Goal: Task Accomplishment & Management: Manage account settings

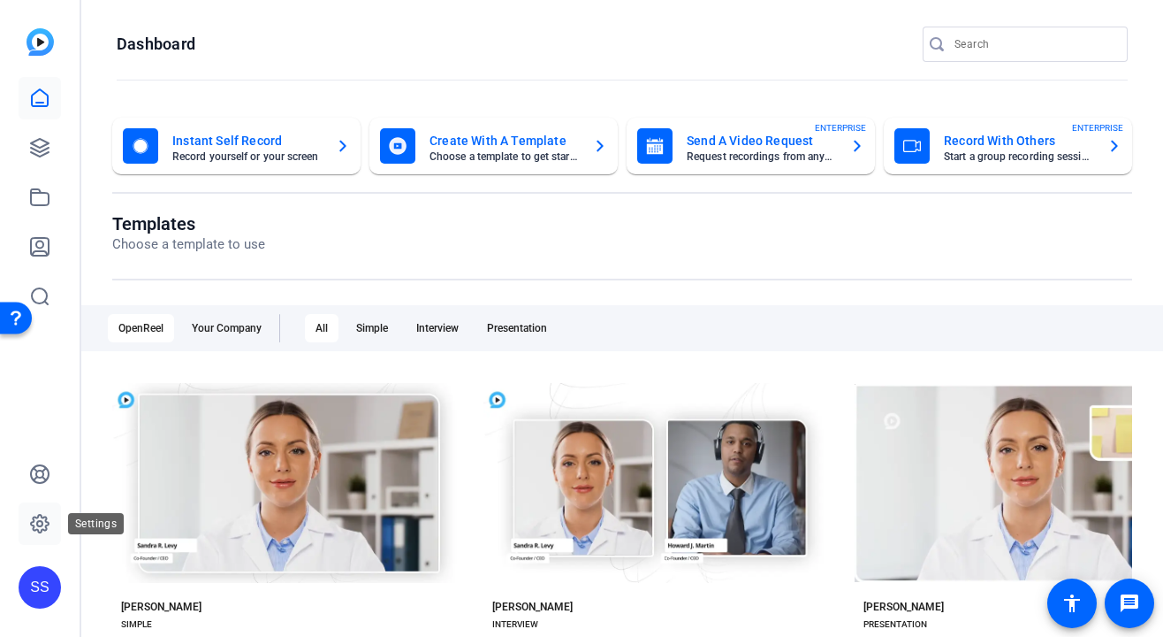
click at [35, 521] on icon at bounding box center [39, 523] width 21 height 21
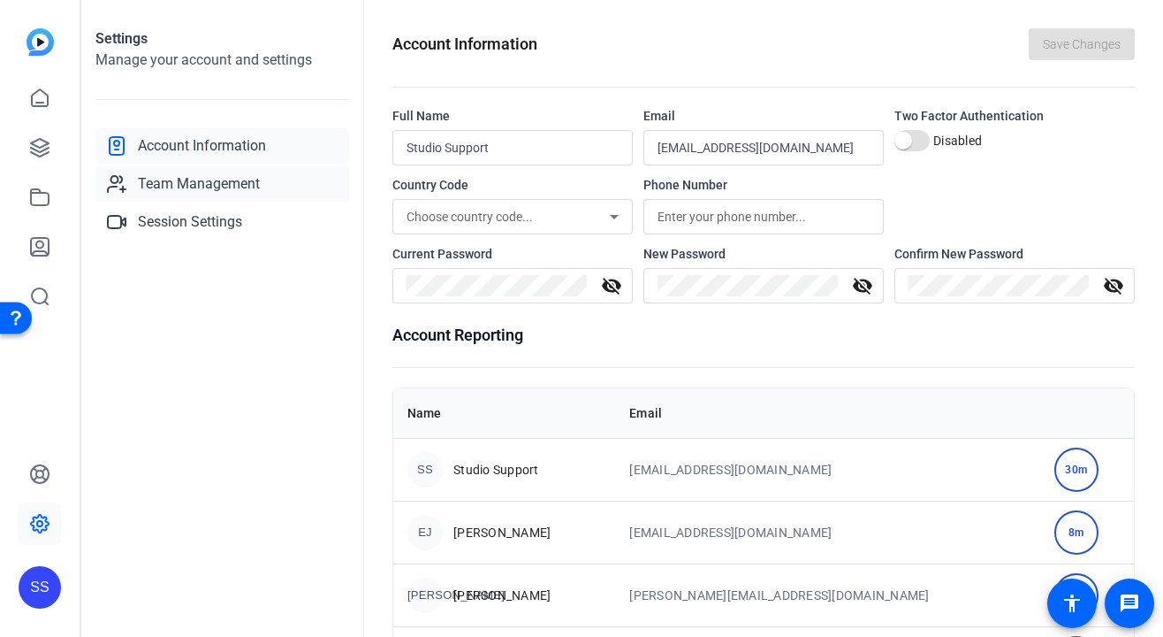
click at [250, 196] on link "Team Management" at bounding box center [222, 183] width 254 height 35
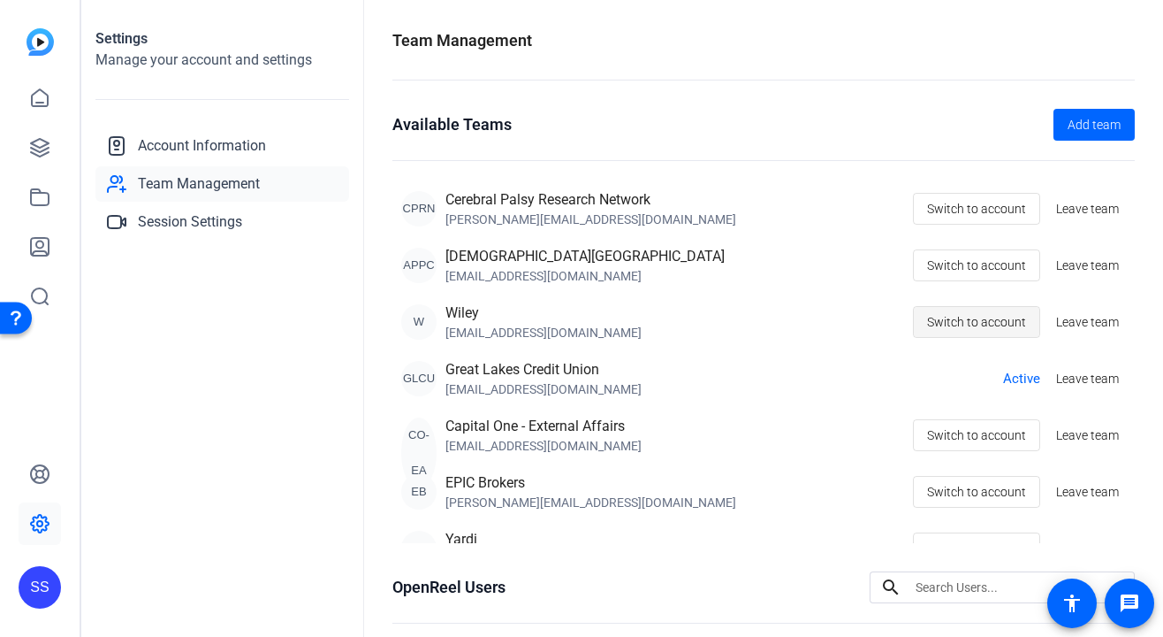
click at [988, 327] on span "Switch to account" at bounding box center [976, 322] width 99 height 34
click at [43, 187] on icon at bounding box center [39, 197] width 21 height 21
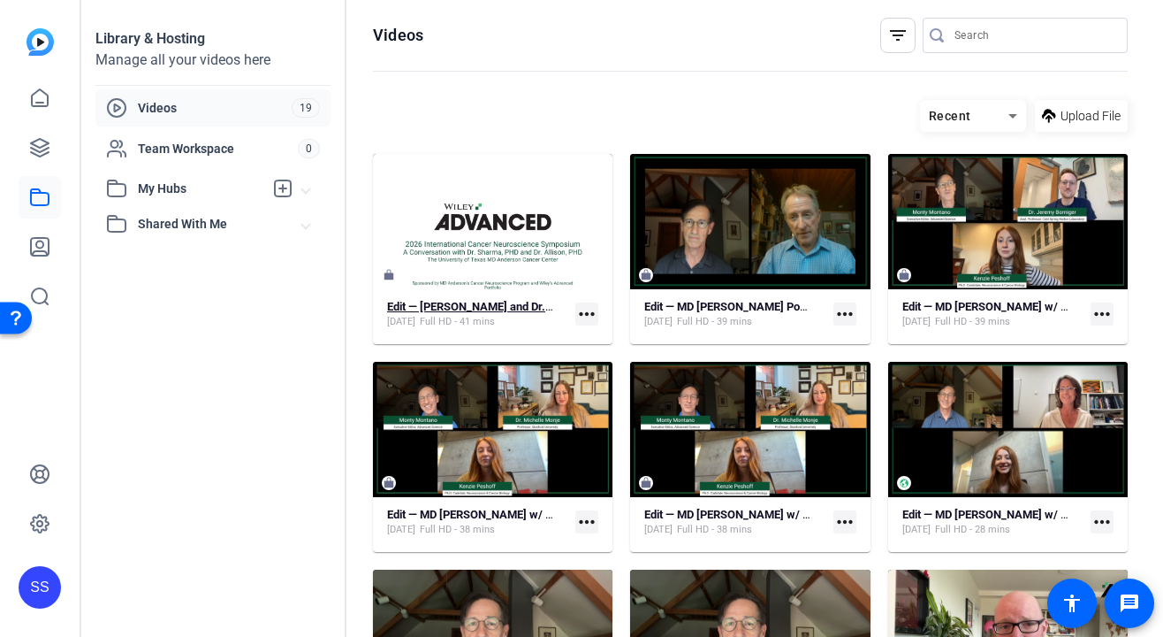
click at [463, 305] on strong "Edit — Dr. Pam Sharma and Dr. Jim Allison" at bounding box center [511, 306] width 248 height 13
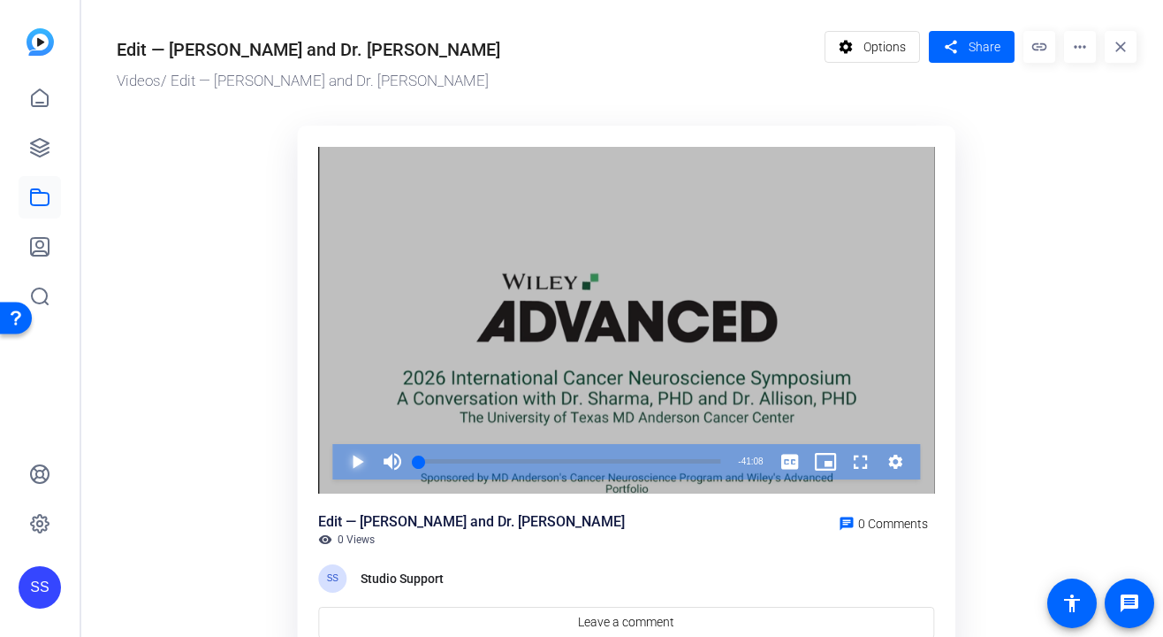
click at [340, 457] on span "Video Player" at bounding box center [340, 461] width 0 height 35
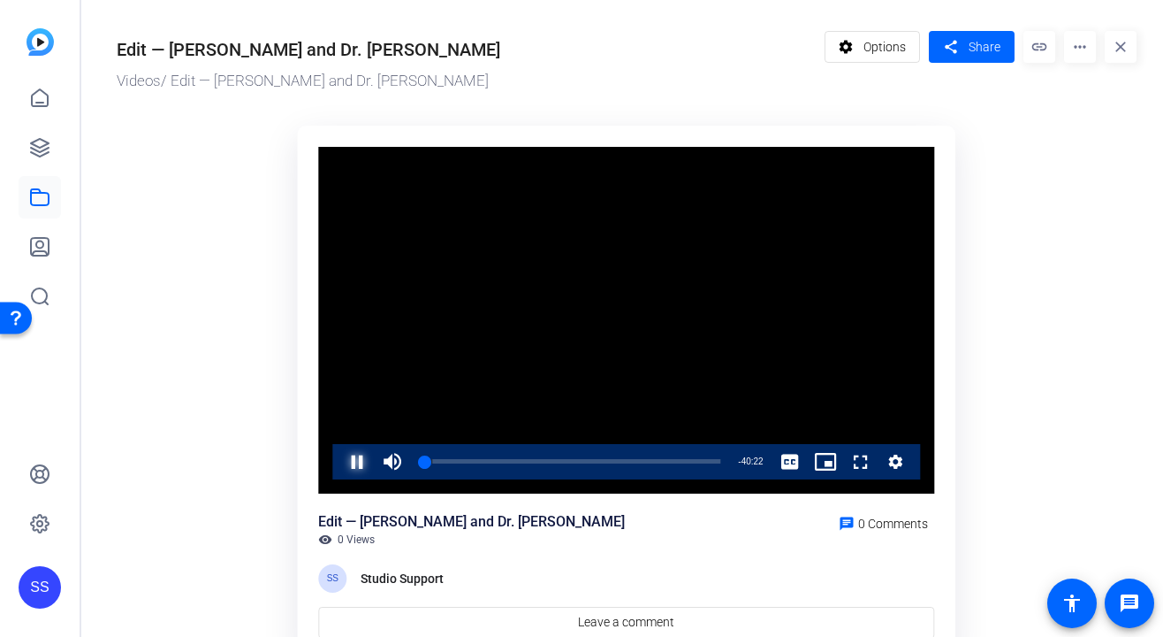
click at [340, 463] on span "Video Player" at bounding box center [340, 461] width 0 height 35
click at [27, 520] on link at bounding box center [40, 523] width 42 height 42
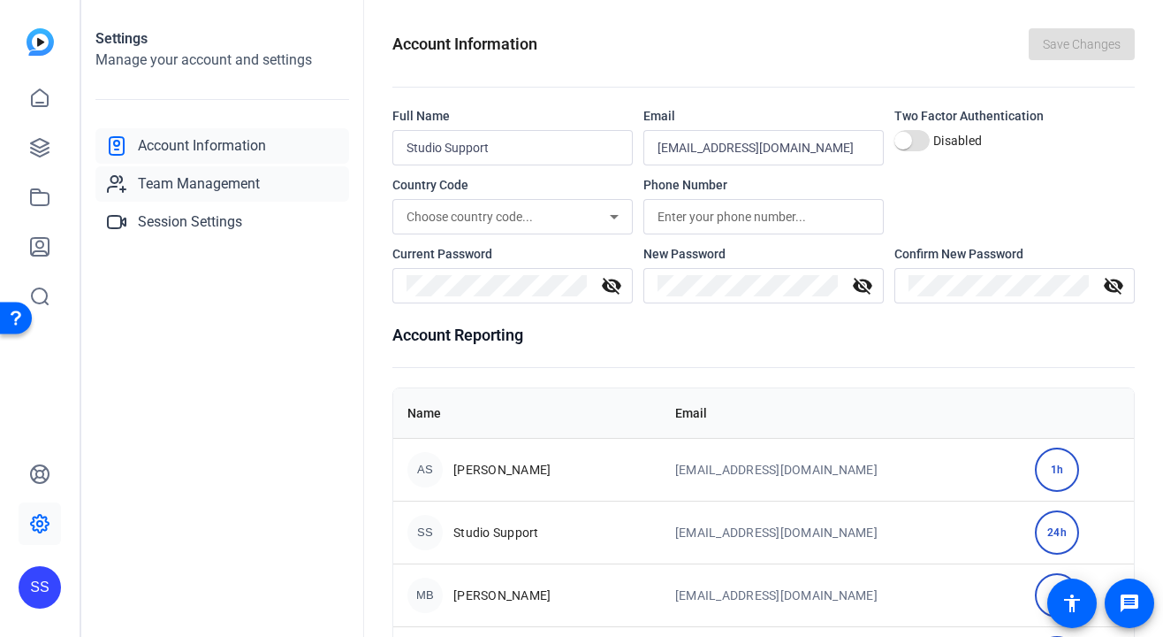
click at [248, 187] on span "Team Management" at bounding box center [199, 183] width 122 height 21
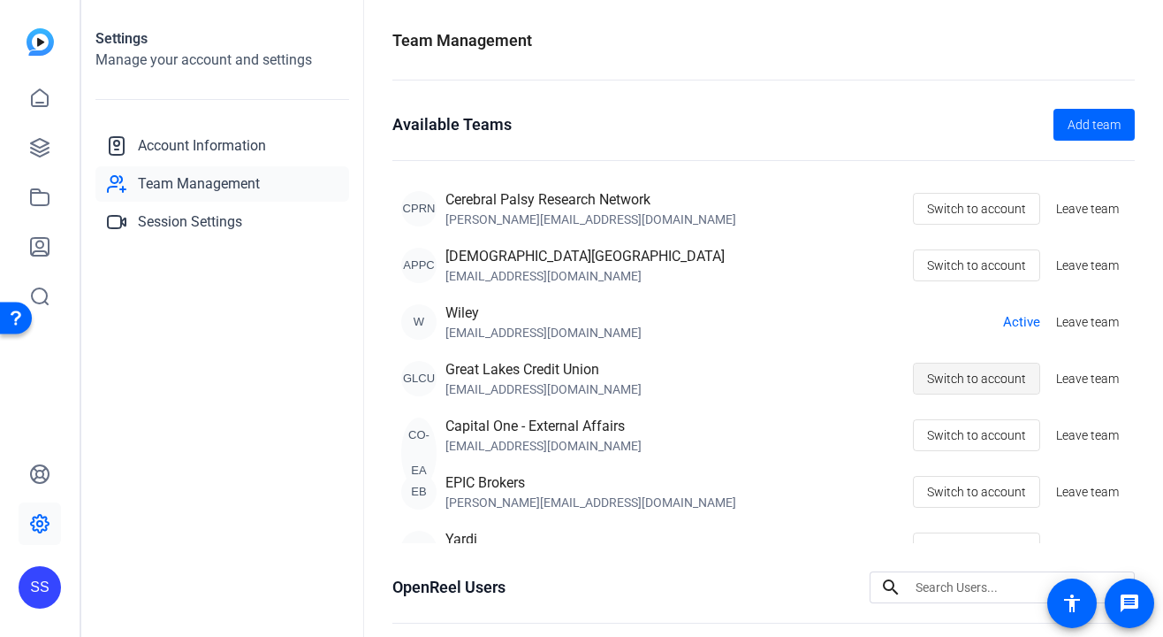
click at [1007, 373] on span "Switch to account" at bounding box center [976, 379] width 99 height 34
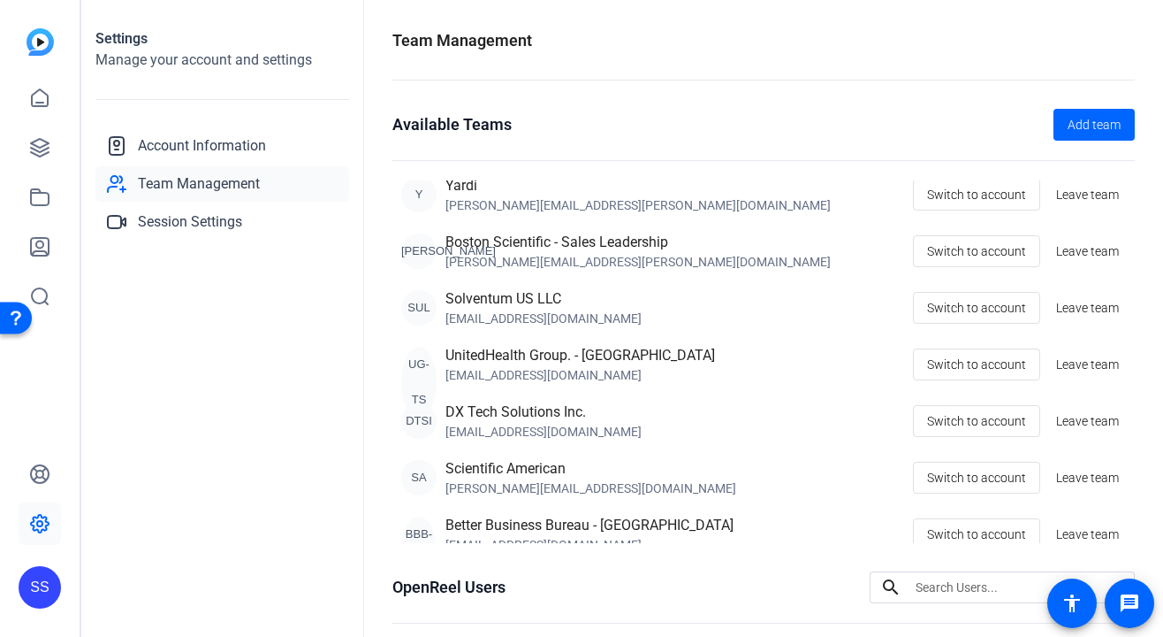
scroll to position [398, 0]
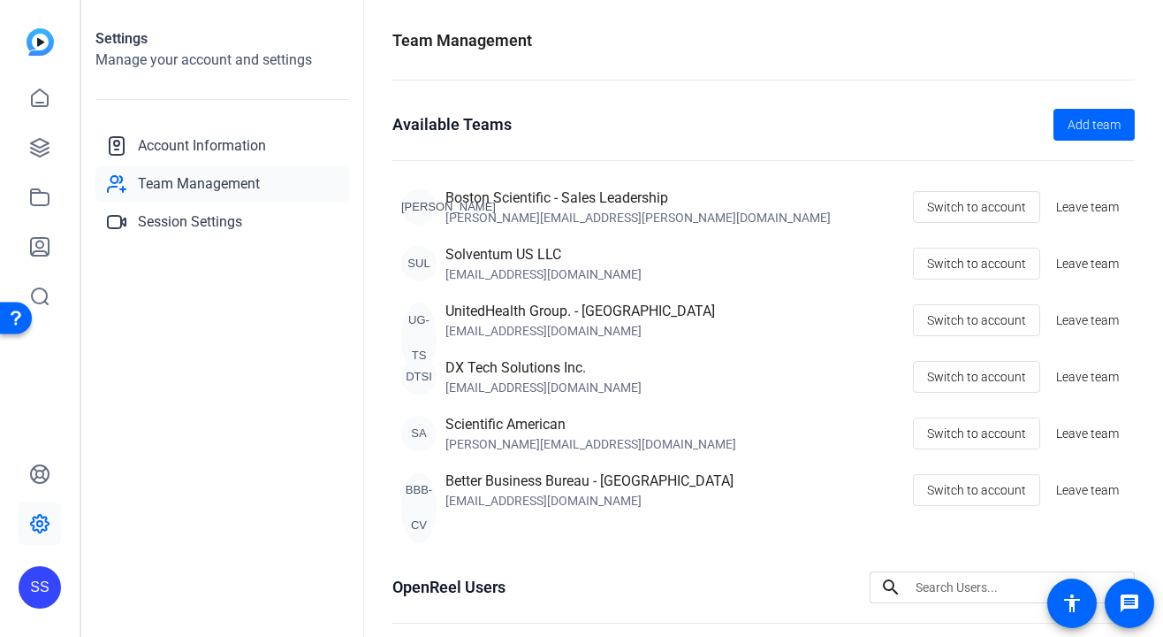
click at [49, 593] on div "SS" at bounding box center [40, 587] width 42 height 42
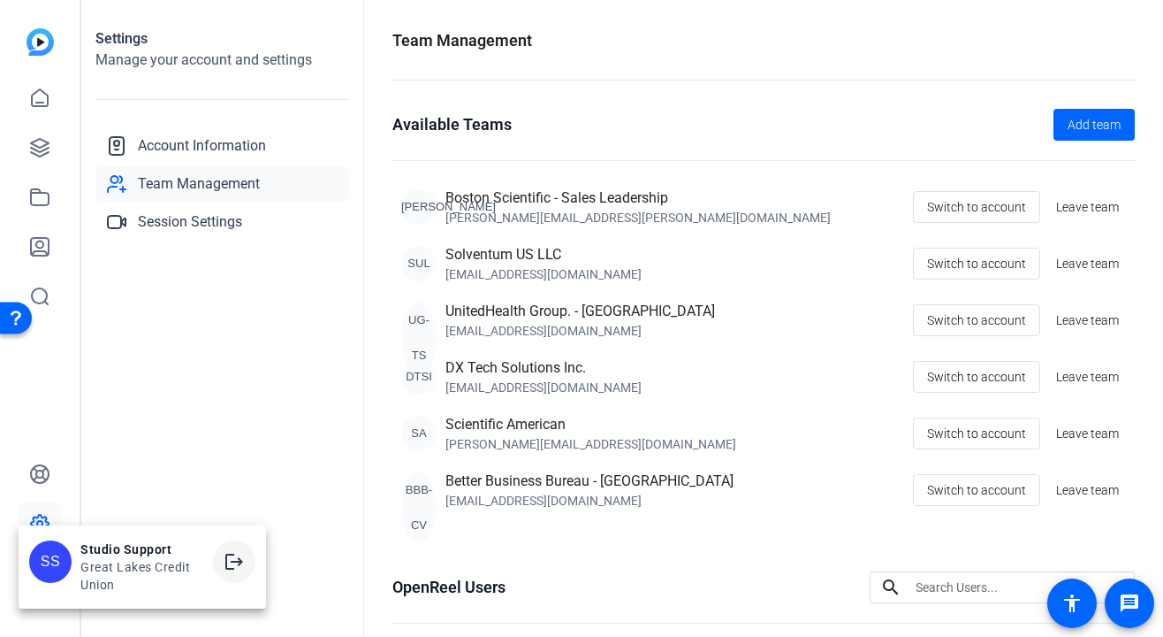
click at [229, 551] on mat-icon "logout" at bounding box center [234, 561] width 21 height 21
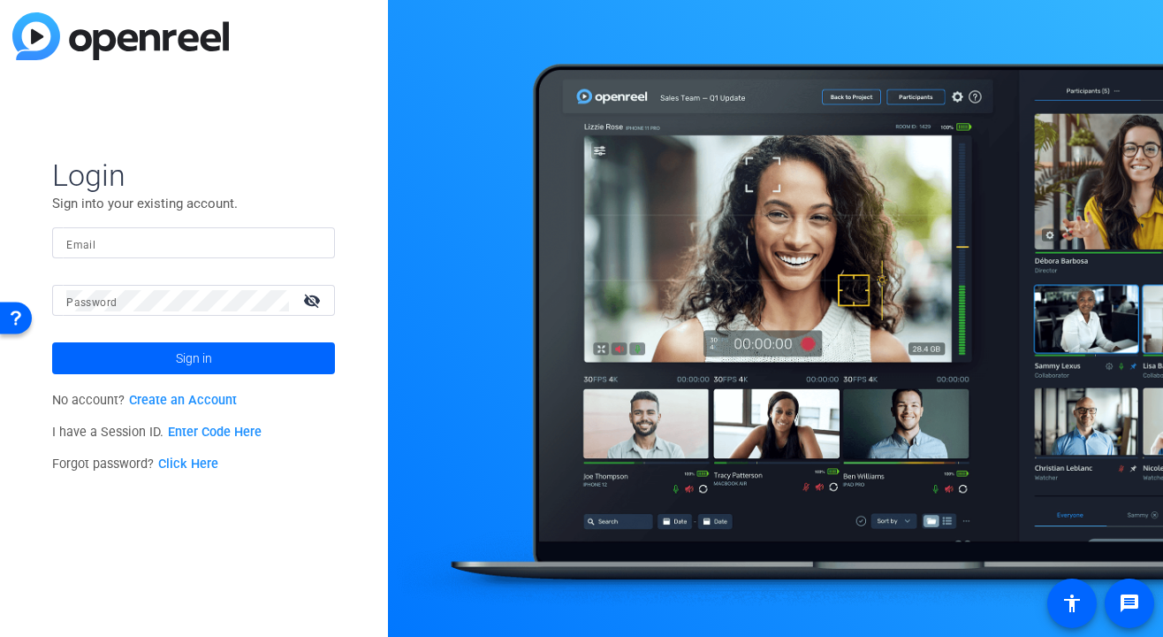
click at [237, 245] on input "Email" at bounding box center [193, 243] width 255 height 21
click at [305, 244] on img at bounding box center [306, 243] width 12 height 21
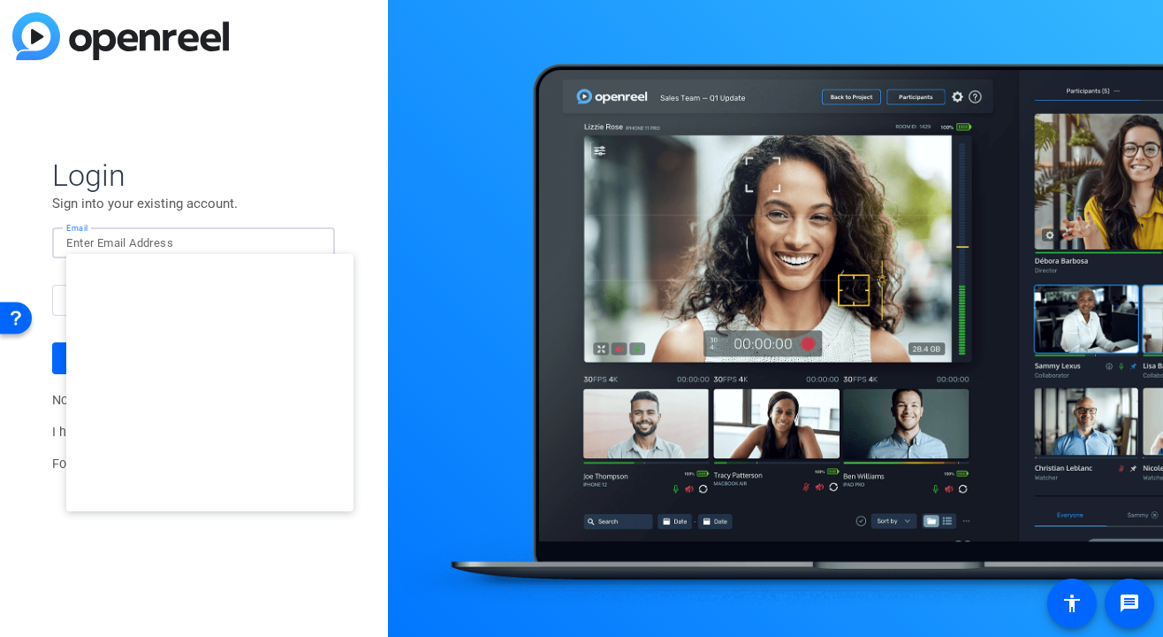
type input "studiosupport@openreel.com"
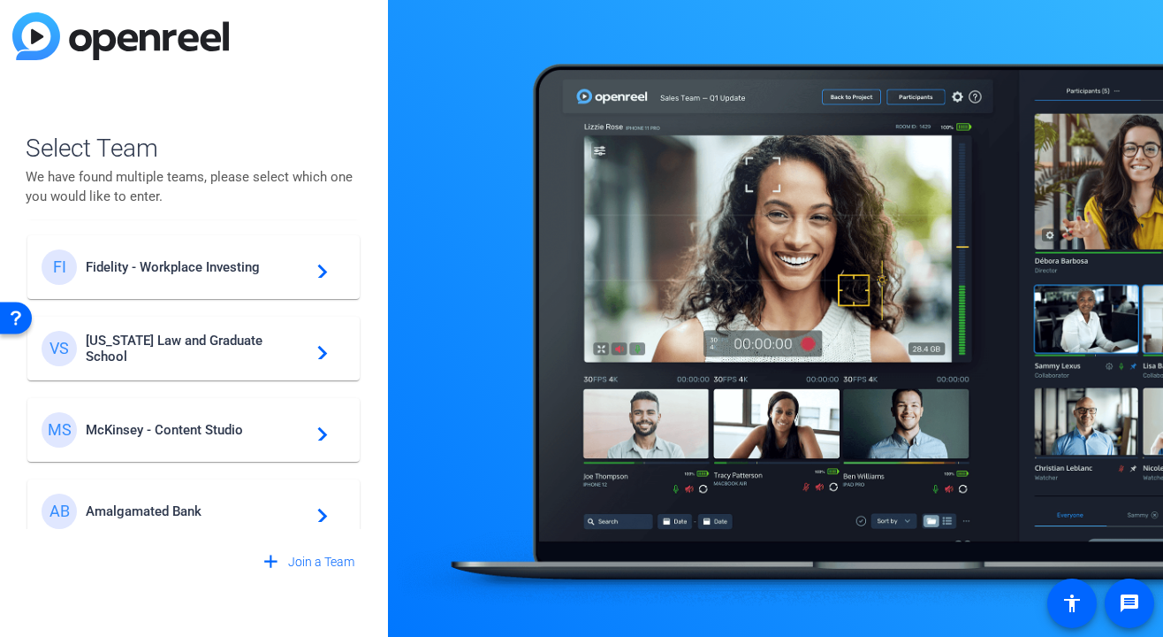
scroll to position [426, 0]
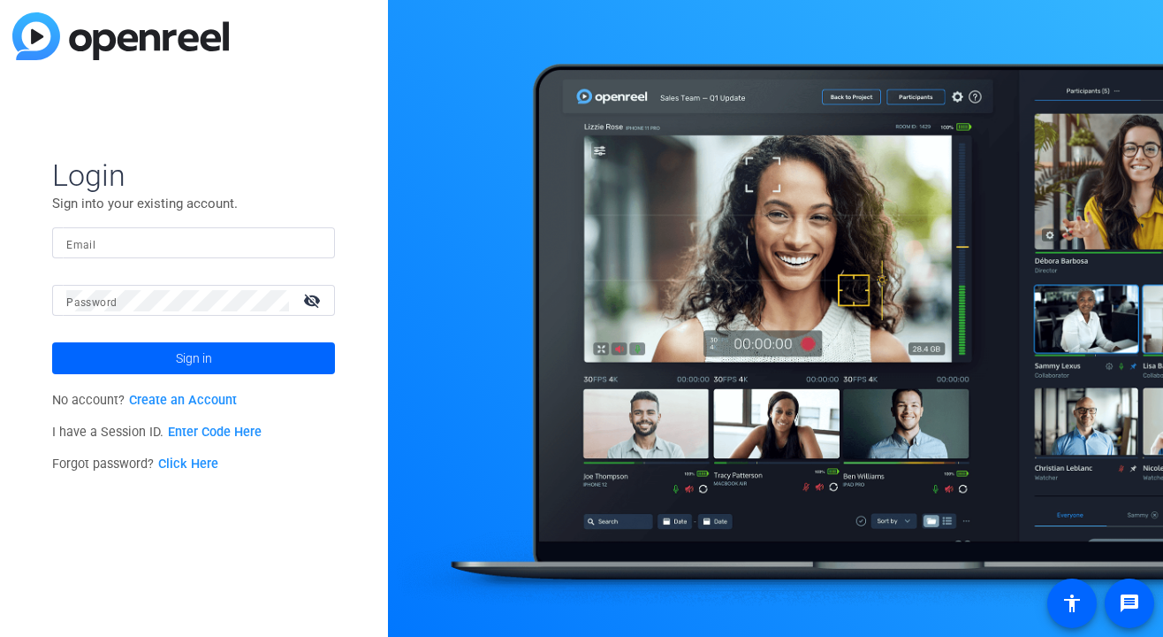
click at [274, 244] on input "Email" at bounding box center [193, 243] width 255 height 21
click at [291, 246] on input "Email" at bounding box center [193, 243] width 255 height 21
click at [303, 245] on img at bounding box center [306, 243] width 12 height 21
type input "[EMAIL_ADDRESS][DOMAIN_NAME]"
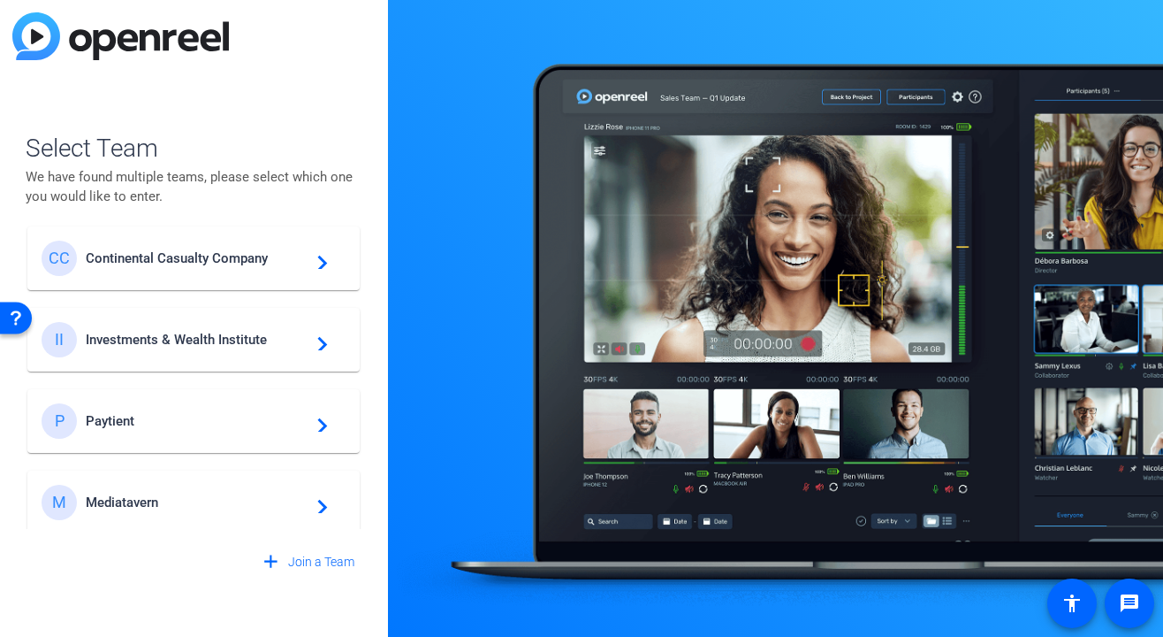
scroll to position [675, 0]
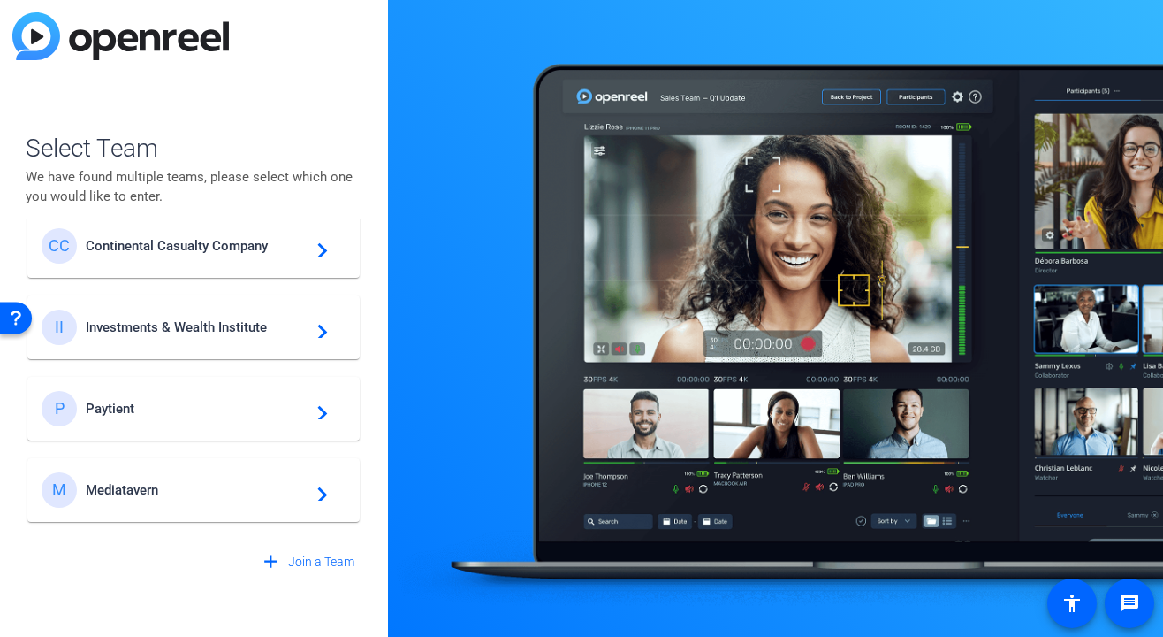
click at [221, 340] on div "II Investments & Wealth Institute navigate_next" at bounding box center [194, 326] width 304 height 35
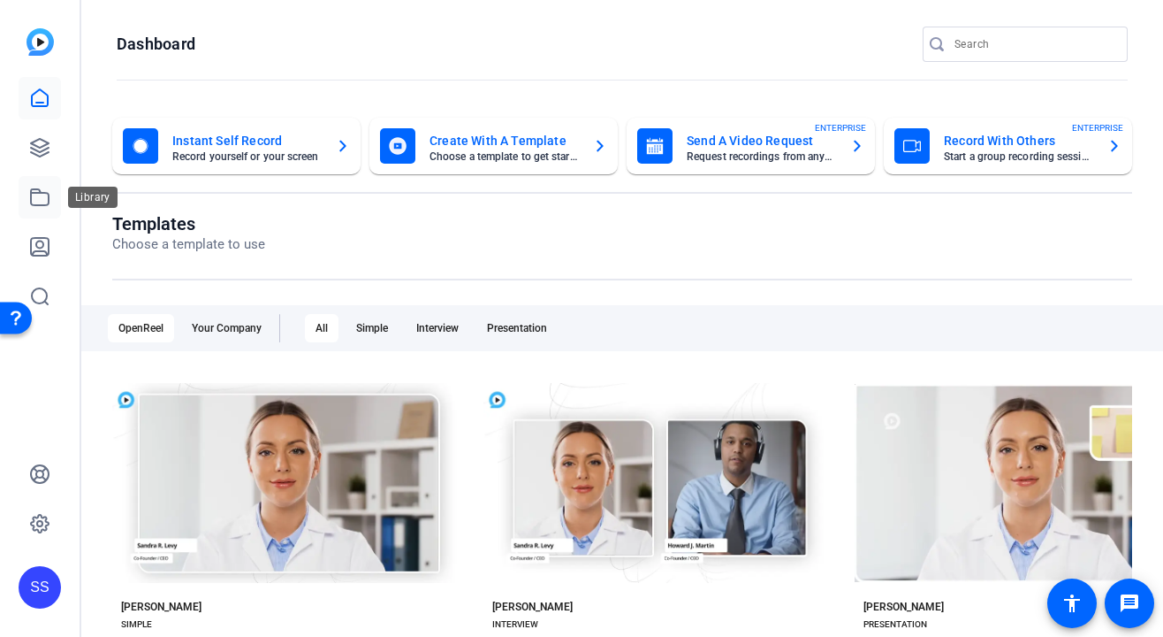
click at [44, 202] on icon at bounding box center [39, 197] width 21 height 21
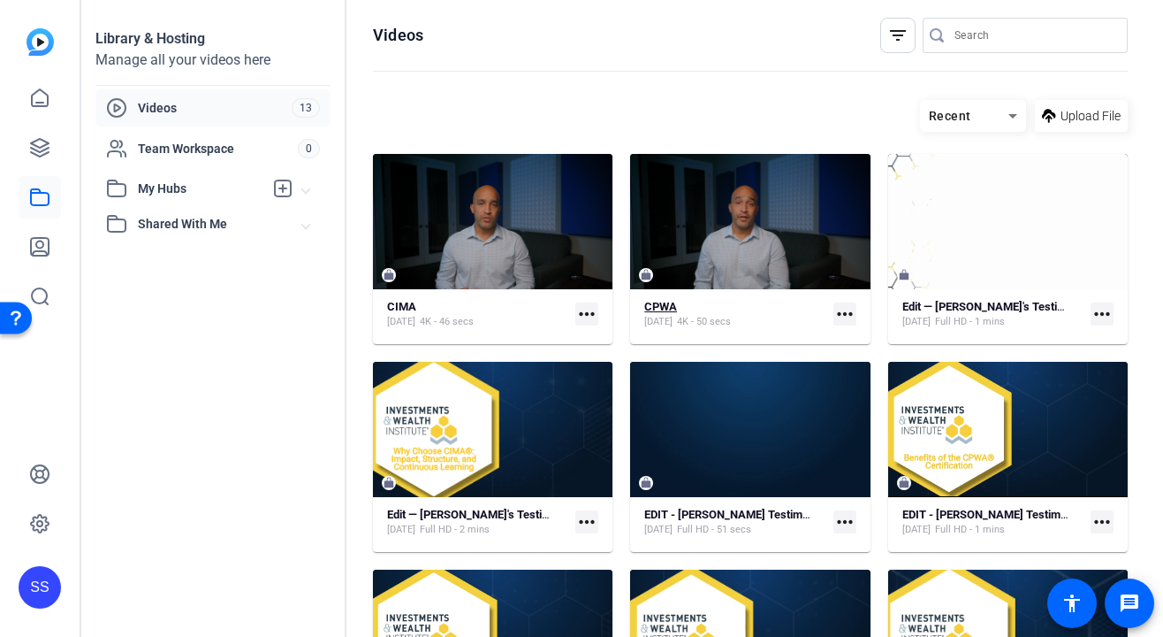
click at [731, 310] on div "CPWA" at bounding box center [688, 307] width 87 height 15
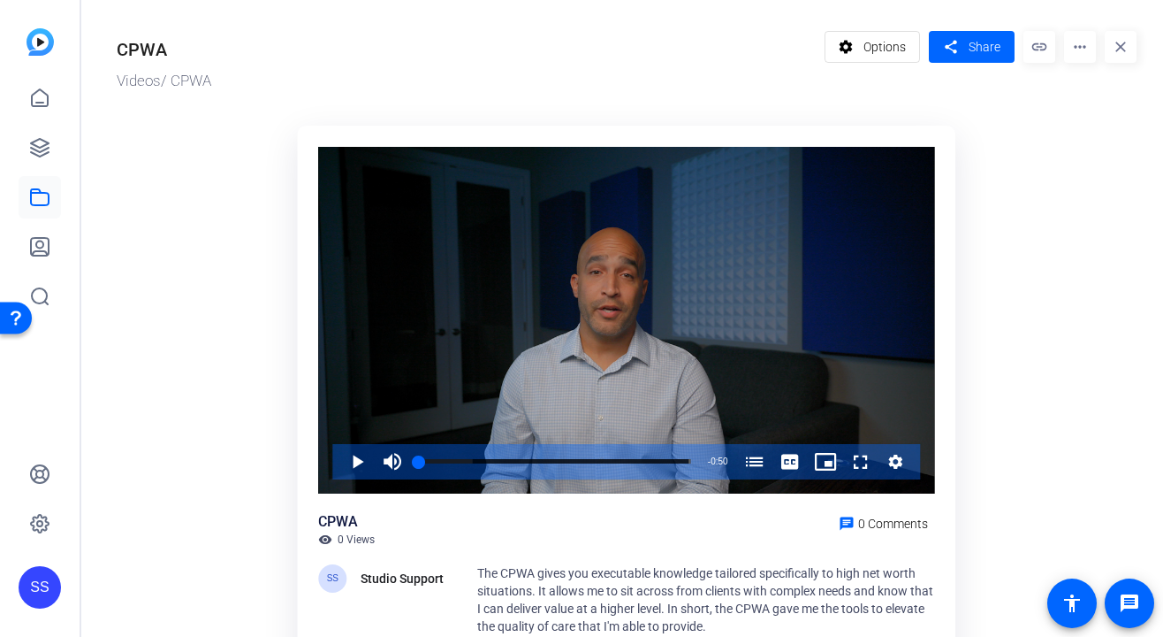
click at [877, 49] on span "Options" at bounding box center [885, 47] width 42 height 34
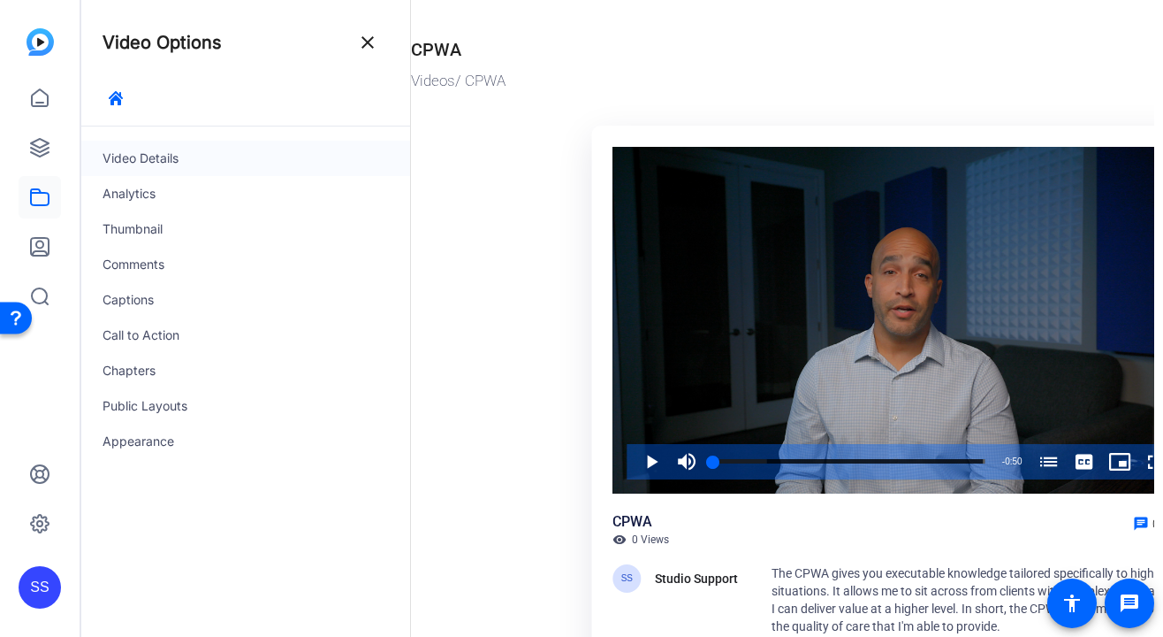
click at [229, 158] on div "Video Details" at bounding box center [245, 158] width 329 height 35
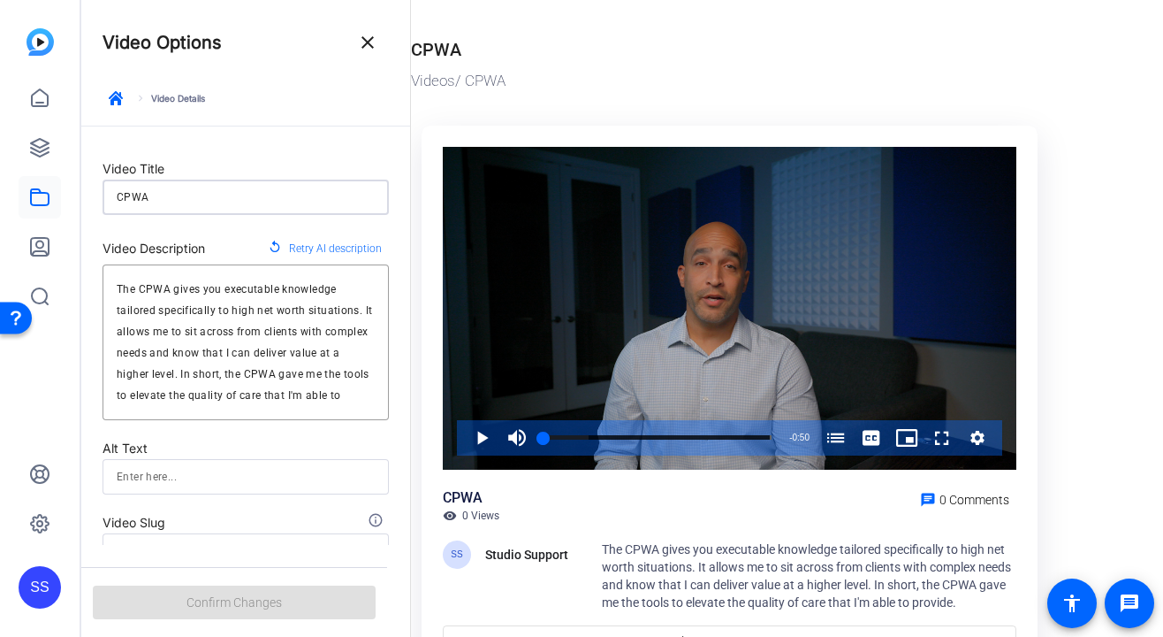
click at [190, 193] on input "CPWA" at bounding box center [246, 197] width 258 height 21
type input "CPWA"
type input "cpwa"
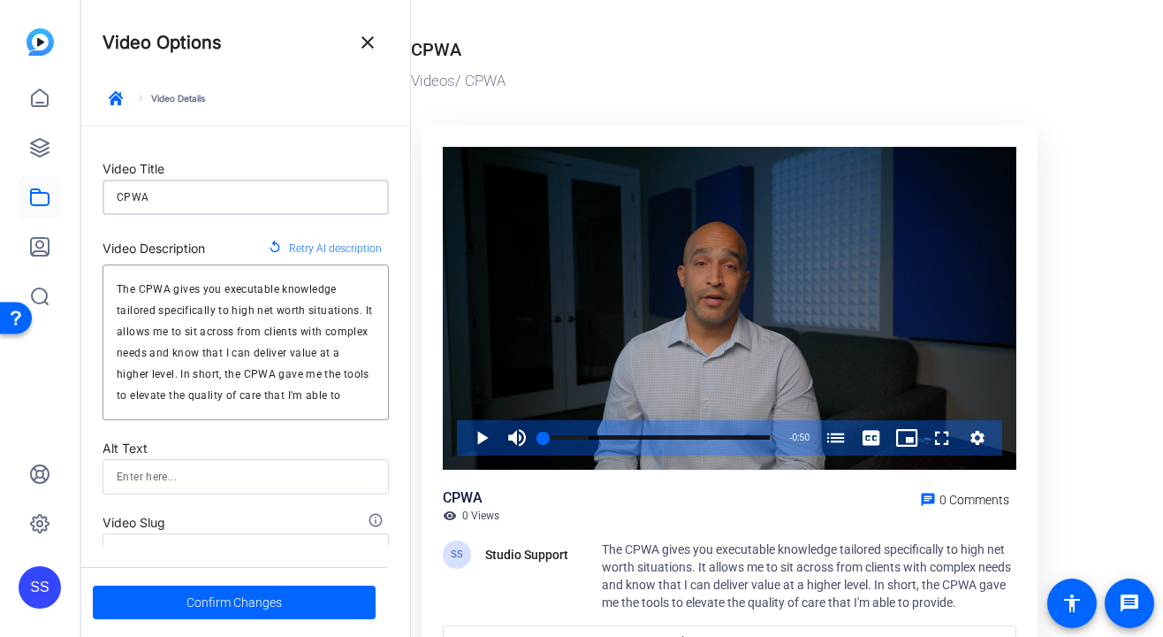
type input "CPWA T"
type input "cpwa-t"
type input "CPWA Ts"
type input "cpwa-ts"
type input "CPWA Tst"
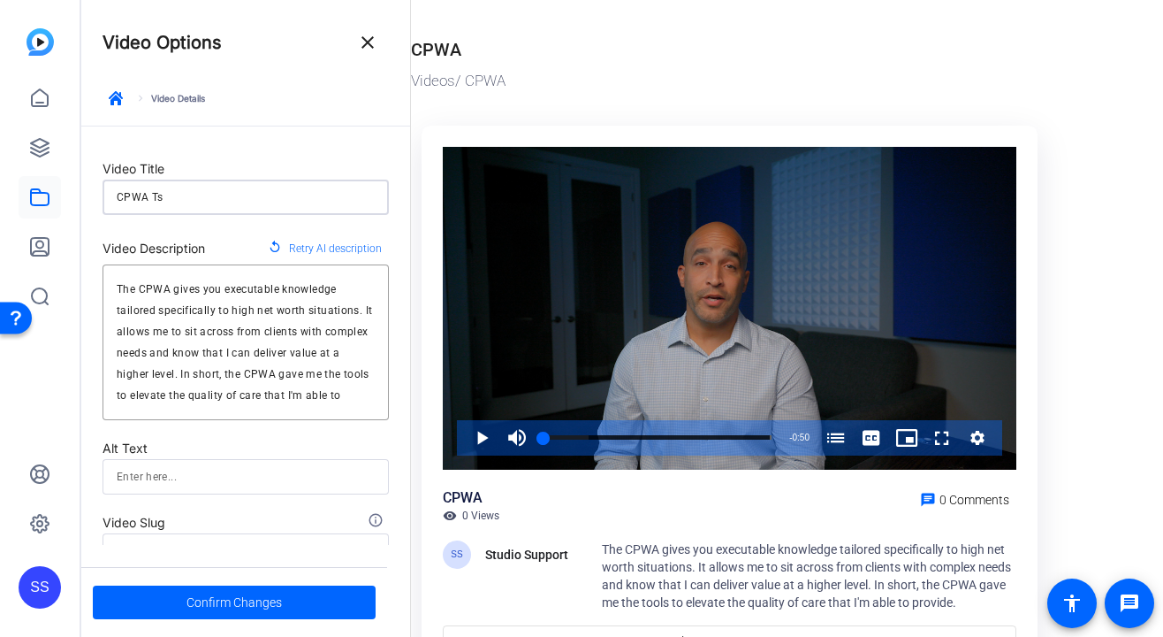
type input "cpwa-tst"
type input "CPWA Tsti"
type input "cpwa-tsti"
type input "CPWA Tstim"
type input "cpwa-tstim"
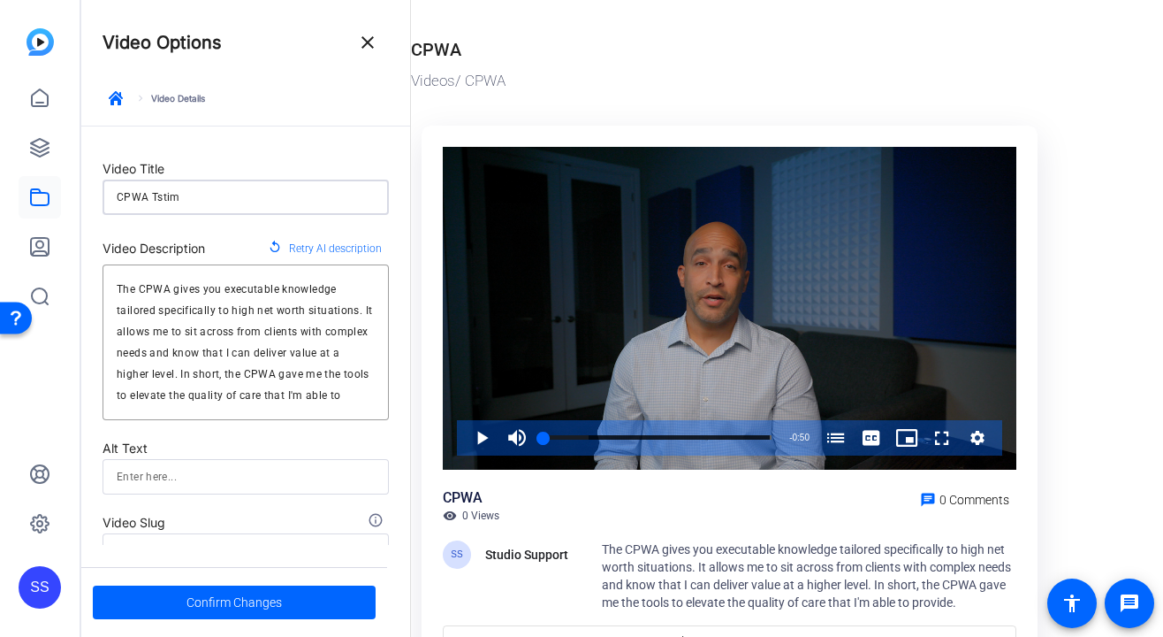
type input "CPWA Tsti"
type input "cpwa-tsti"
type input "CPWA Tst"
type input "cpwa-tst"
type input "CPWA Ts"
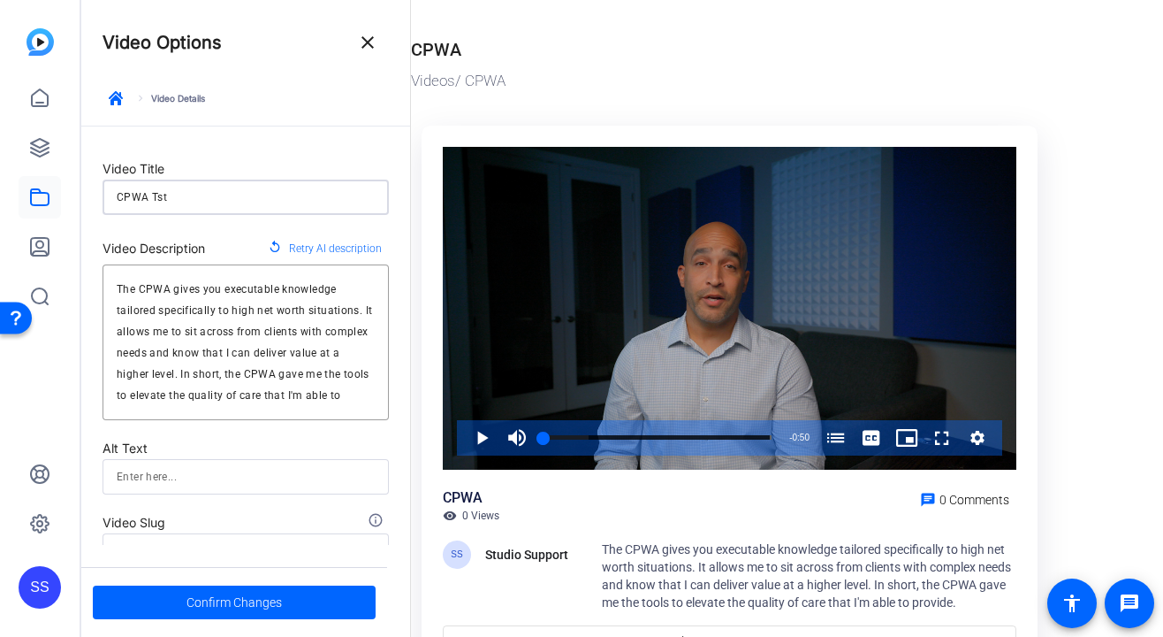
type input "cpwa-ts"
type input "CPWA T"
type input "cpwa-t"
type input "CPWA Te"
type input "cpwa-te"
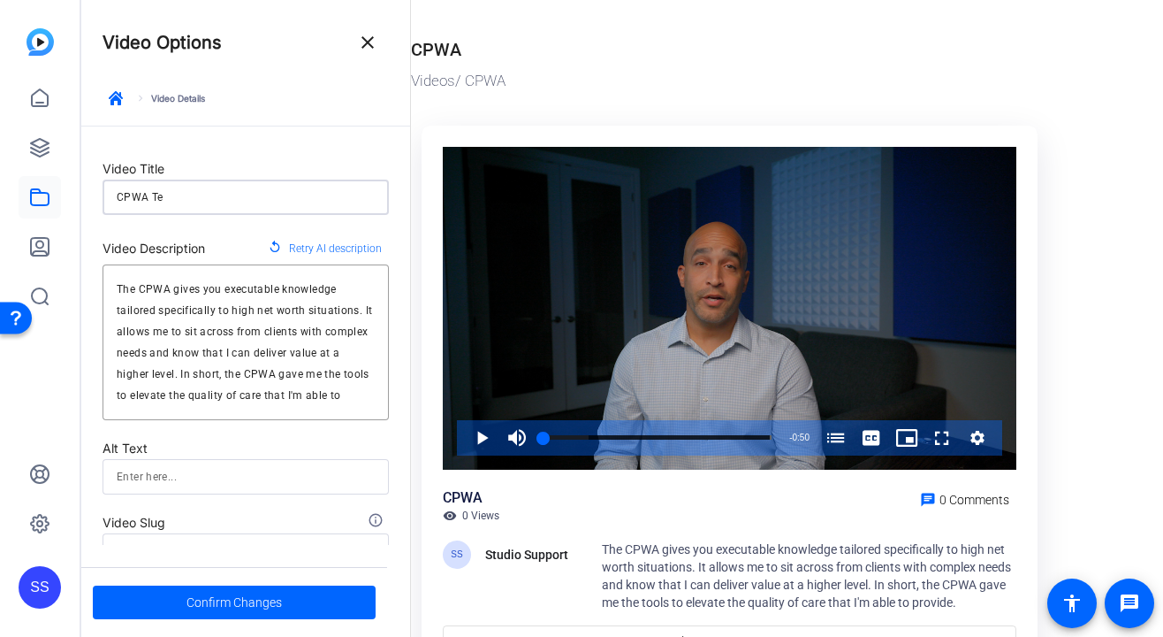
type input "CPWA Tes"
type input "cpwa-tes"
type input "CPWA Test"
type input "cpwa-test"
type input "CPWA Testi"
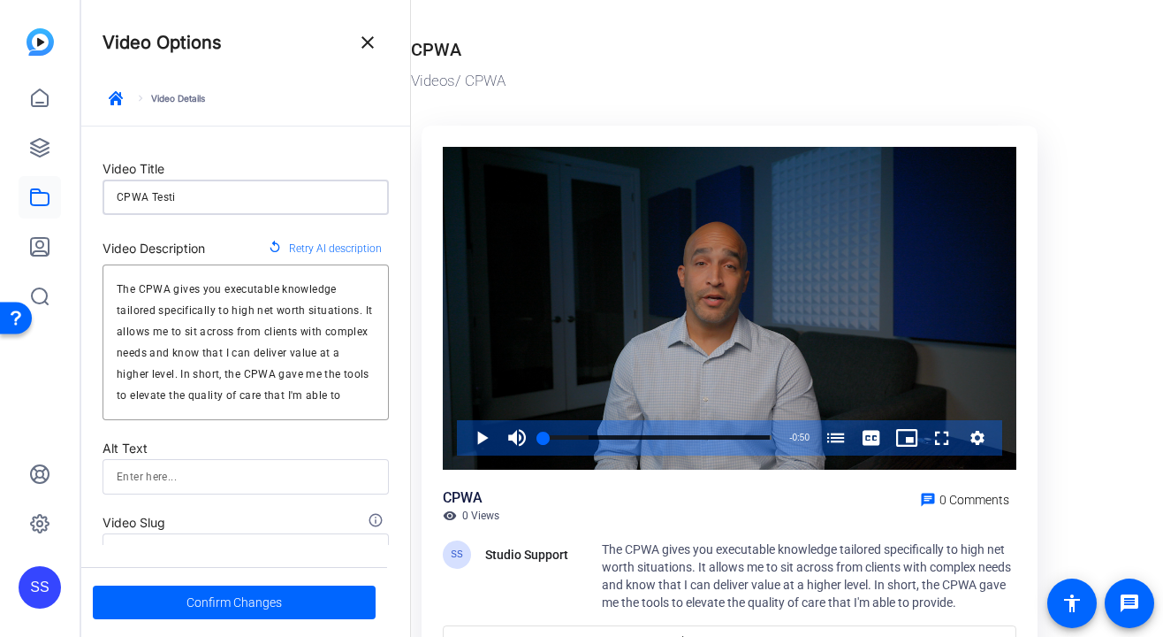
type input "cpwa-testi"
type input "CPWA Testim"
type input "cpwa-testim"
type input "CPWA Testimo"
type input "cpwa-testimo"
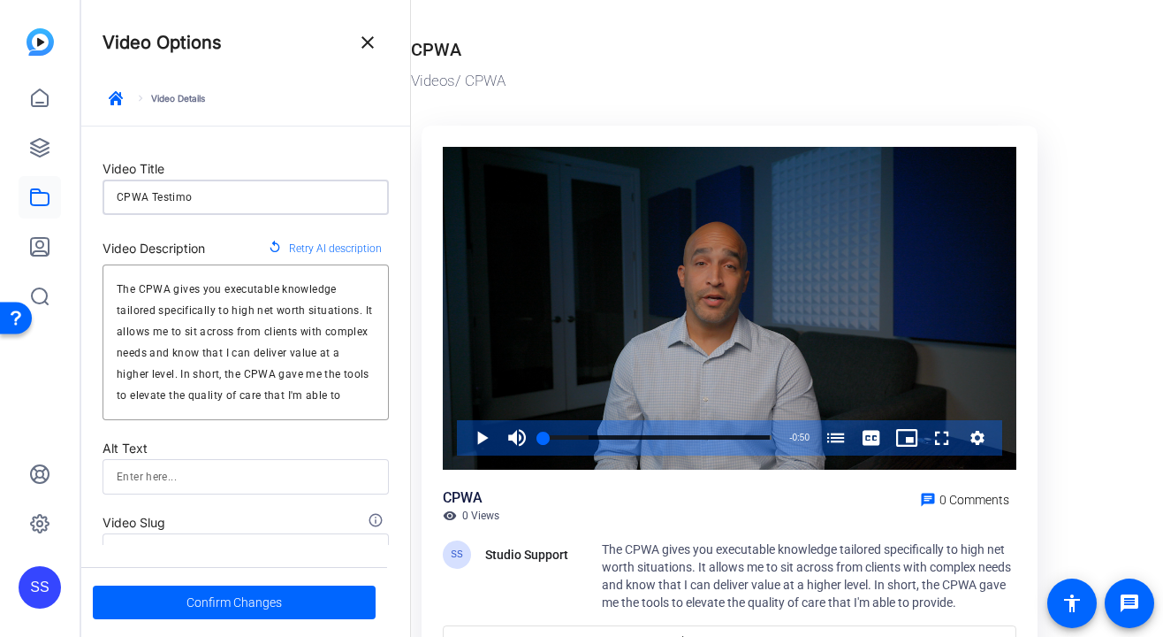
type input "CPWA Testimon"
type input "cpwa-testimon"
type input "CPWA Testimoni"
type input "cpwa-testimoni"
type input "CPWA Testimonia"
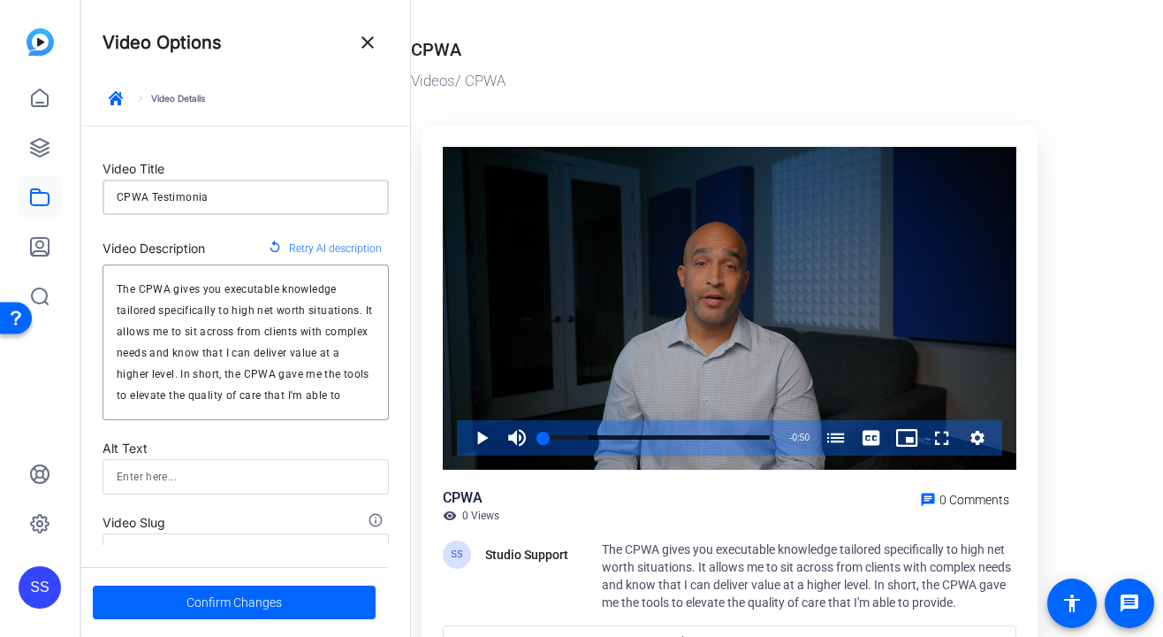
type input "cpwa-testimonia"
type input "CPWA Testimonial"
type input "cpwa-testimonial"
type input "CPWA Testimonial"
type input "cpwa-testimonial"
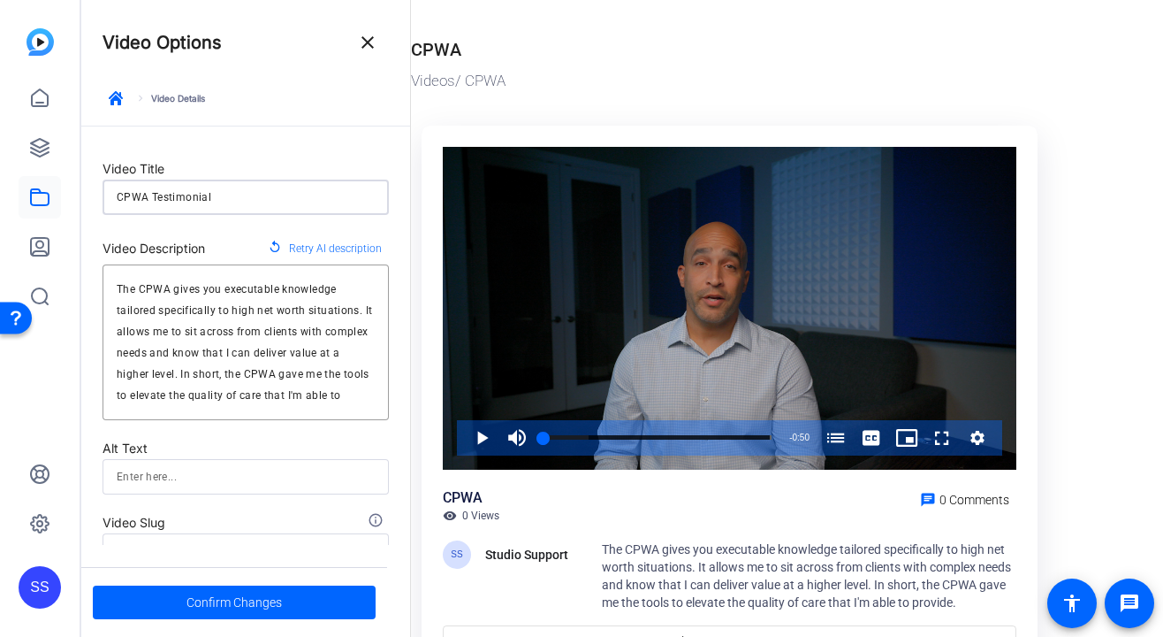
type input "CPWA Testimonial P"
type input "cpwa-testimonial-p"
type input "CPWA Testimonial Ph"
type input "cpwa-testimonial-ph"
type input "CPWA Testimonial Phi"
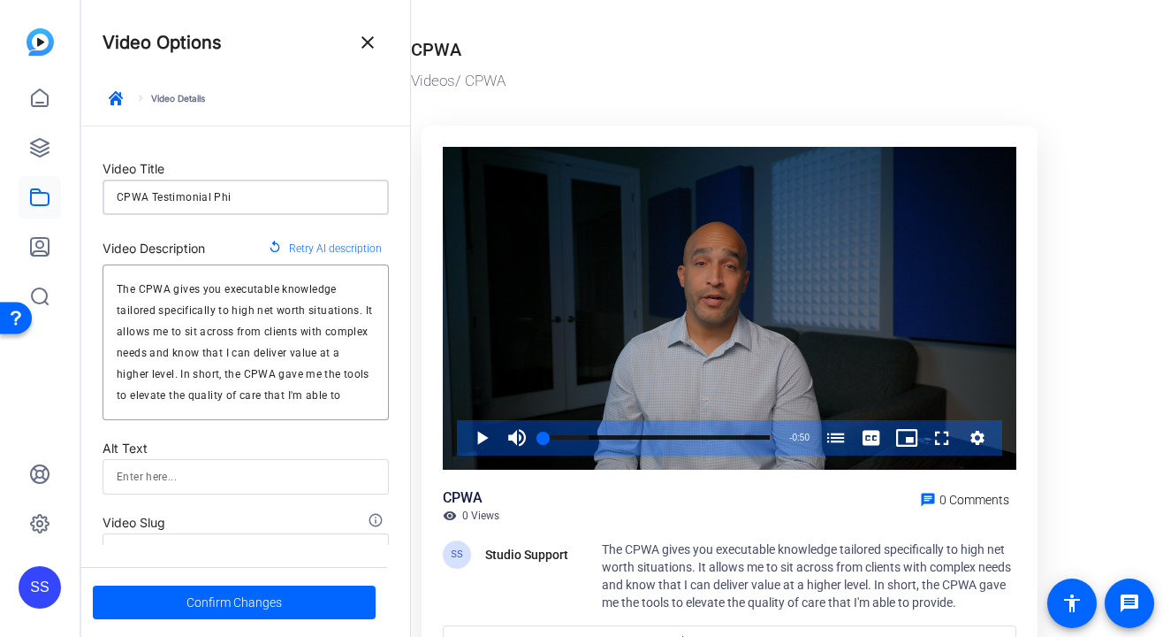
type input "cpwa-testimonial-phi"
type input "CPWA Testimonial Phil"
type input "cpwa-testimonial-phil"
type input "CPWA Testimonial Phil"
click at [253, 603] on span "Confirm Changes" at bounding box center [234, 602] width 95 height 34
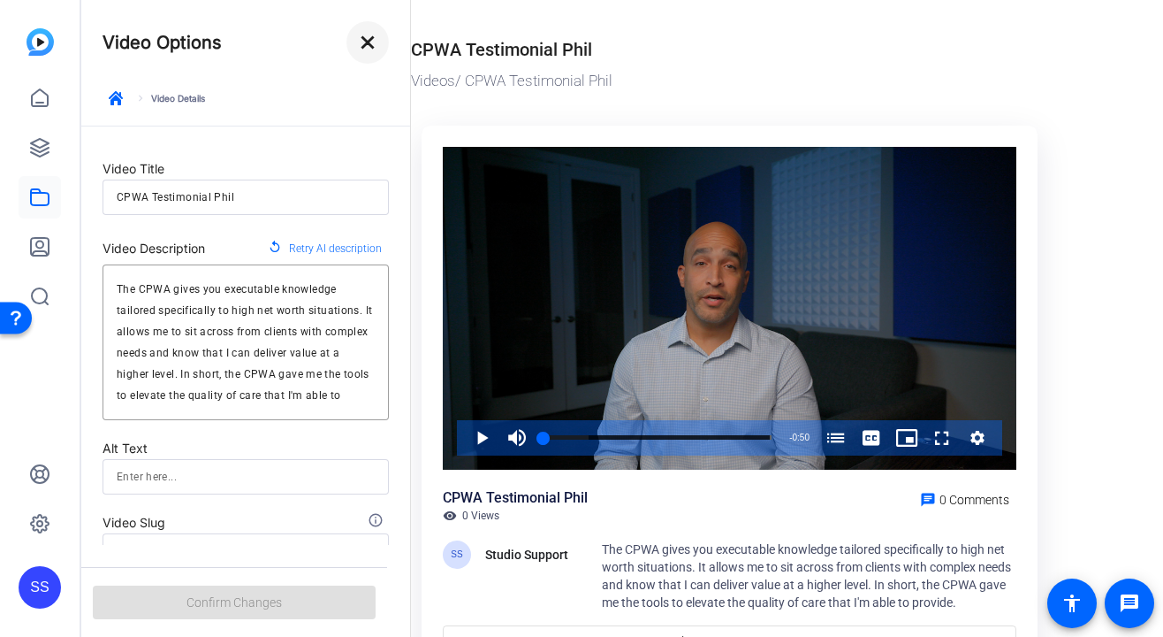
click at [373, 38] on mat-icon "close" at bounding box center [367, 42] width 21 height 21
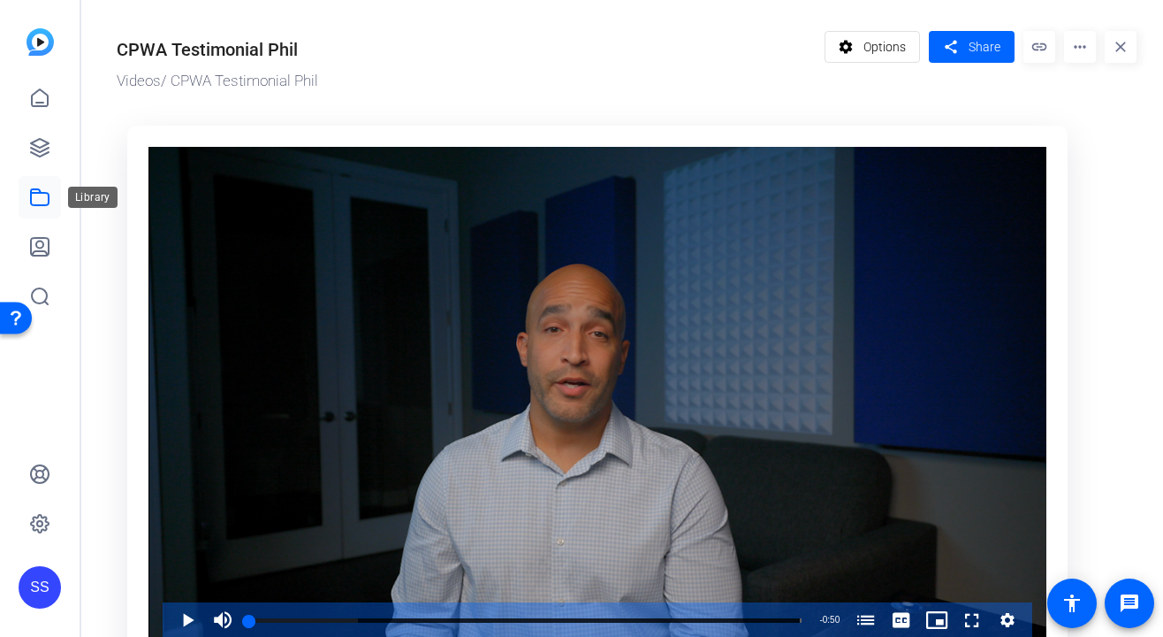
click at [27, 192] on link at bounding box center [40, 197] width 42 height 42
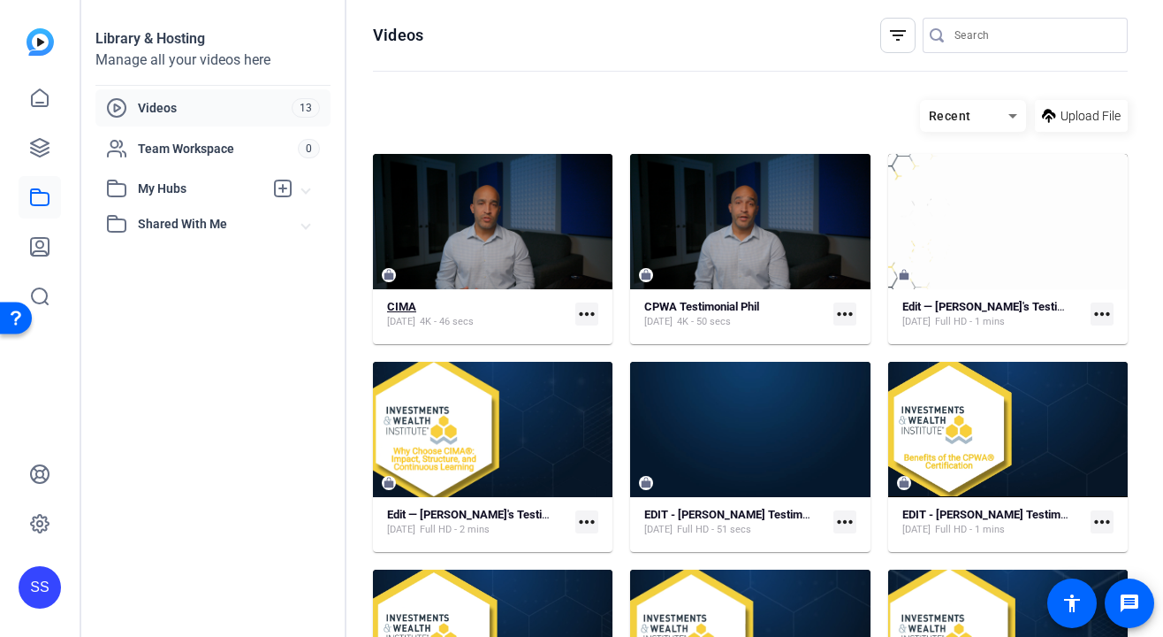
click at [392, 301] on strong "CIMA" at bounding box center [401, 306] width 29 height 13
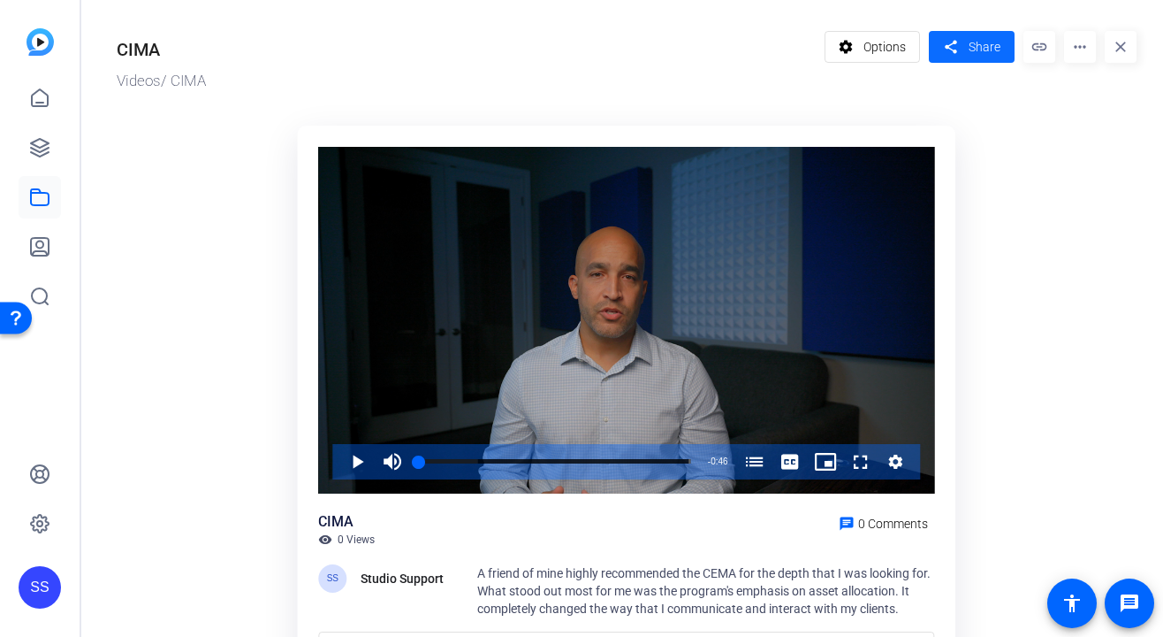
click at [948, 52] on mat-icon "share" at bounding box center [951, 47] width 22 height 24
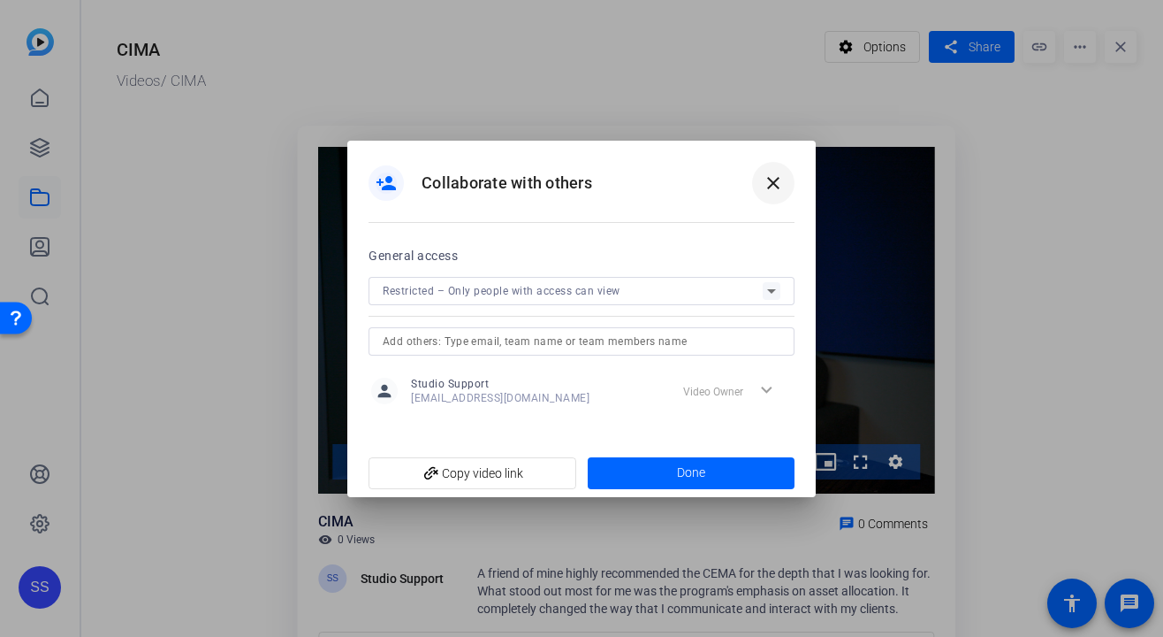
click at [774, 192] on mat-icon "close" at bounding box center [773, 182] width 21 height 21
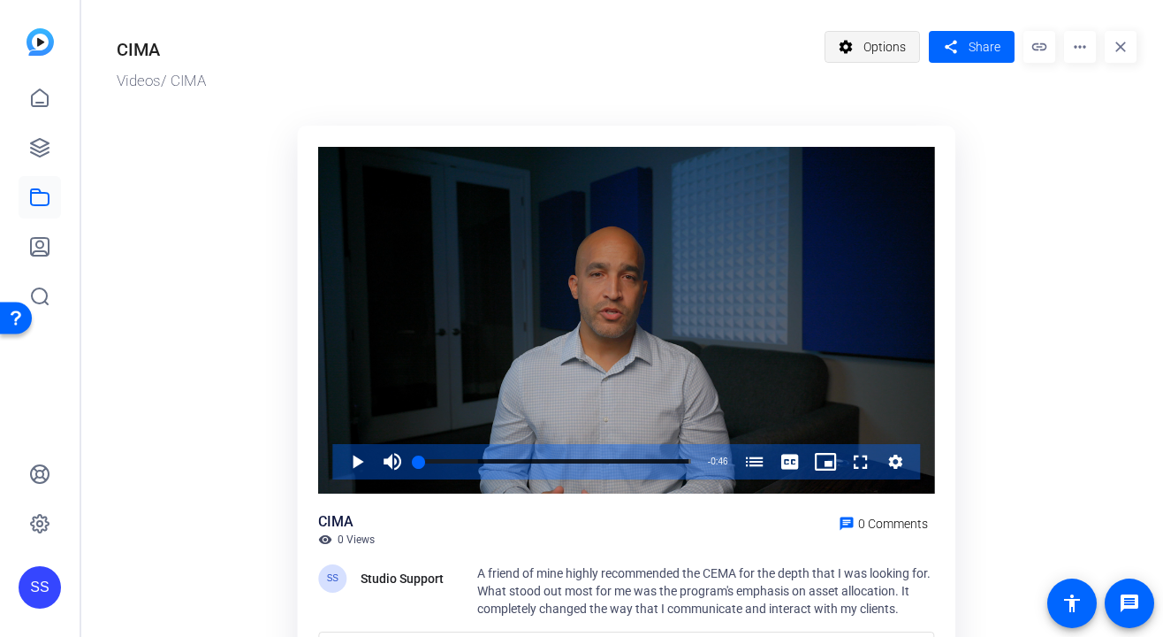
click at [891, 40] on span "Options" at bounding box center [885, 47] width 42 height 34
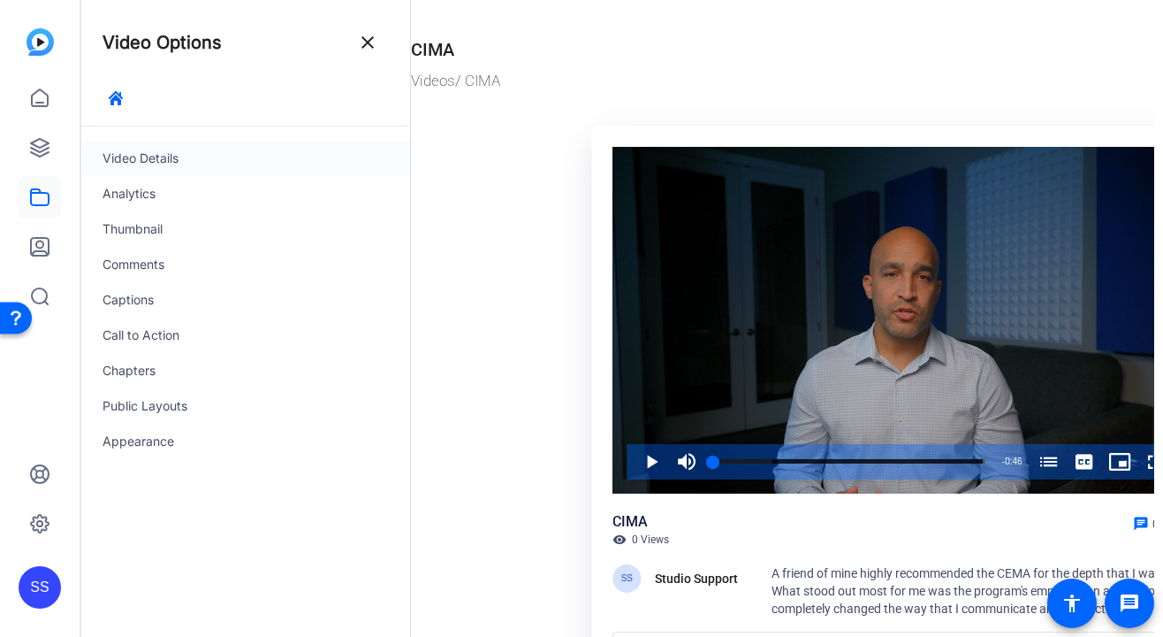
click at [215, 160] on div "Video Details" at bounding box center [245, 158] width 329 height 35
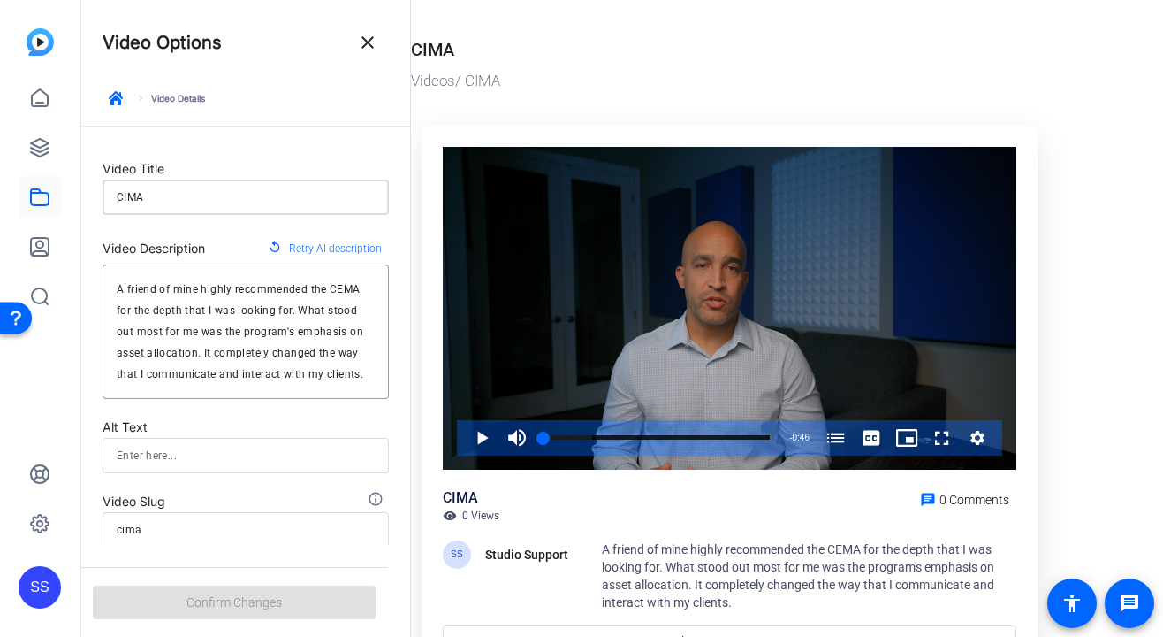
click at [232, 196] on input "CIMA" at bounding box center [246, 197] width 258 height 21
type input "CIMA"
type input "cima"
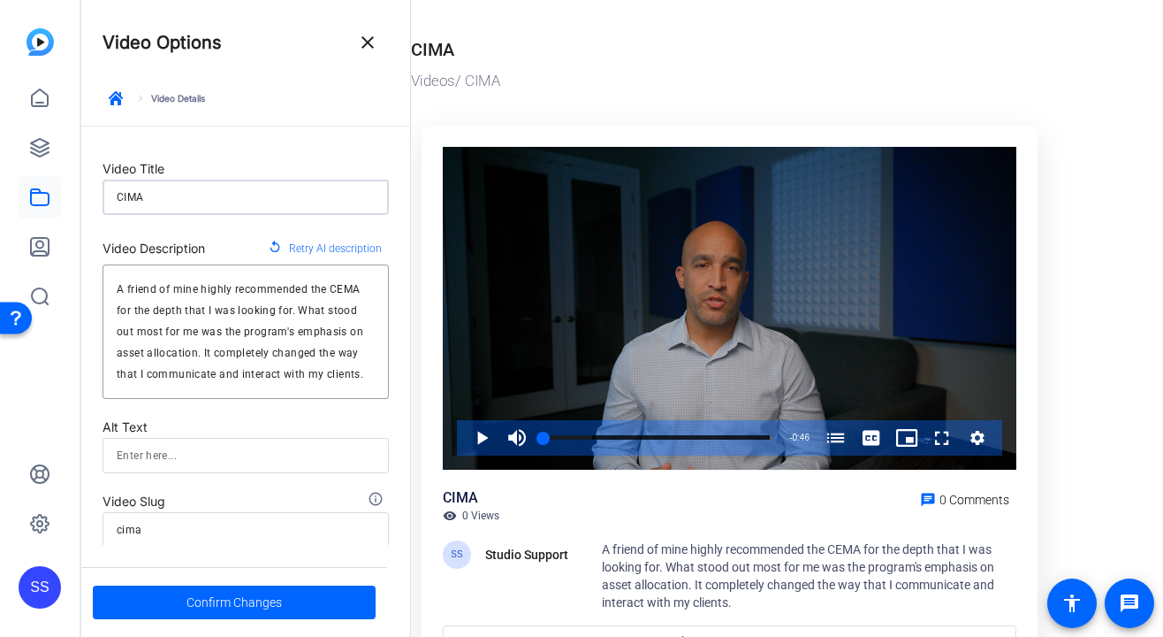
type input "CIMA P"
type input "cima-p"
type input "CIMA Ph"
type input "cima-ph"
type input "CIMA Phi"
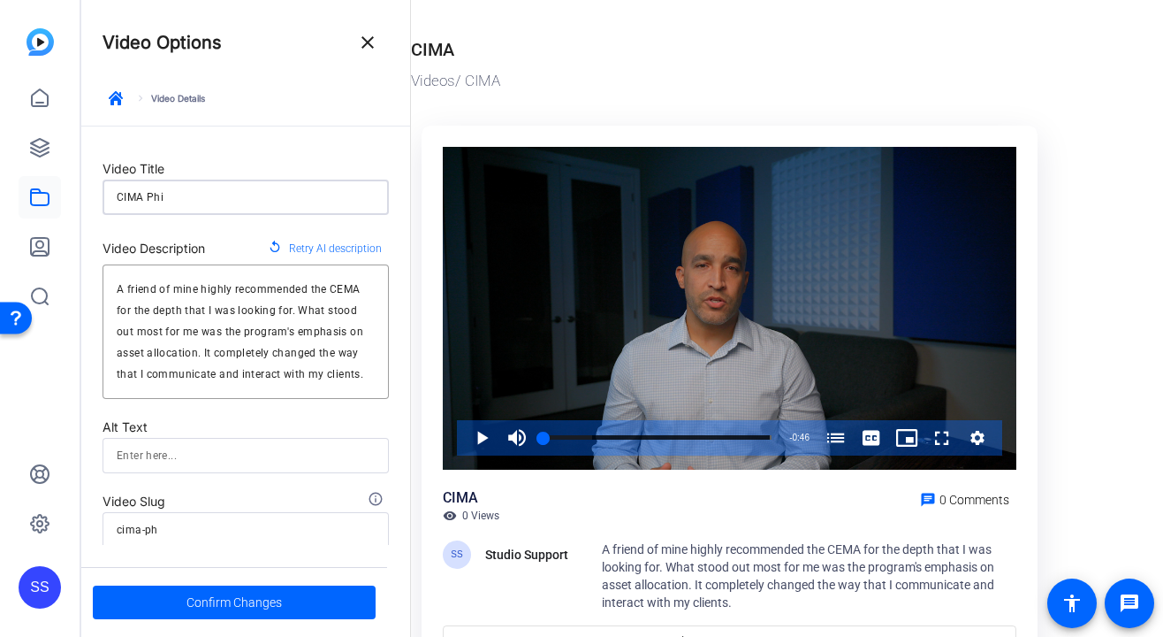
type input "cima-phi"
type input "CIMA Phil"
type input "cima-phil"
type input "CIMA Phi"
type input "cima-phi"
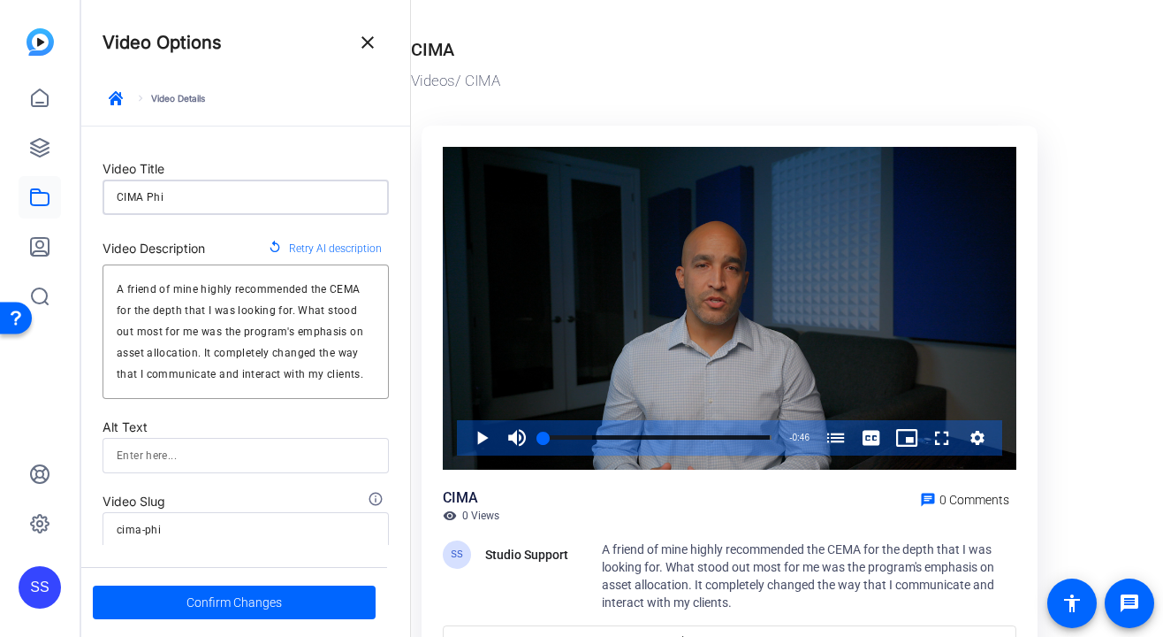
type input "CIMA Ph"
type input "cima-ph"
type input "CIMA P"
type input "cima-p"
type input "CIMA"
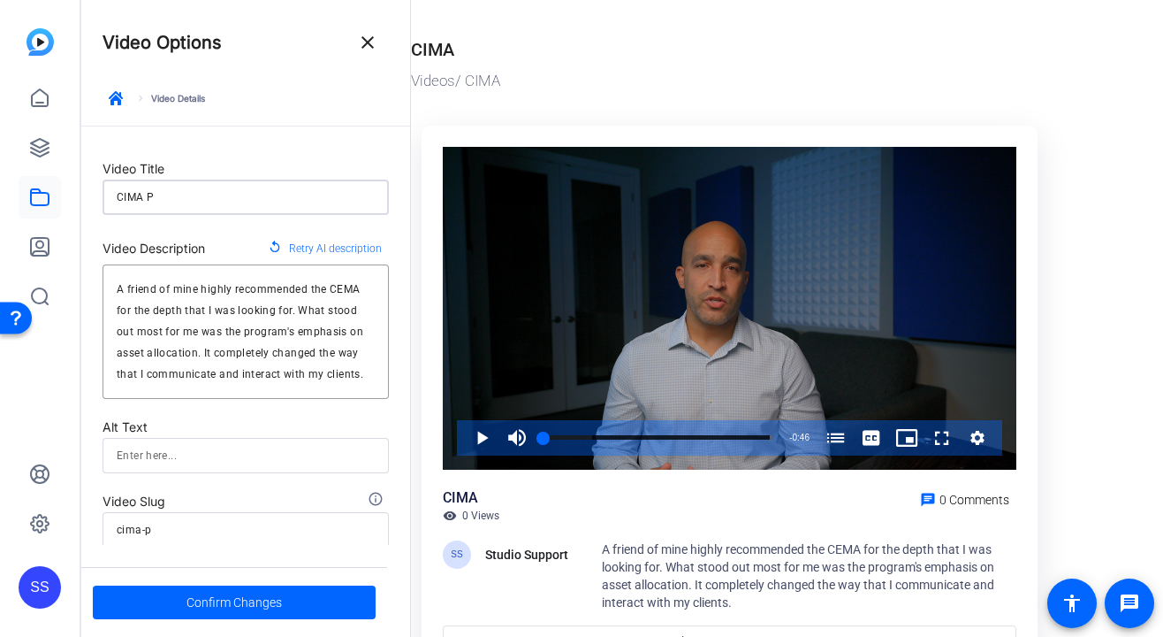
type input "cima"
type input "CIMA T"
type input "cima-t"
type input "CIMA Te"
type input "cima-te"
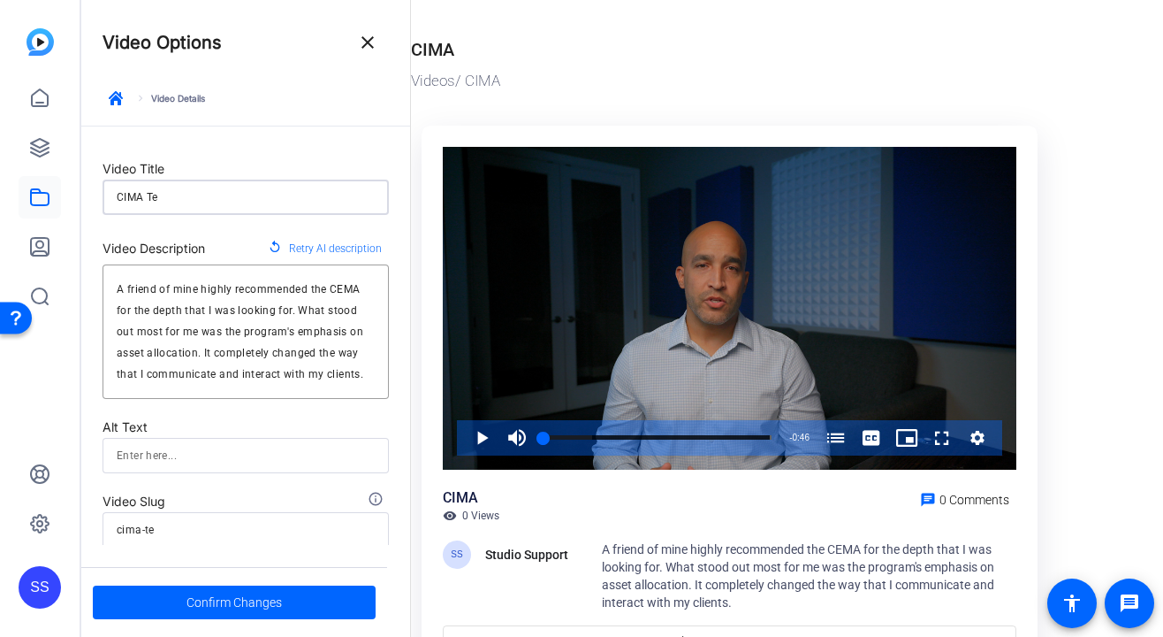
type input "CIMA Tes"
type input "cima-tes"
type input "CIMA Test"
type input "cima-test"
type input "CIMA Testi"
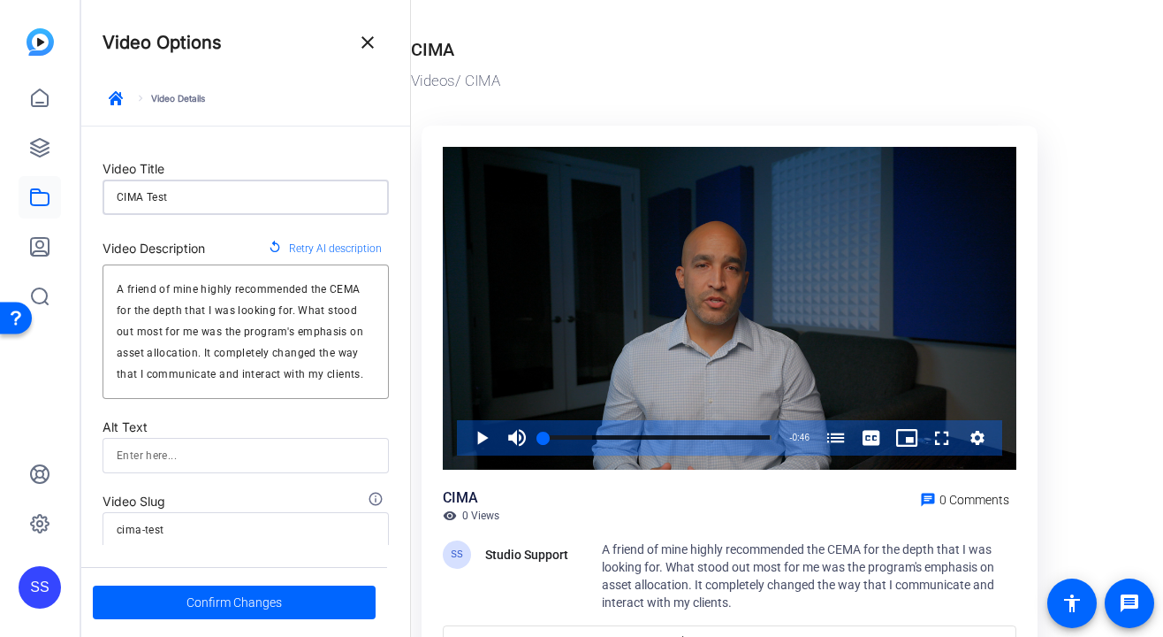
type input "cima-testi"
type input "CIMA Testim"
type input "cima-testim"
type input "CIMA Testimo"
type input "cima-testimo"
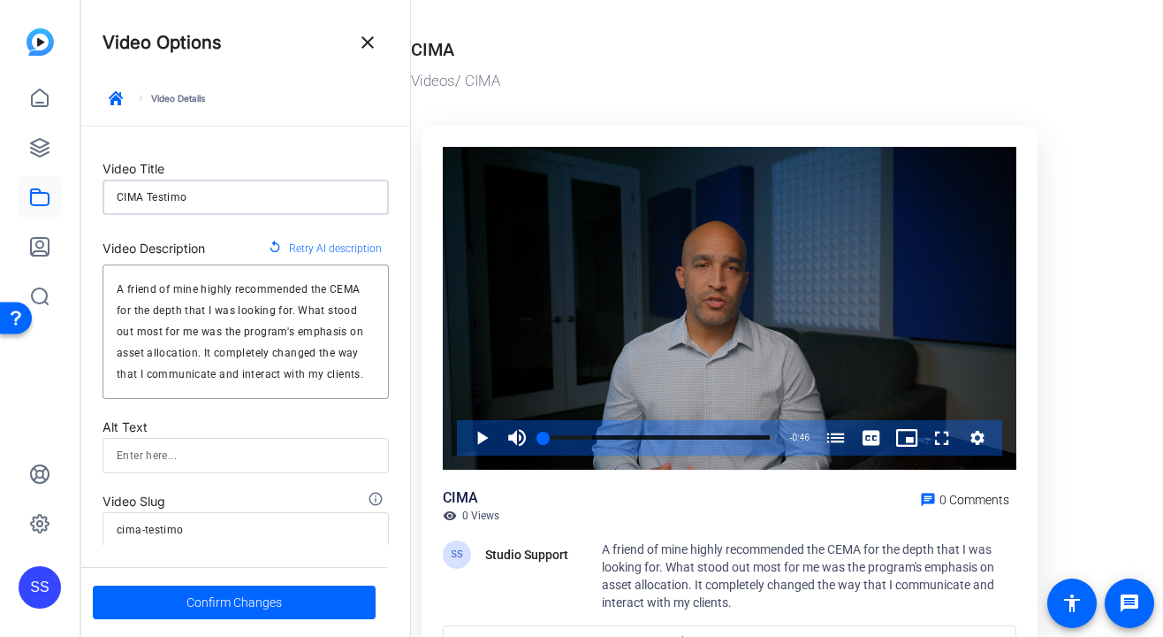
type input "CIMA Testimon"
type input "cima-testimon"
type input "CIMA Testimoni"
type input "cima-testimoni"
type input "CIMA Testimonia"
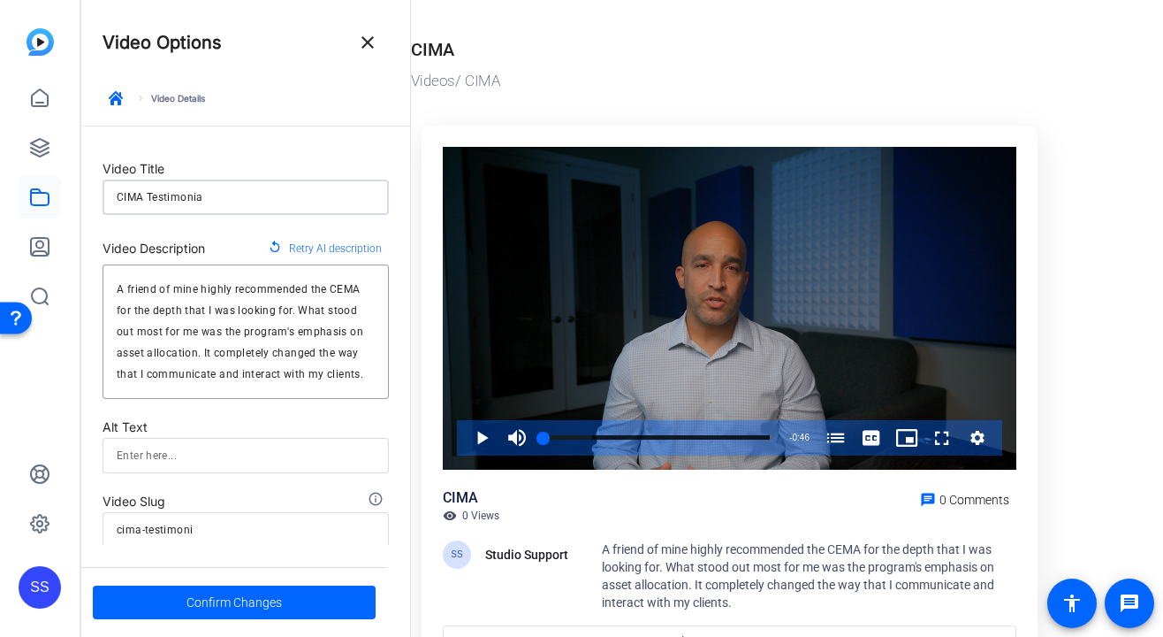
type input "cima-testimonia"
type input "CIMA Testimonial"
type input "cima-testimonial"
type input "CIMA Testimonial"
type input "cima-testimonial"
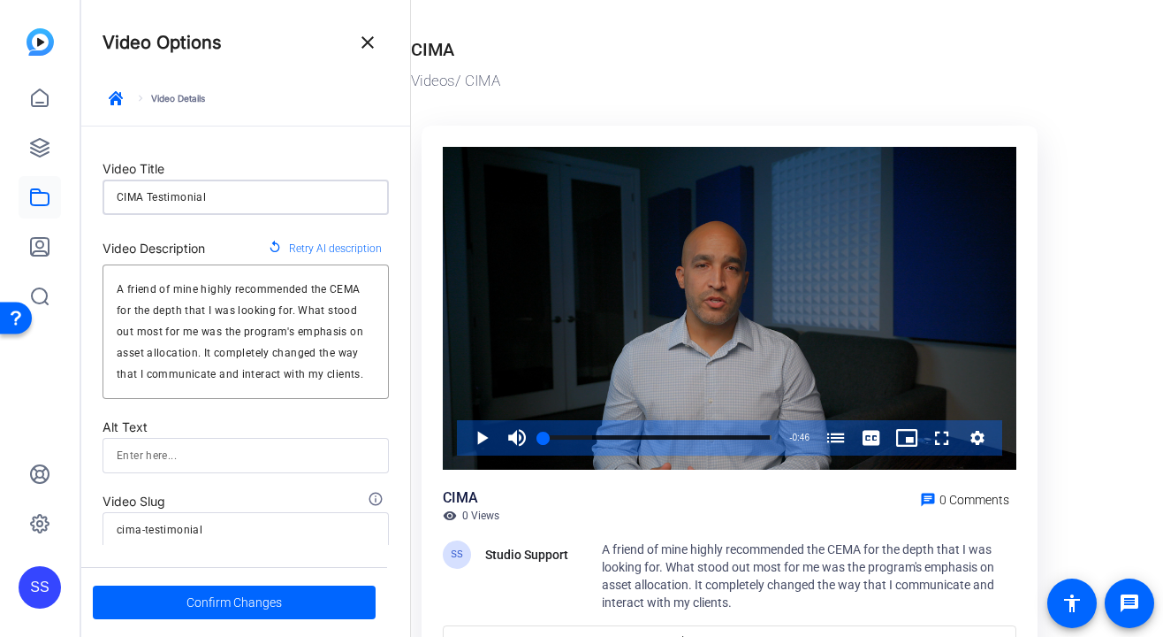
type input "CIMA Testimonial P"
type input "cima-testimonial-p"
type input "CIMA Testimonial Ph"
type input "cima-testimonial-ph"
type input "CIMA Testimonial Phi"
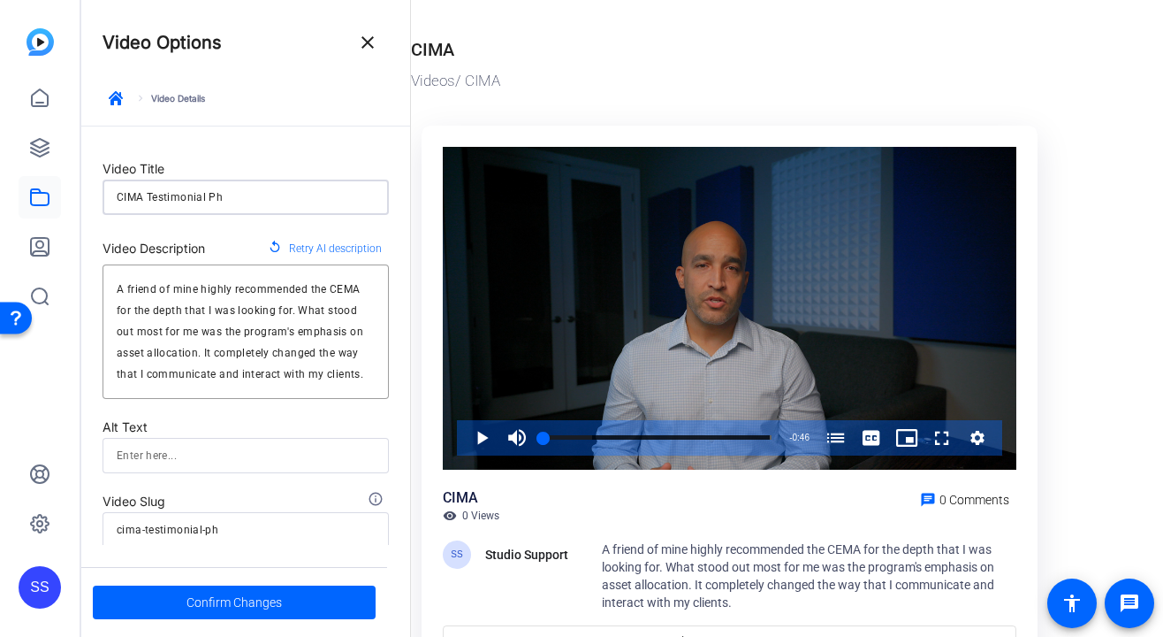
type input "cima-testimonial-phi"
type input "CIMA Testimonial Phil"
type input "cima-testimonial-phil"
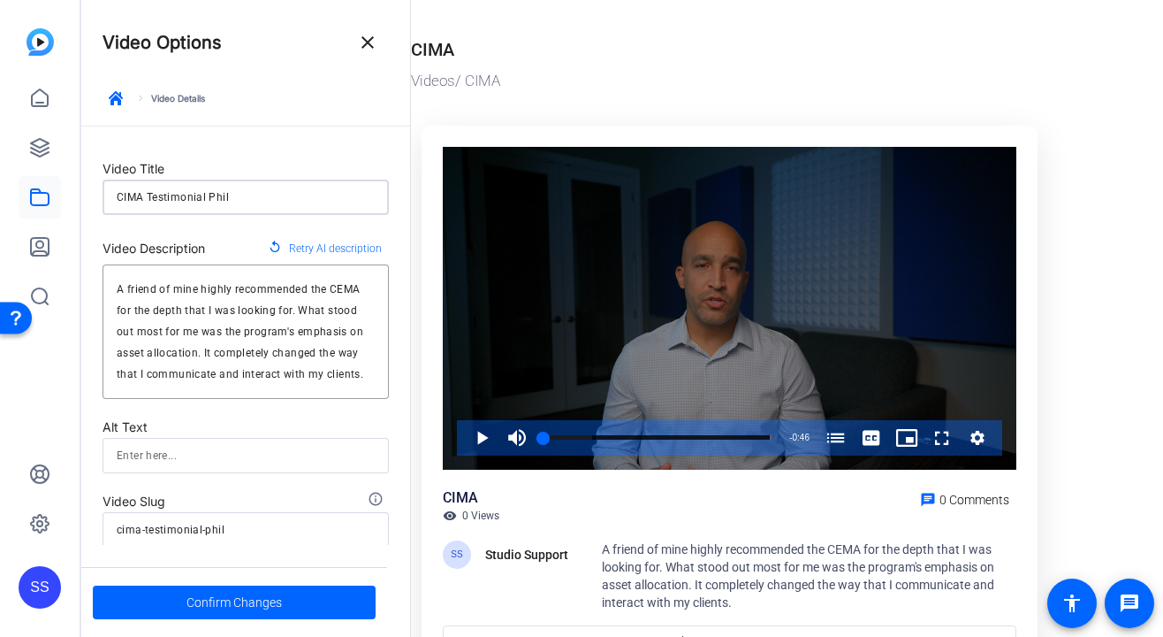
type input "CIMA Testimonial Phil"
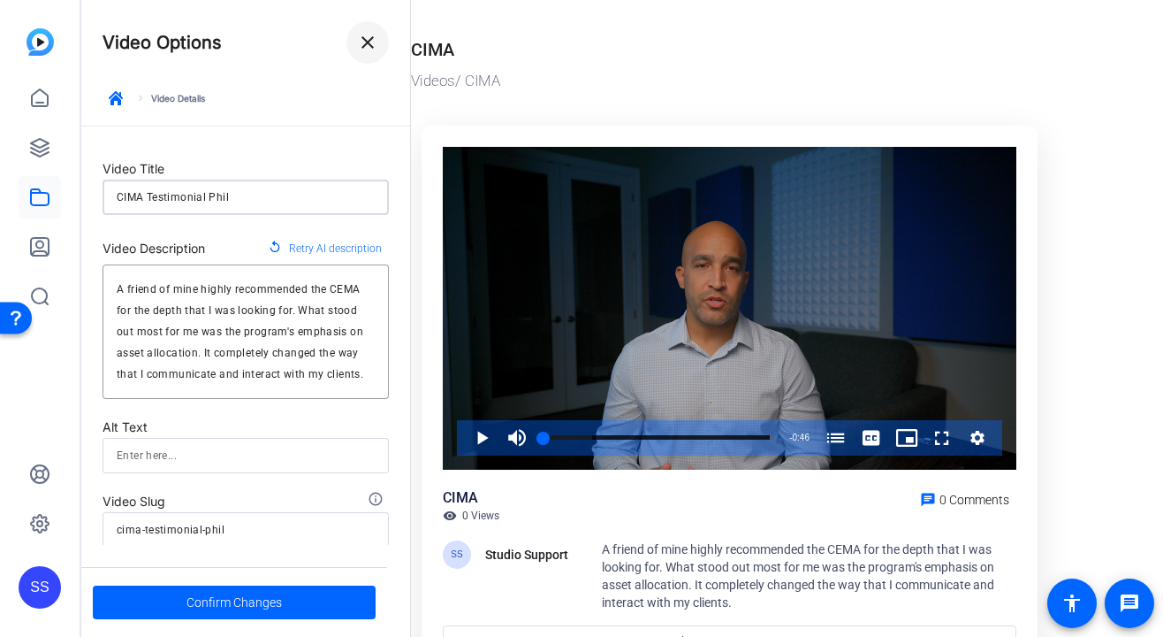
click at [379, 39] on span at bounding box center [368, 42] width 42 height 42
click at [288, 608] on span at bounding box center [234, 602] width 283 height 42
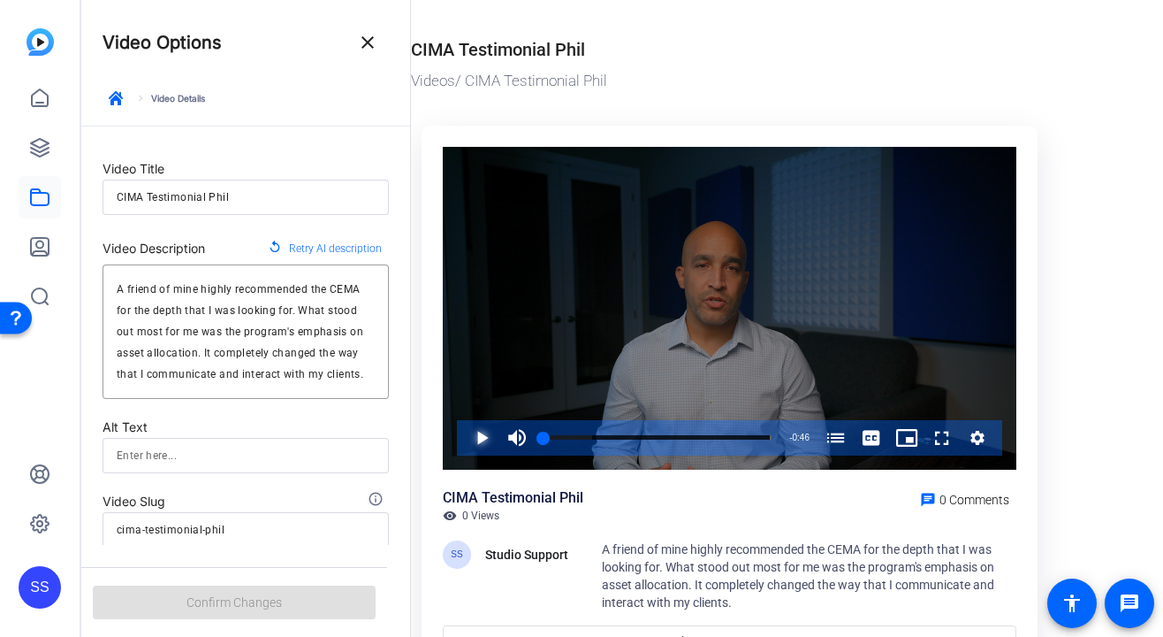
click at [464, 443] on span "Video Player" at bounding box center [464, 437] width 0 height 35
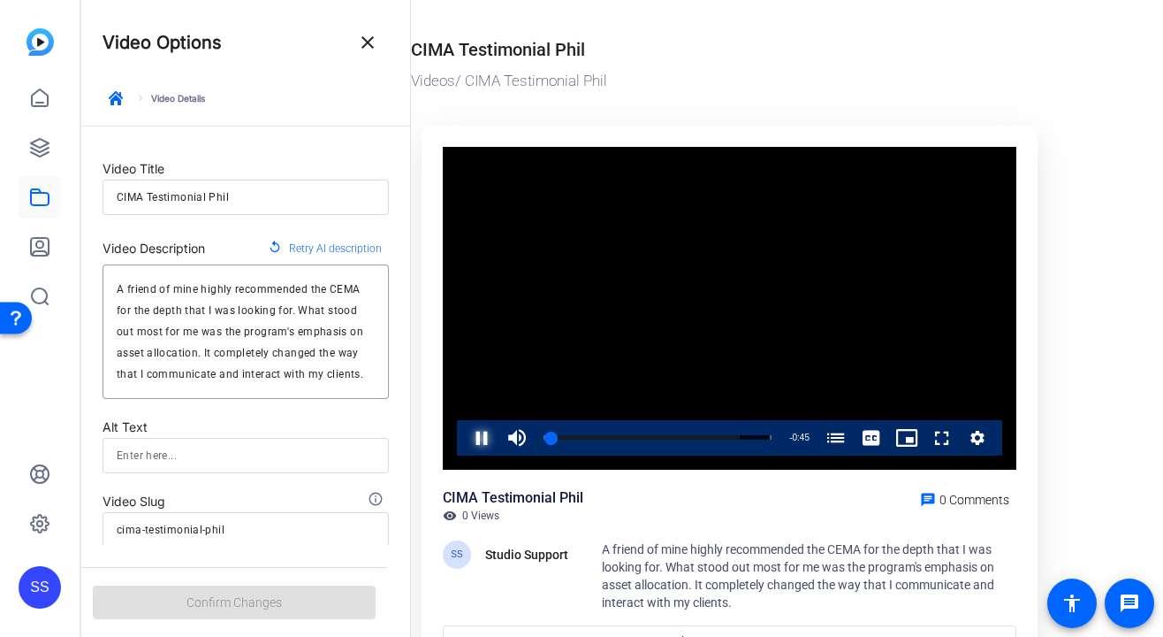
drag, startPoint x: 551, startPoint y: 435, endPoint x: 400, endPoint y: 429, distance: 151.3
click at [400, 429] on mat-drawer-container "Video Options close keyboard_arrow_right Video Details Video Title CIMA Testimo…" at bounding box center [617, 318] width 1073 height 637
click at [464, 440] on span "Video Player" at bounding box center [464, 437] width 0 height 35
click at [248, 333] on textarea "A friend of mine highly recommended the CEMA for the depth that I was looking f…" at bounding box center [246, 331] width 258 height 106
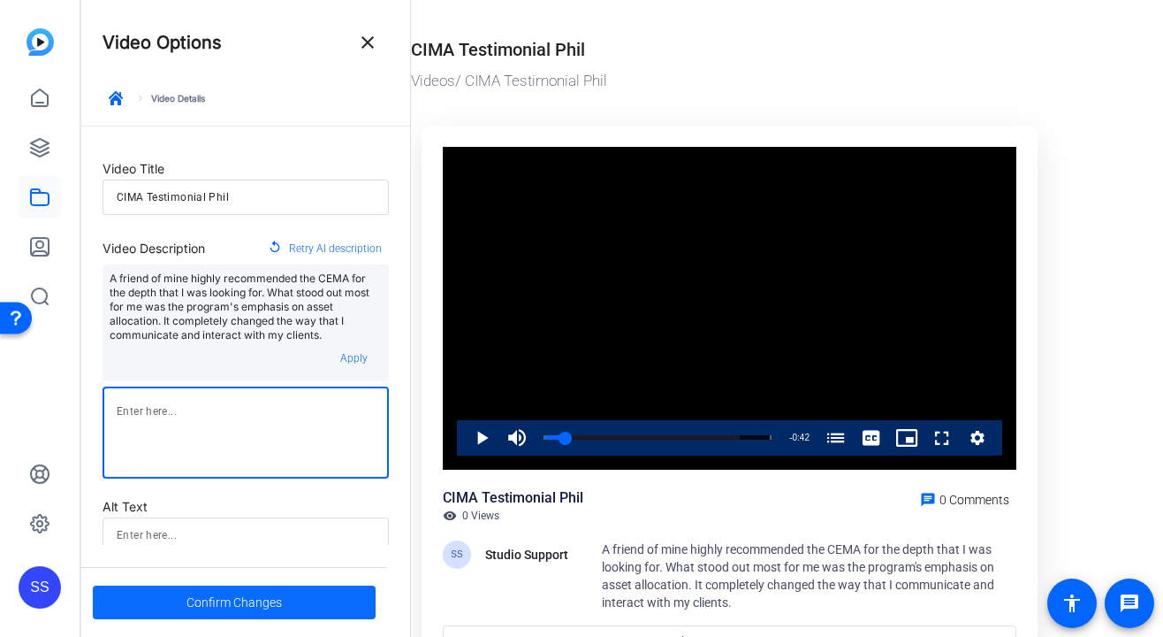
click at [297, 614] on span at bounding box center [234, 602] width 283 height 42
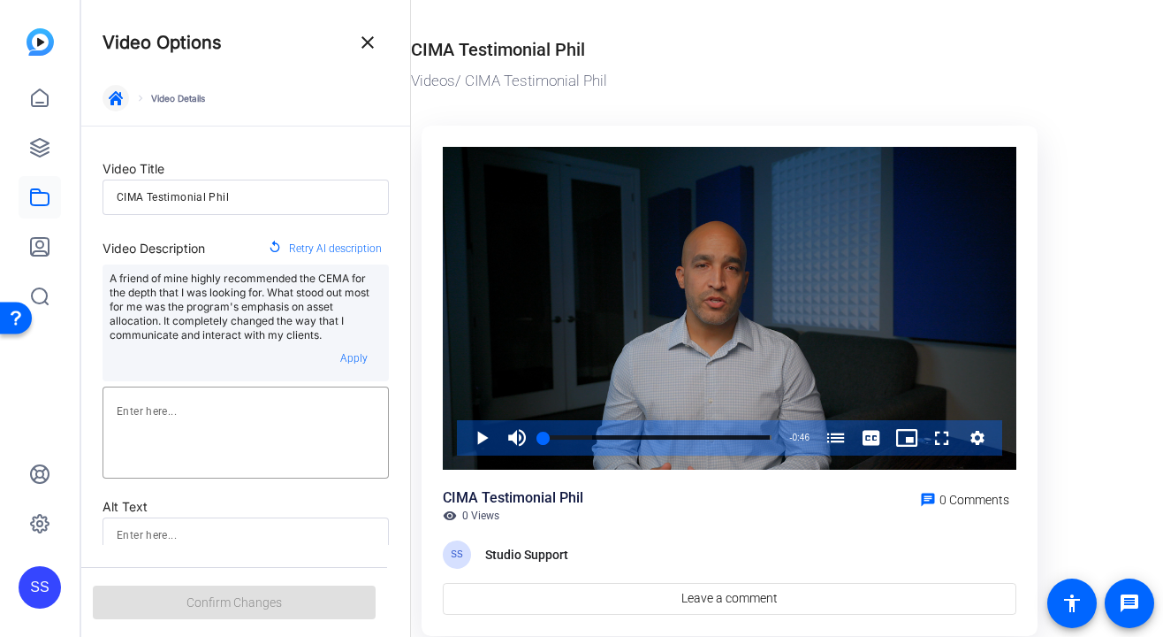
click at [107, 97] on span "button" at bounding box center [116, 98] width 42 height 42
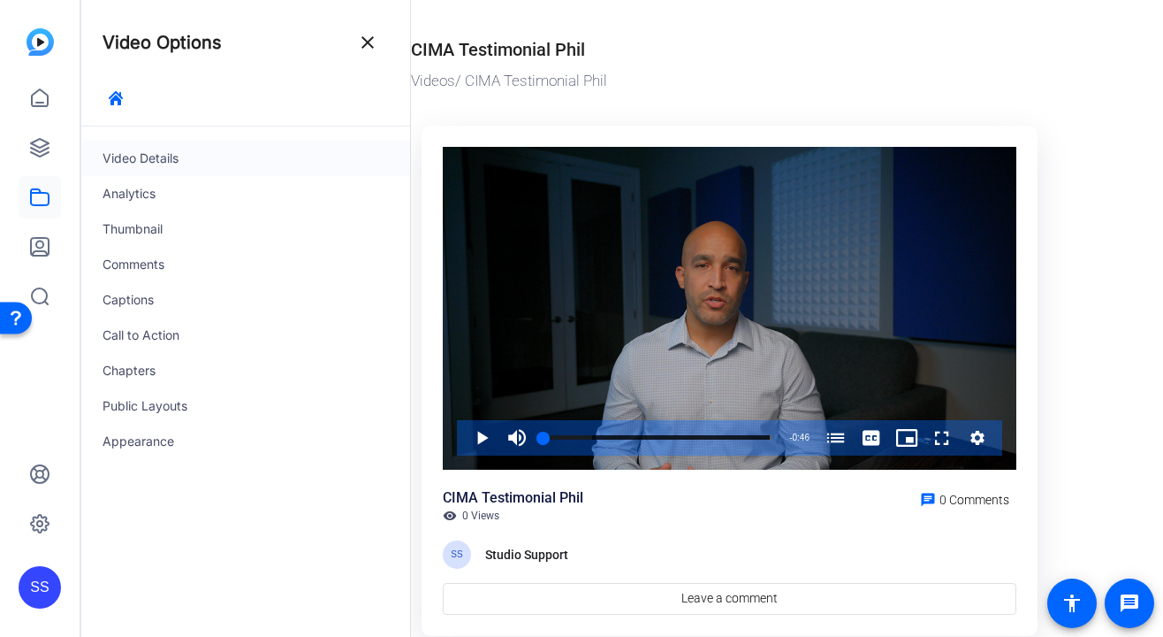
click at [191, 150] on div "Video Details" at bounding box center [245, 158] width 329 height 35
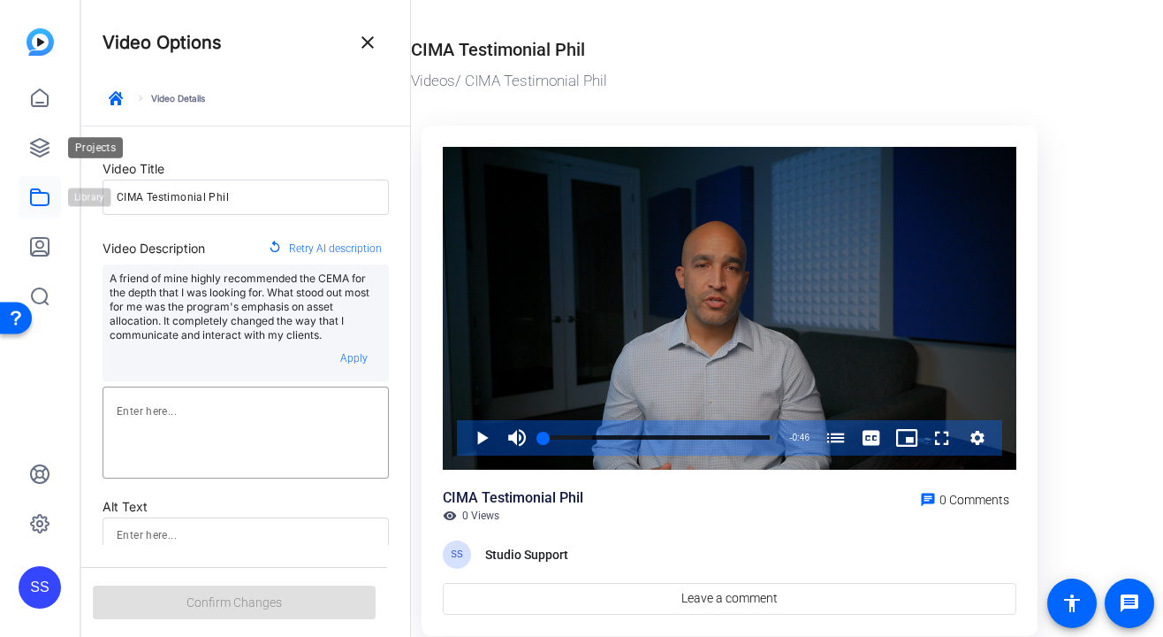
click at [34, 208] on link at bounding box center [40, 197] width 42 height 42
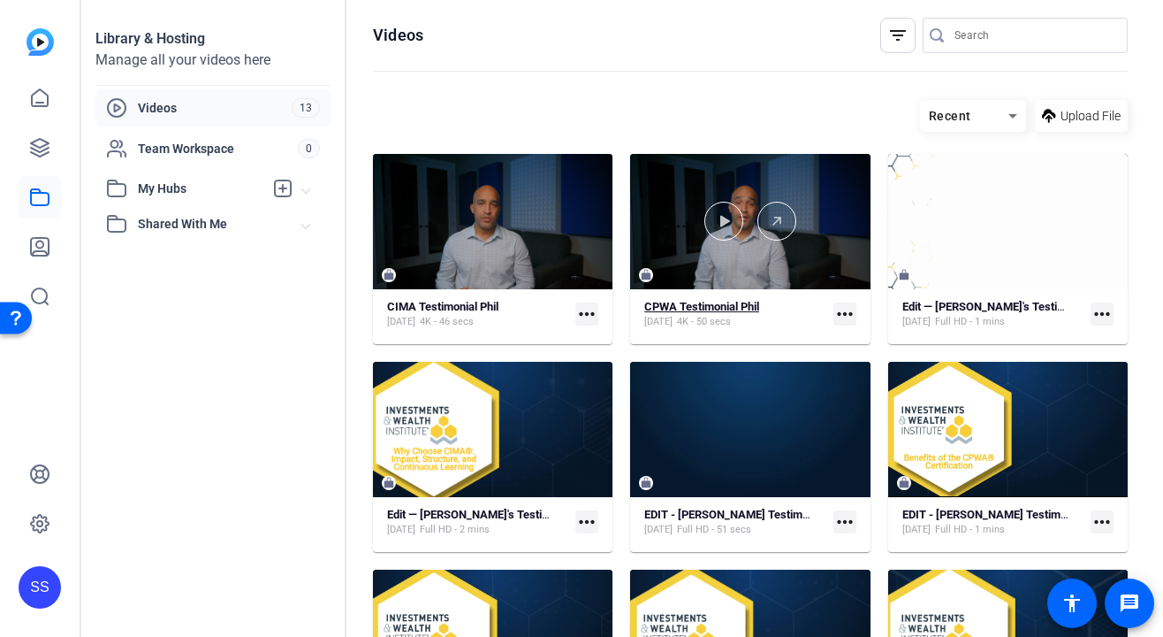
click at [768, 300] on div "CPWA Testimonial Phil Oct 10, 2025 4K - 50 secs" at bounding box center [735, 314] width 181 height 29
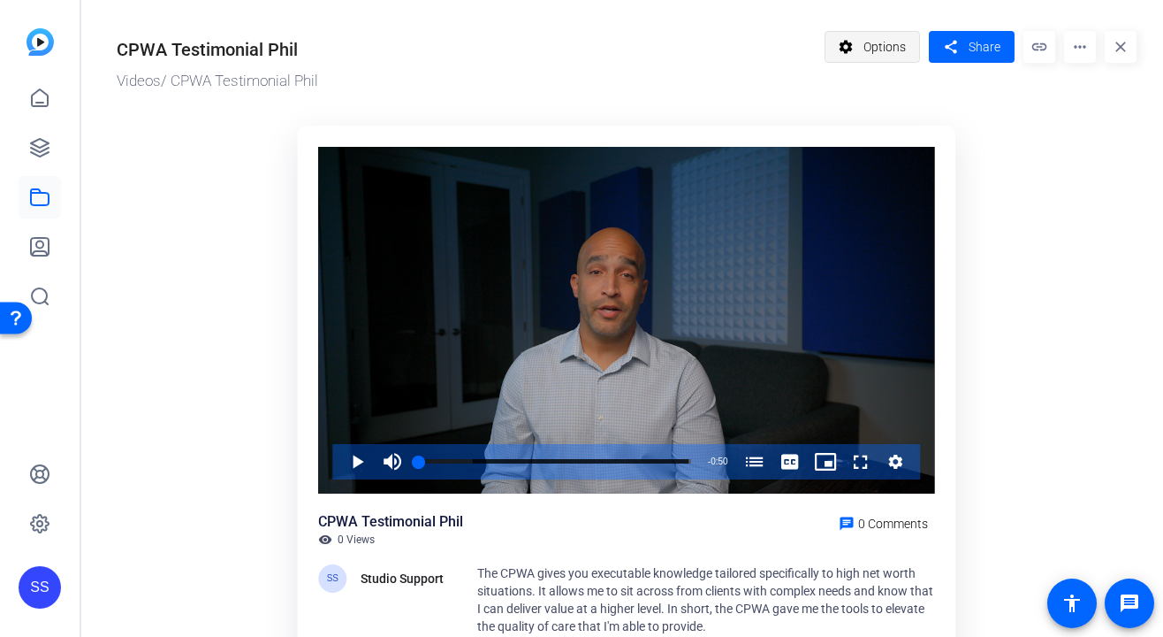
click at [909, 57] on span at bounding box center [873, 47] width 95 height 42
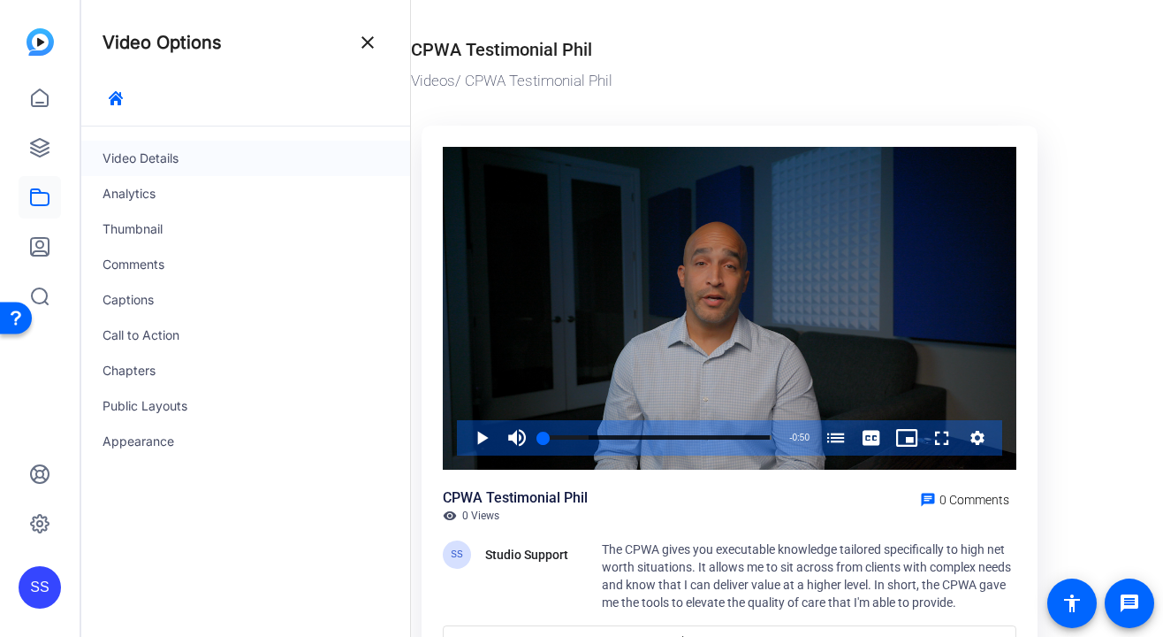
click at [116, 144] on div "Video Details" at bounding box center [245, 158] width 329 height 35
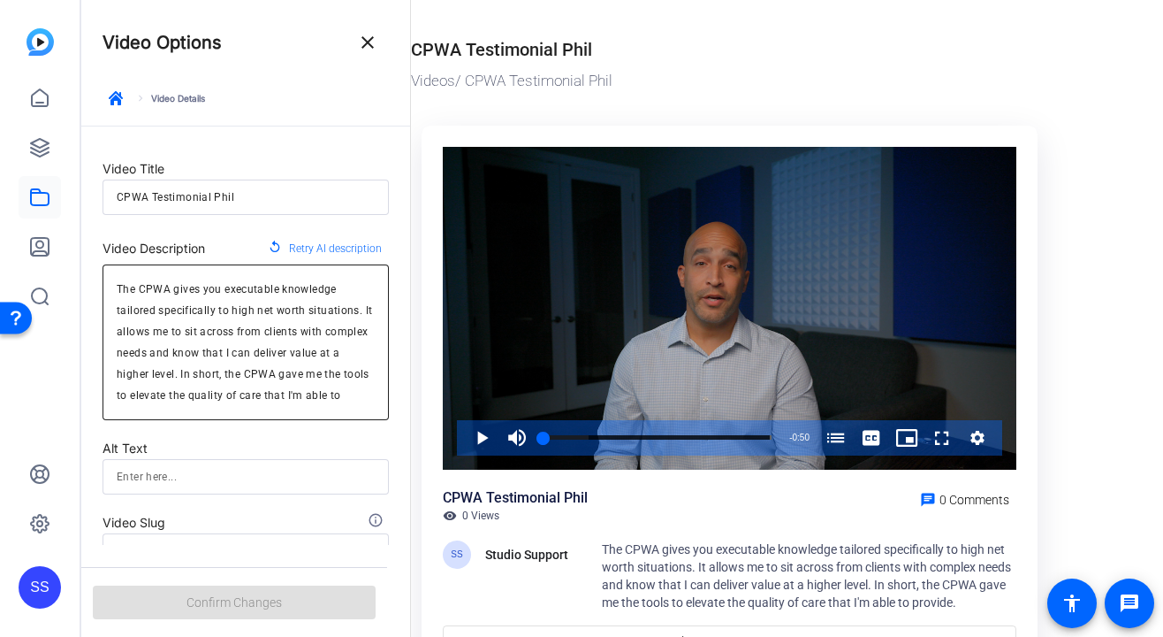
click at [235, 353] on textarea "The CPWA gives you executable knowledge tailored specifically to high net worth…" at bounding box center [246, 341] width 258 height 127
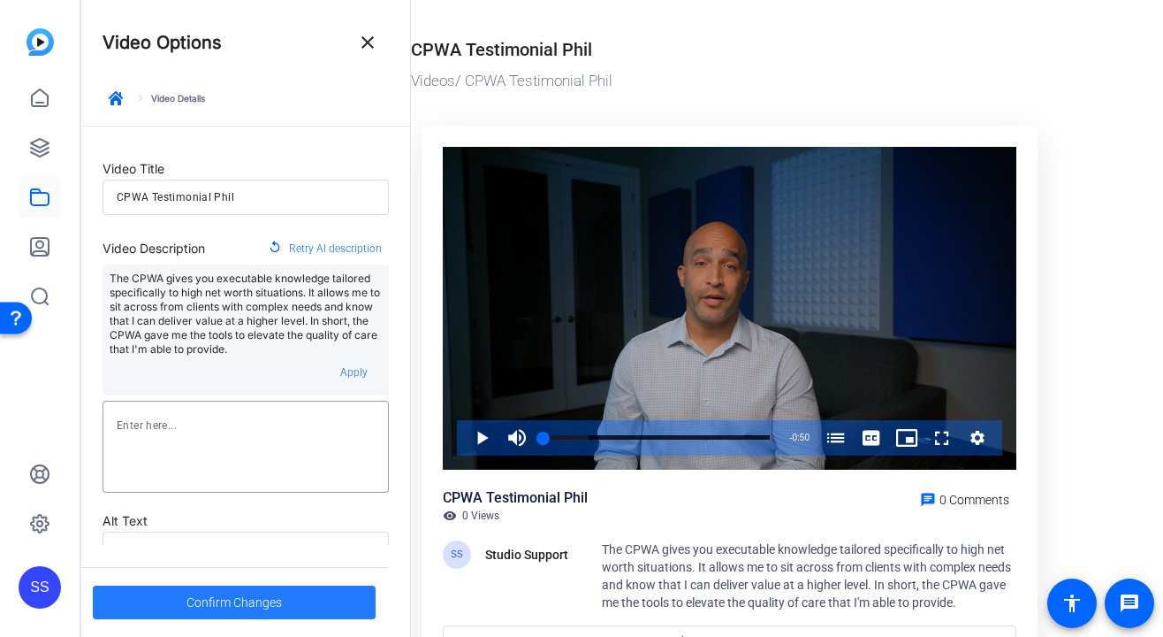
click at [317, 597] on span at bounding box center [234, 602] width 283 height 42
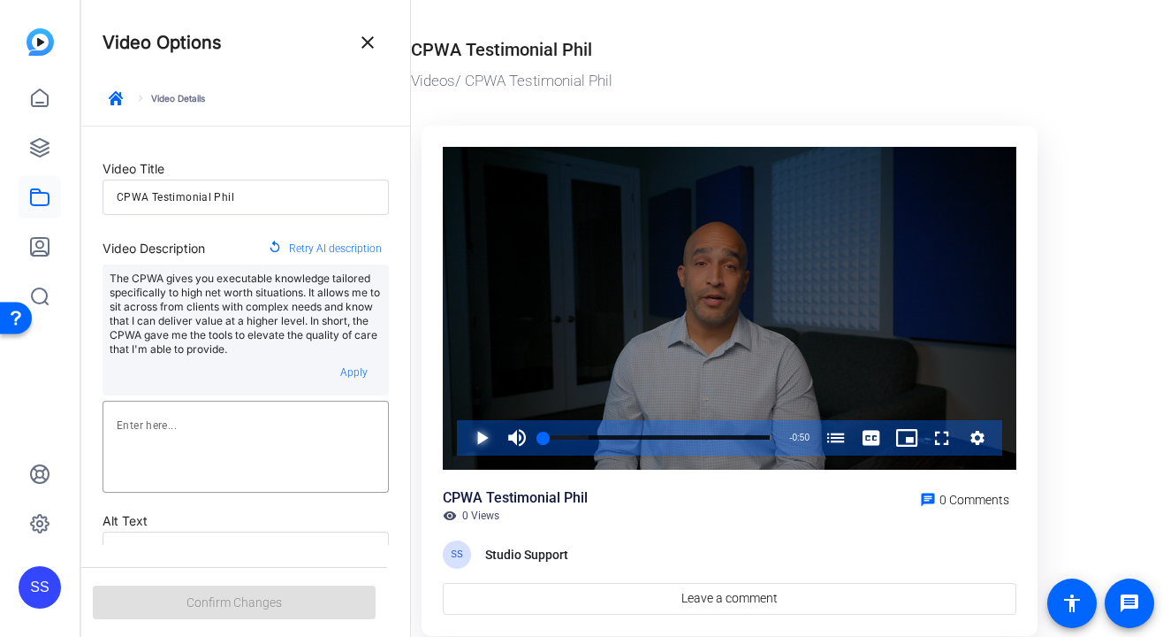
click at [464, 438] on span "Video Player" at bounding box center [464, 437] width 0 height 35
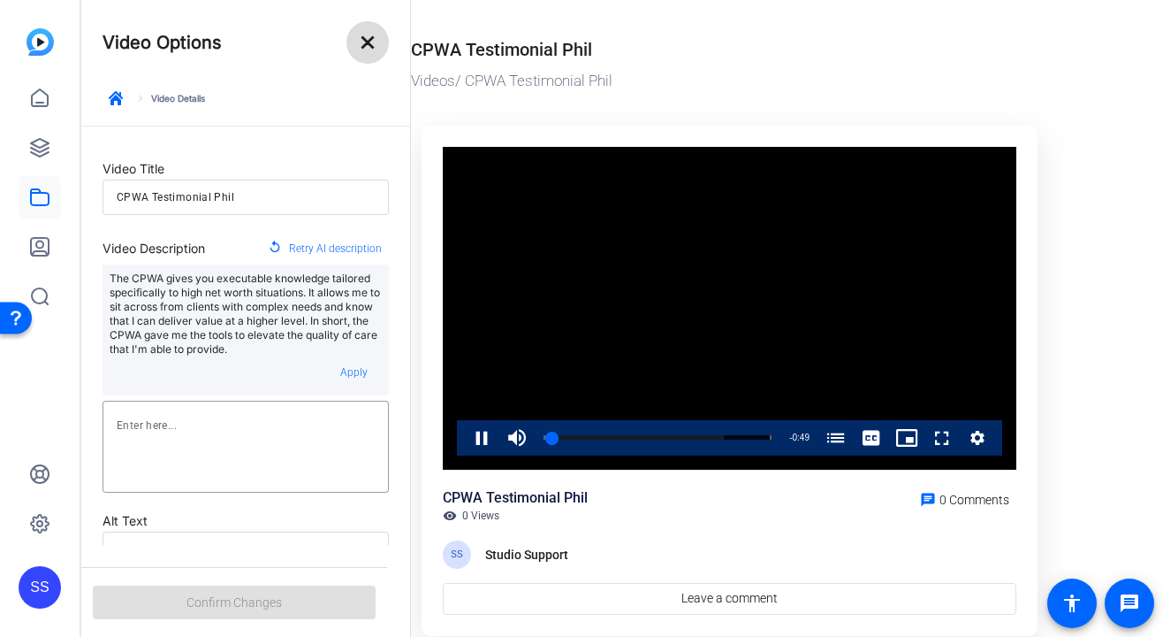
click at [369, 42] on mat-icon "close" at bounding box center [367, 42] width 21 height 21
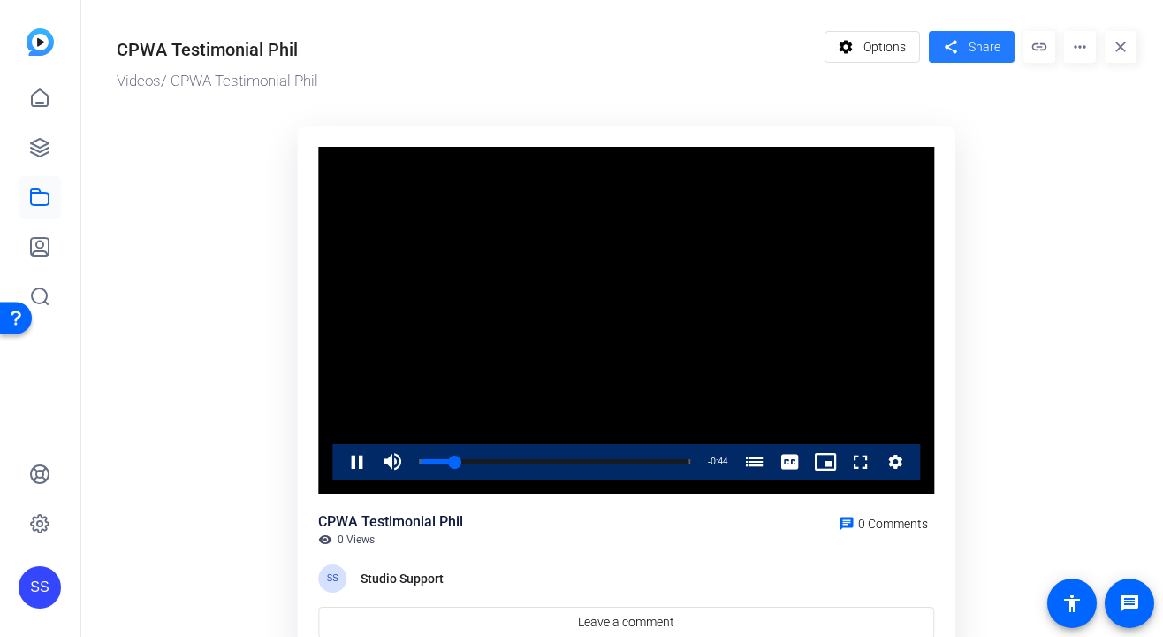
click at [979, 51] on span "Share" at bounding box center [985, 47] width 32 height 19
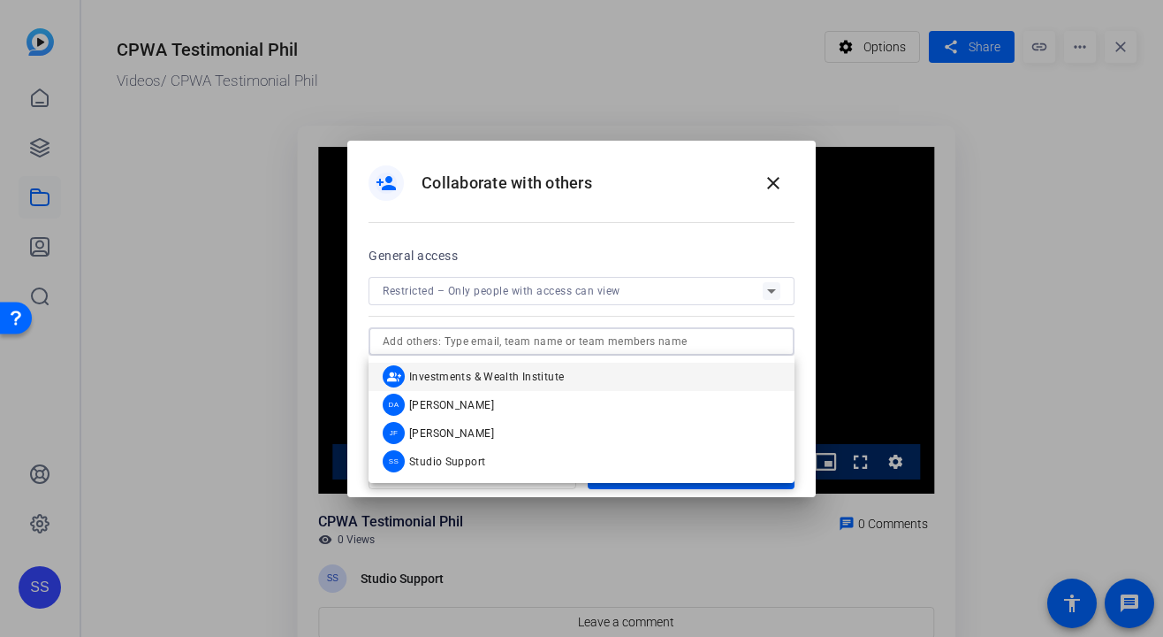
click at [525, 340] on input "text" at bounding box center [582, 341] width 398 height 21
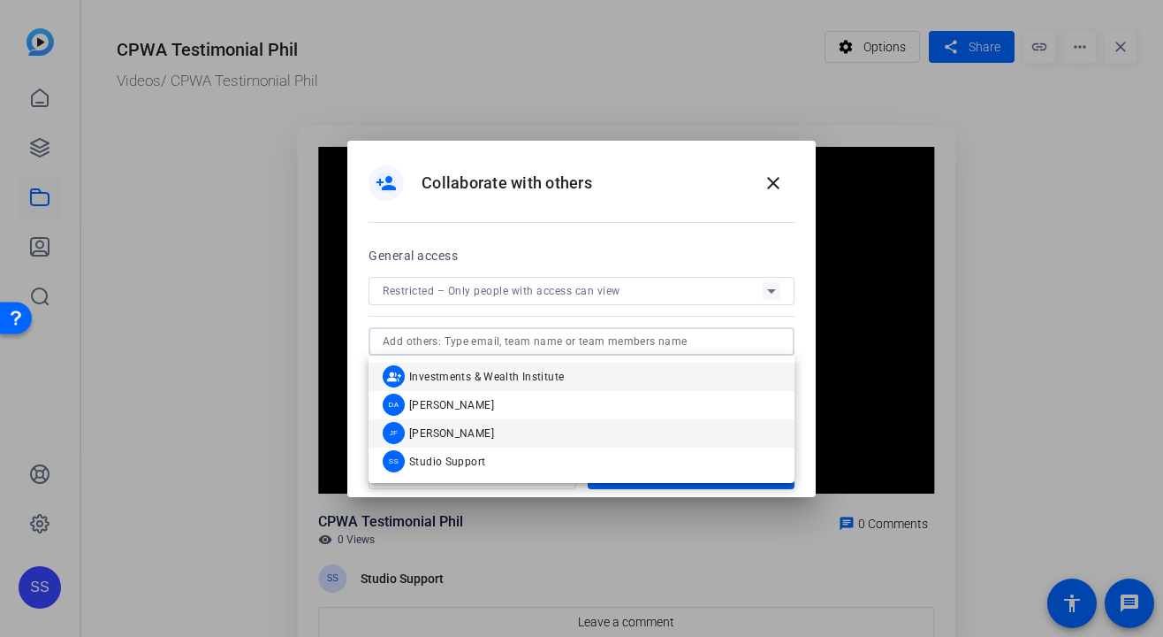
click at [514, 422] on mat-option "JF Jenny Franchi" at bounding box center [582, 433] width 426 height 28
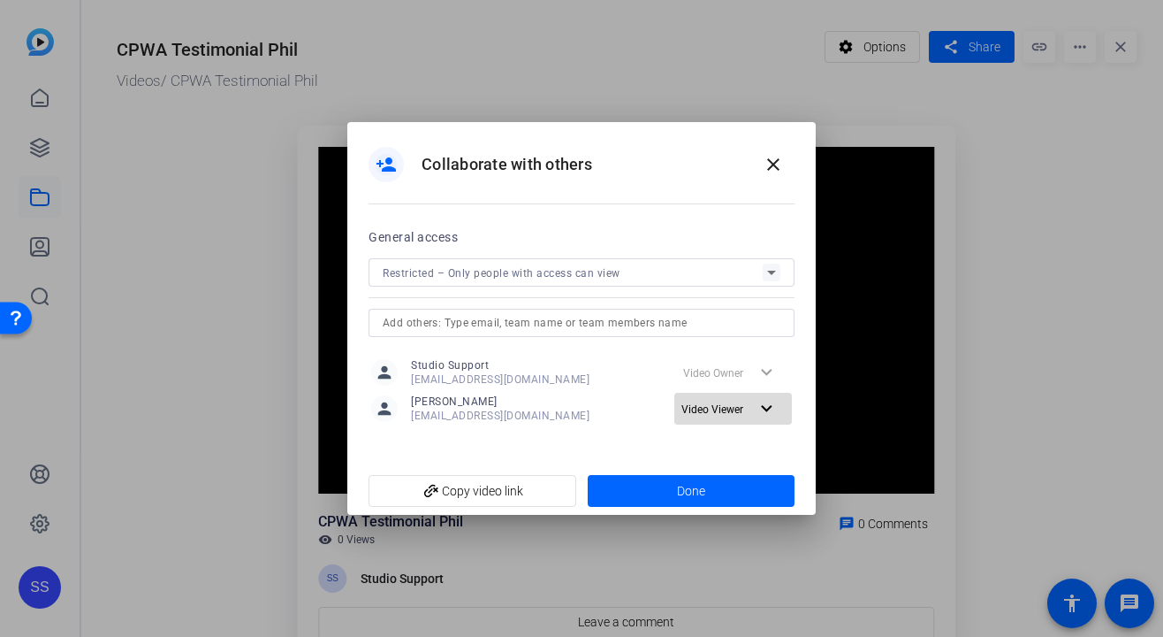
click at [739, 418] on span "Video Viewer" at bounding box center [719, 408] width 74 height 21
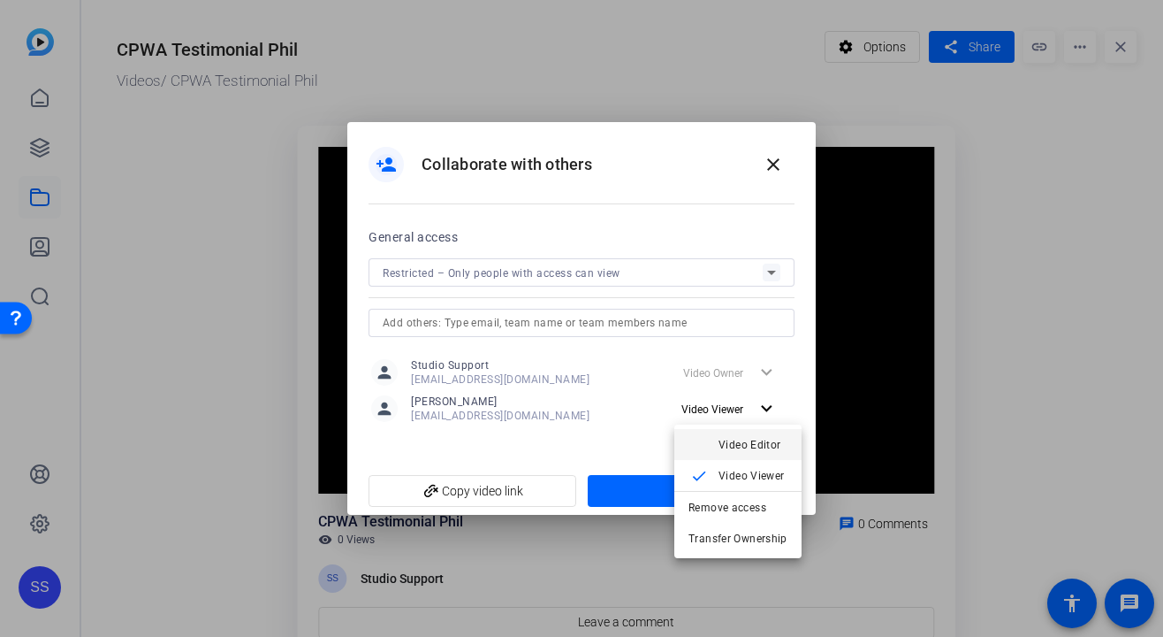
click at [721, 450] on span "Video Editor" at bounding box center [750, 445] width 63 height 12
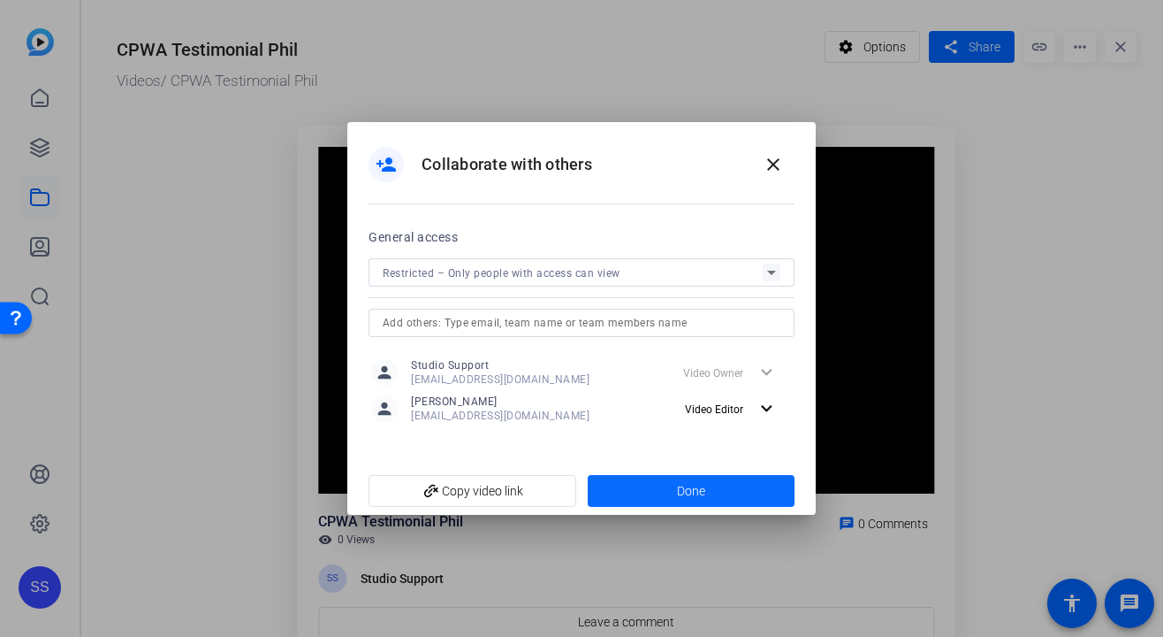
click at [694, 484] on span "Done" at bounding box center [691, 491] width 28 height 19
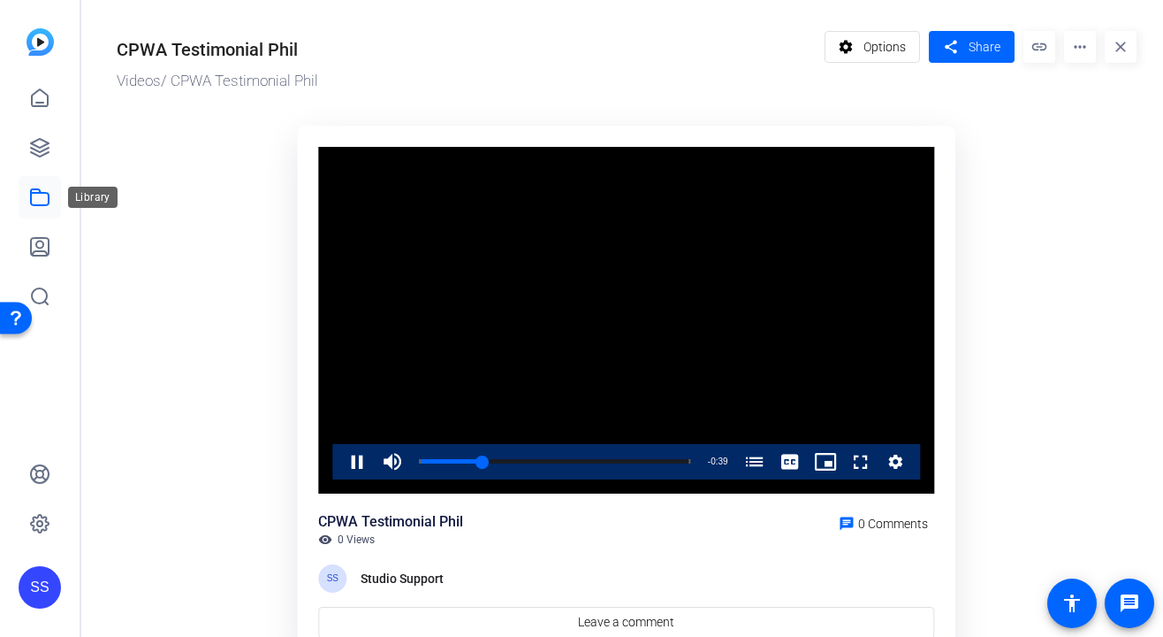
click at [47, 196] on icon at bounding box center [39, 197] width 21 height 21
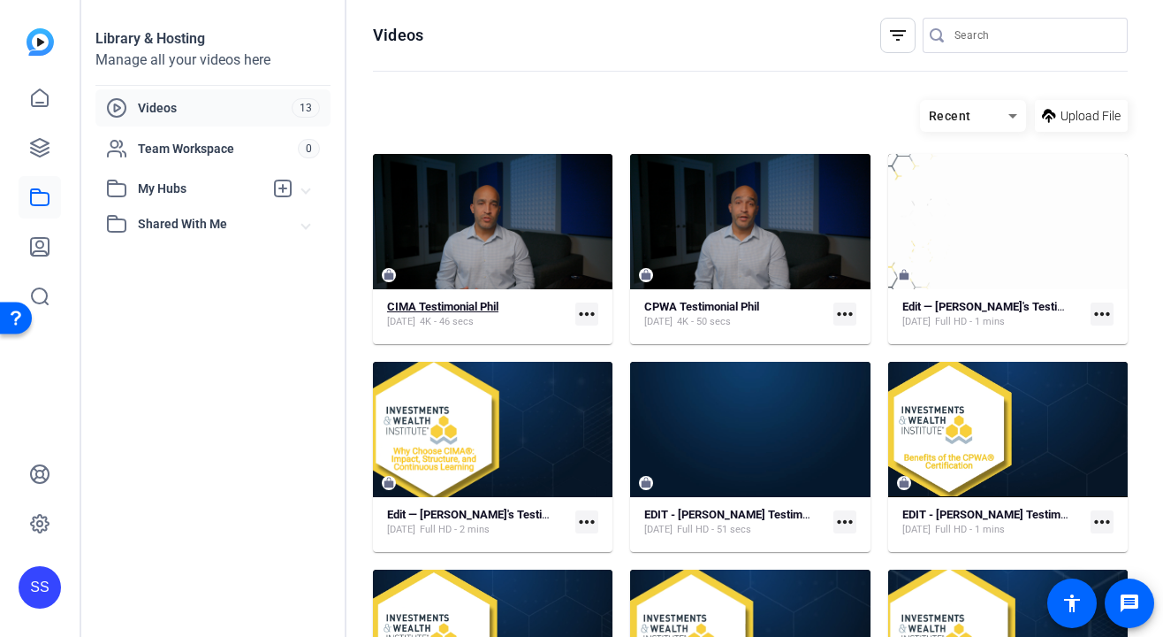
click at [499, 312] on strong "CIMA Testimonial Phil" at bounding box center [442, 306] width 111 height 13
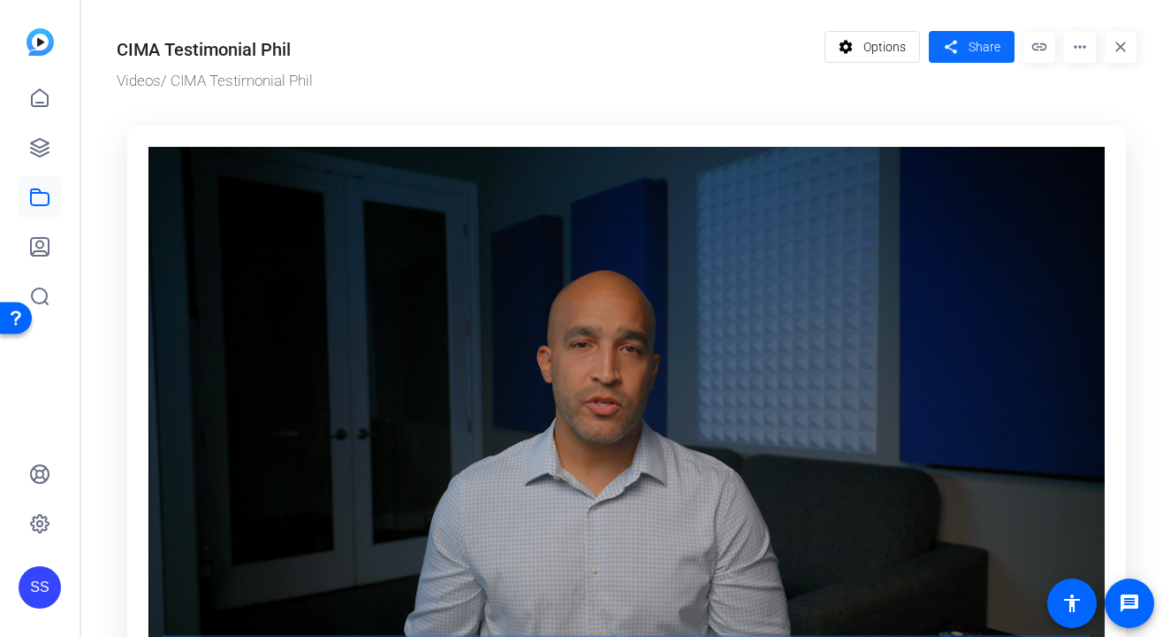
click at [987, 50] on span "Share" at bounding box center [985, 47] width 32 height 19
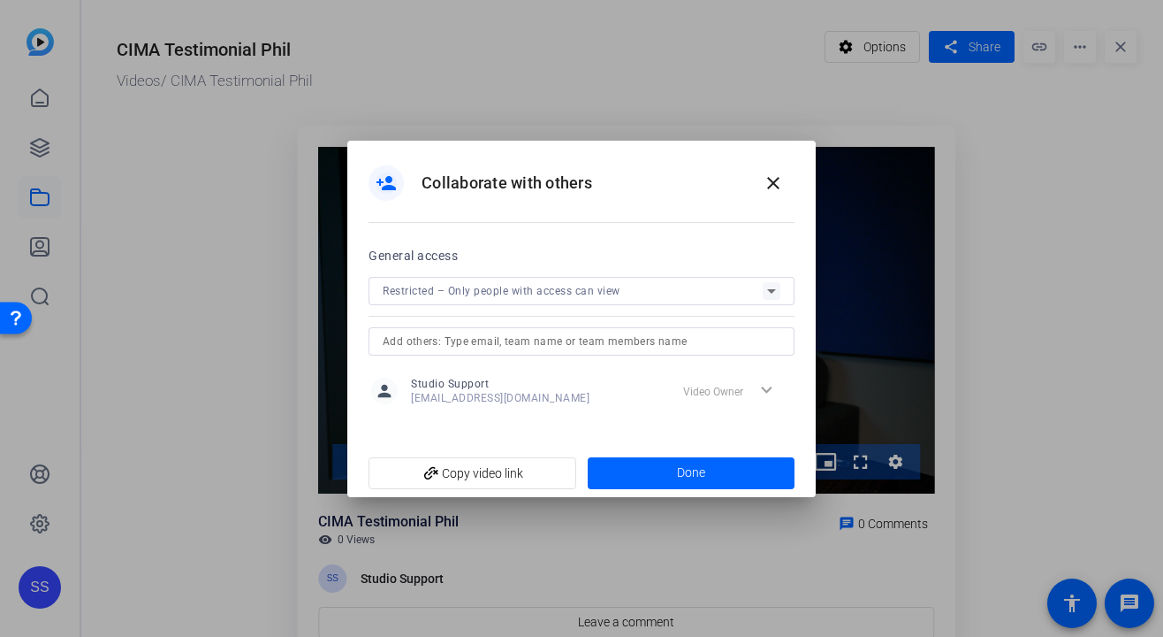
click at [571, 327] on div at bounding box center [582, 341] width 398 height 28
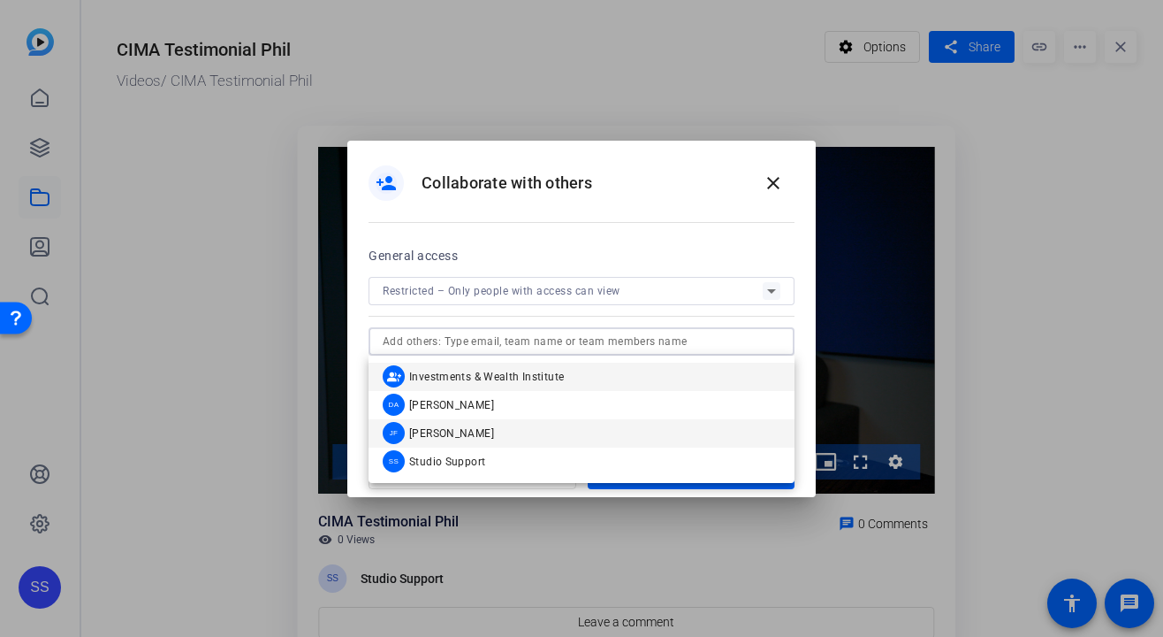
click at [528, 425] on mat-option "JF Jenny Franchi" at bounding box center [582, 433] width 426 height 28
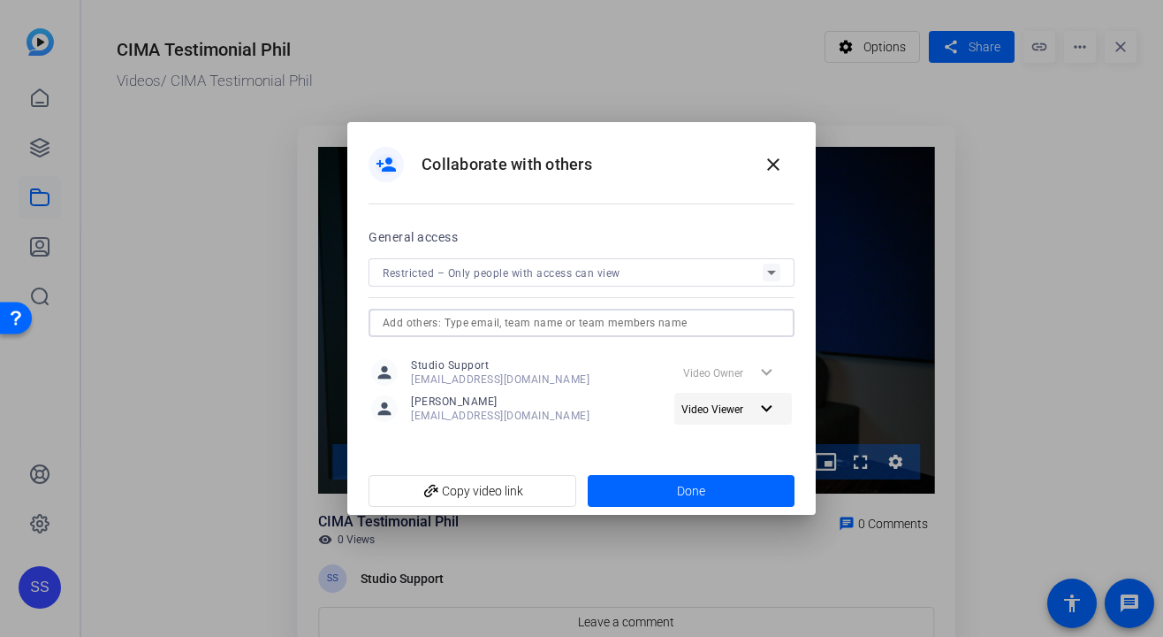
click at [752, 408] on span "Video Viewer" at bounding box center [719, 408] width 74 height 21
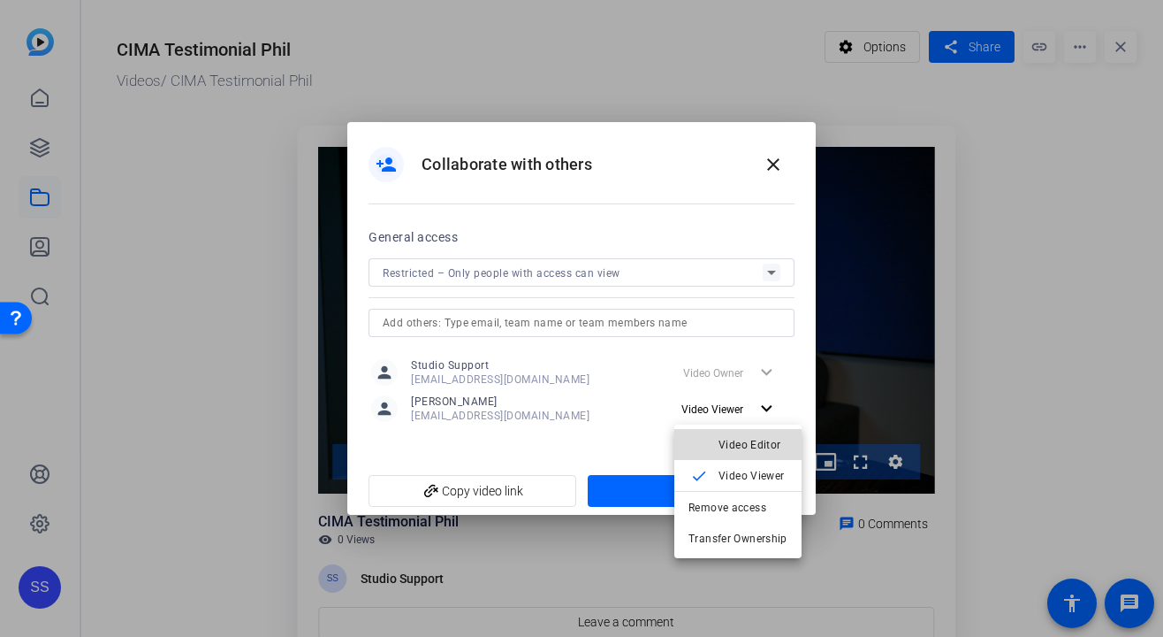
click at [744, 445] on span "Video Editor" at bounding box center [750, 445] width 63 height 12
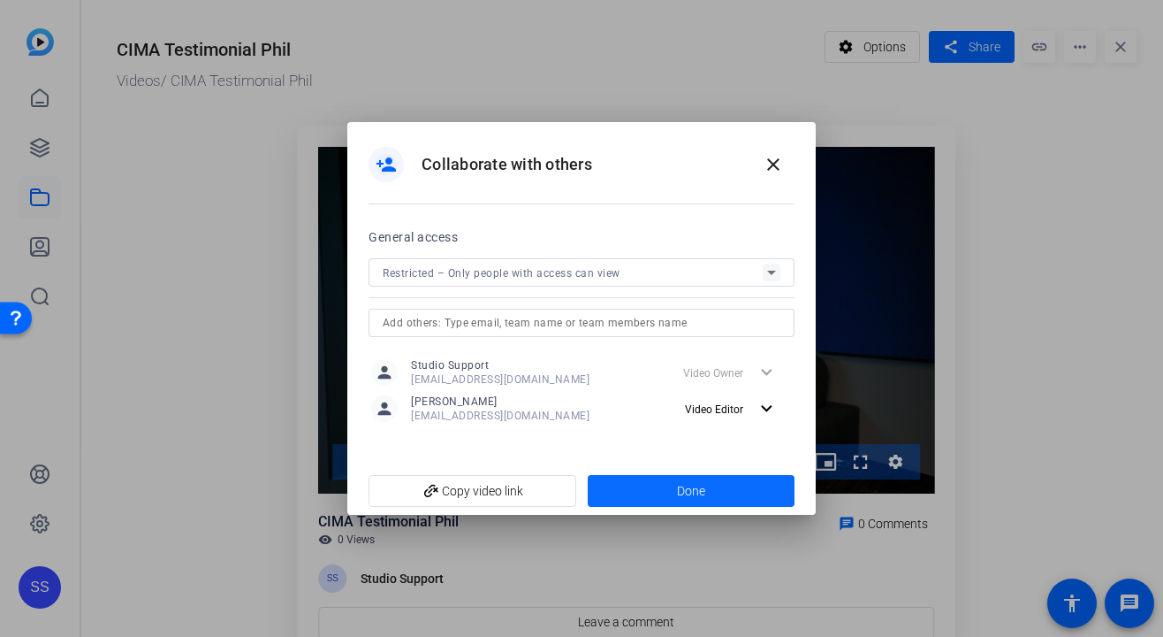
click at [721, 486] on span at bounding box center [692, 490] width 208 height 42
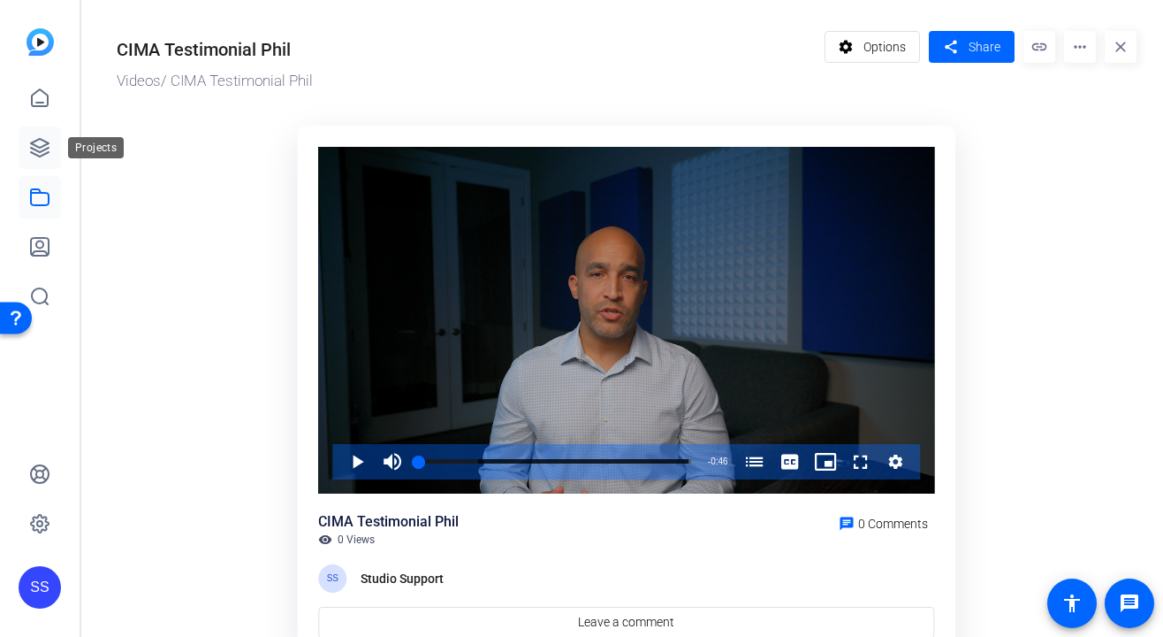
click at [36, 138] on icon at bounding box center [39, 147] width 21 height 21
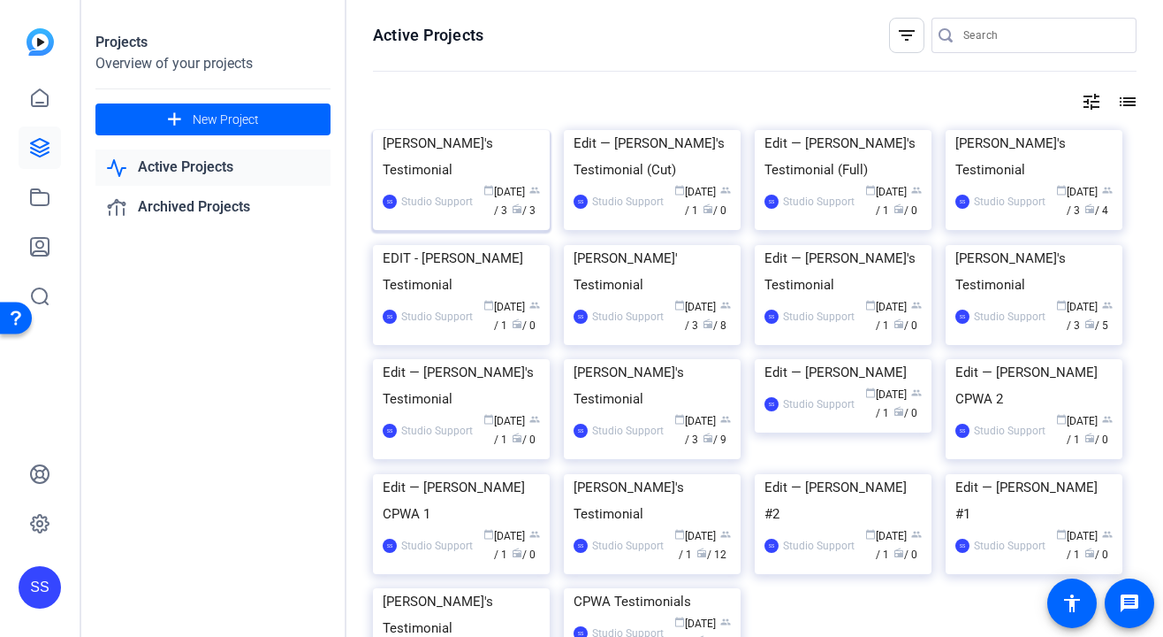
click at [426, 220] on div "SS Studio Support calendar_today Sep 30 group / 3 radio / 3" at bounding box center [461, 201] width 157 height 37
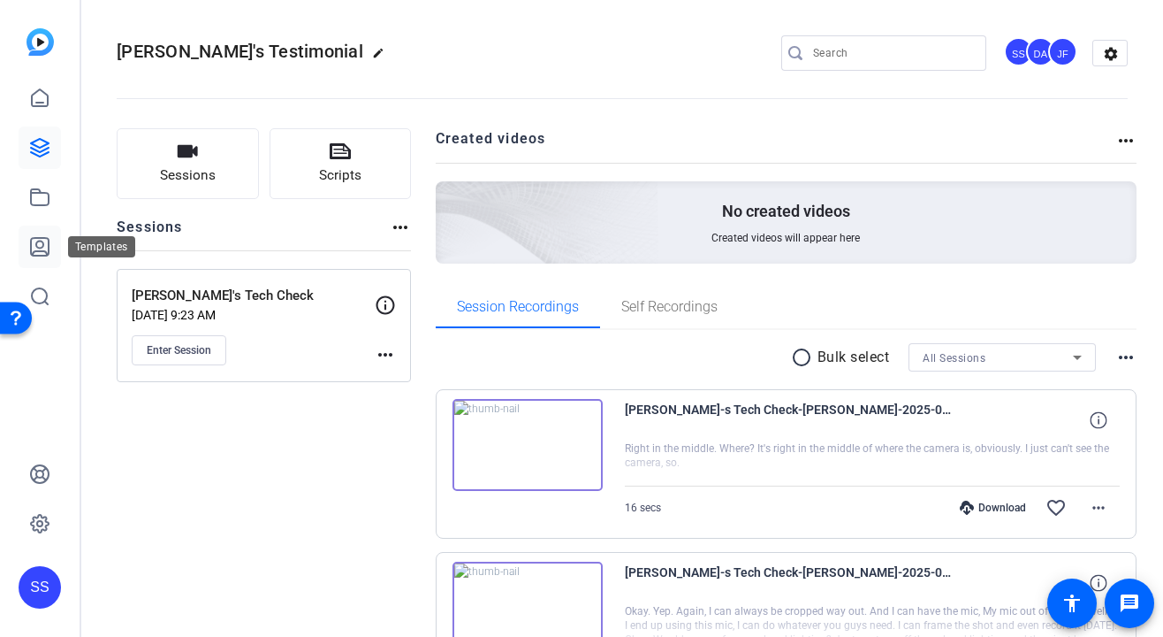
click at [41, 234] on link at bounding box center [40, 246] width 42 height 42
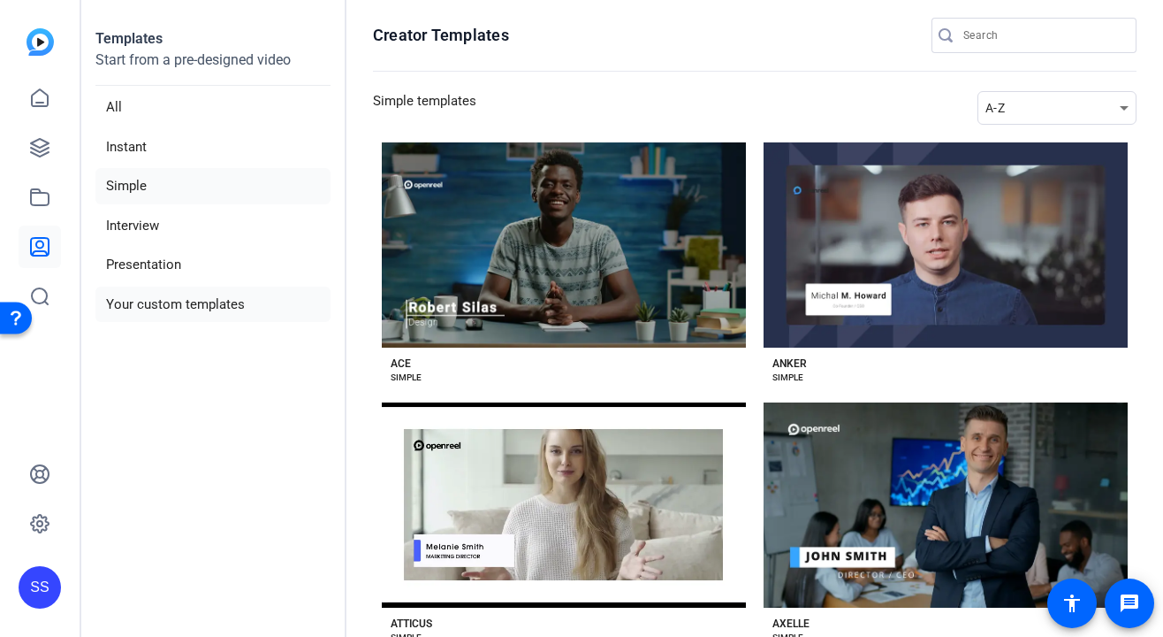
click at [196, 288] on li "Your custom templates" at bounding box center [212, 304] width 235 height 36
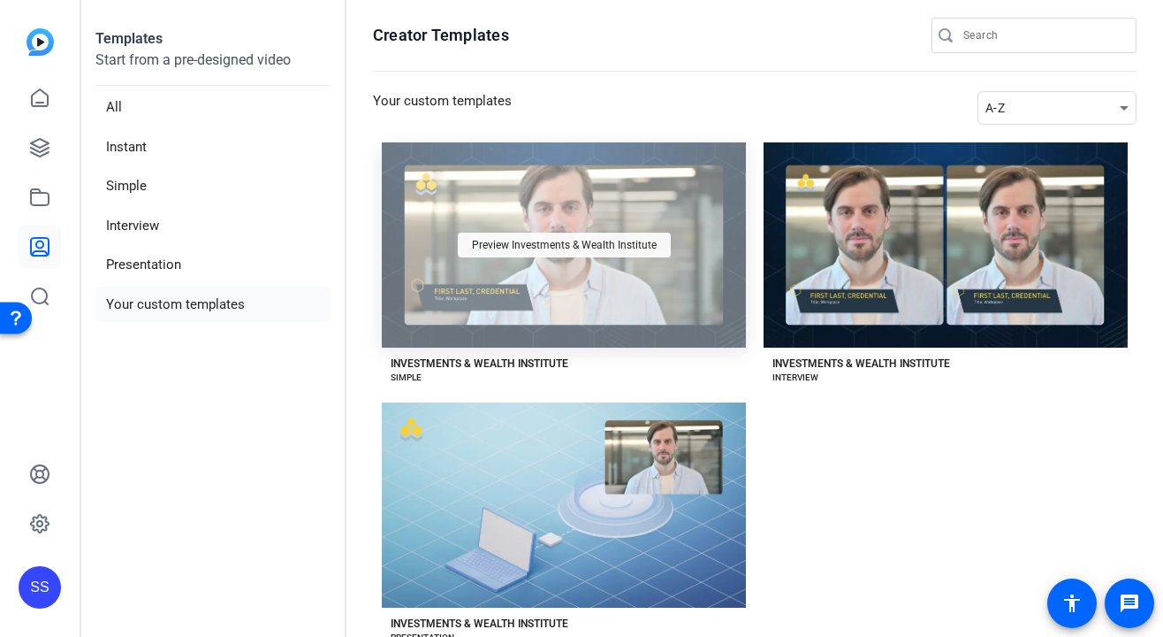
click at [576, 249] on span "Preview Investments & Wealth Institute" at bounding box center [564, 245] width 185 height 11
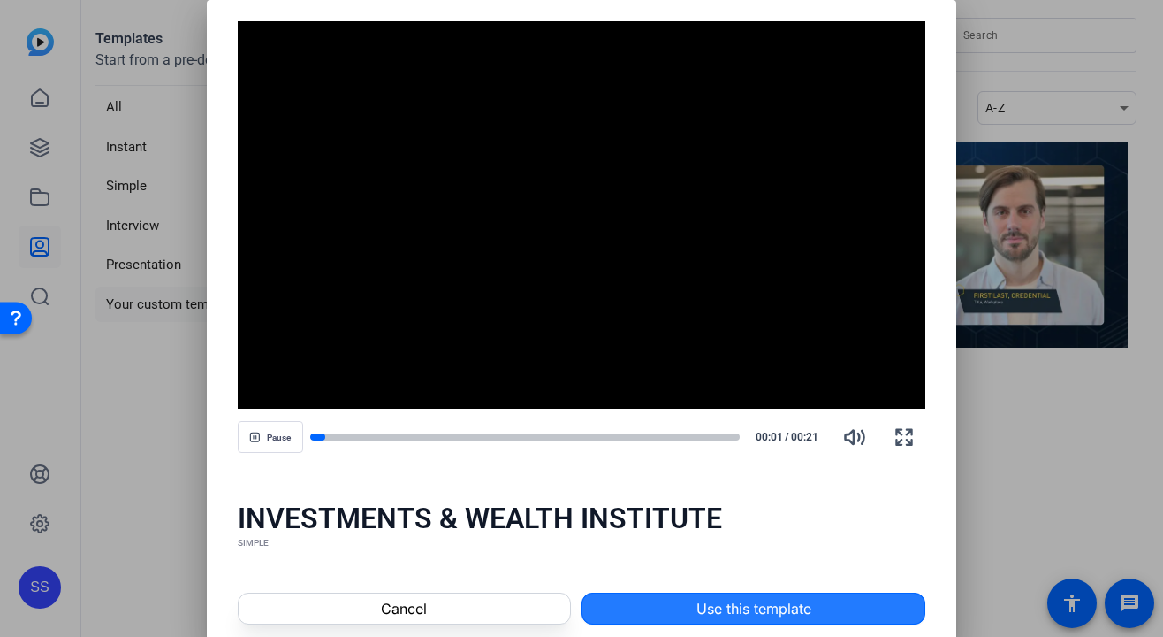
click at [674, 599] on span at bounding box center [754, 608] width 342 height 42
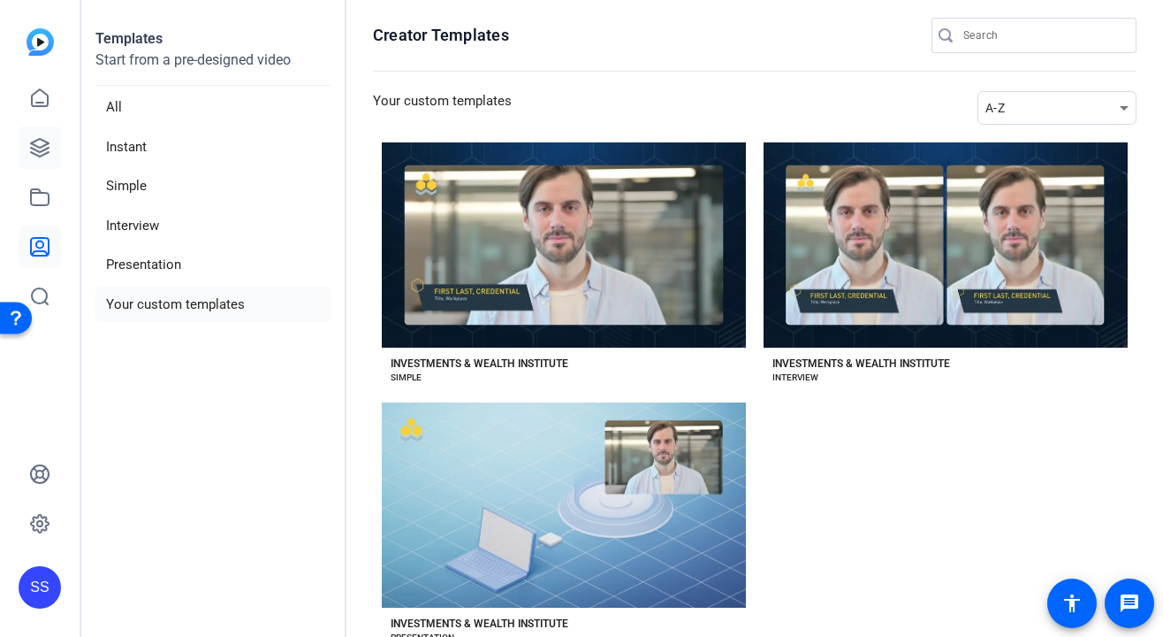
click at [59, 156] on link at bounding box center [40, 147] width 42 height 42
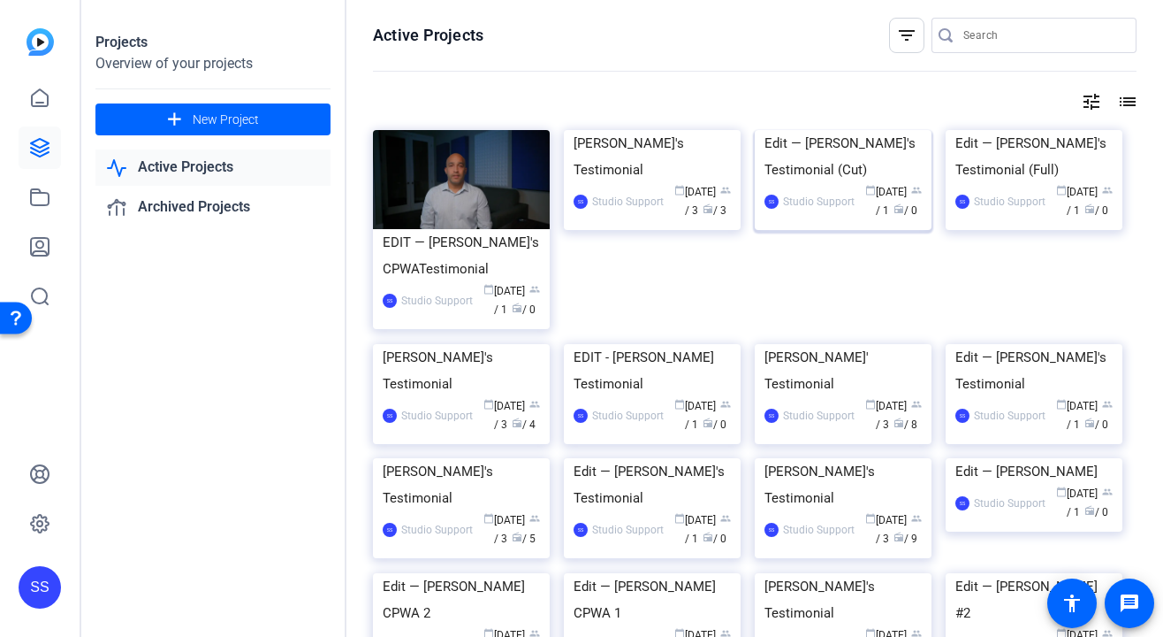
click at [834, 183] on div "Edit — Claire's Testimonial (Cut)" at bounding box center [843, 156] width 157 height 53
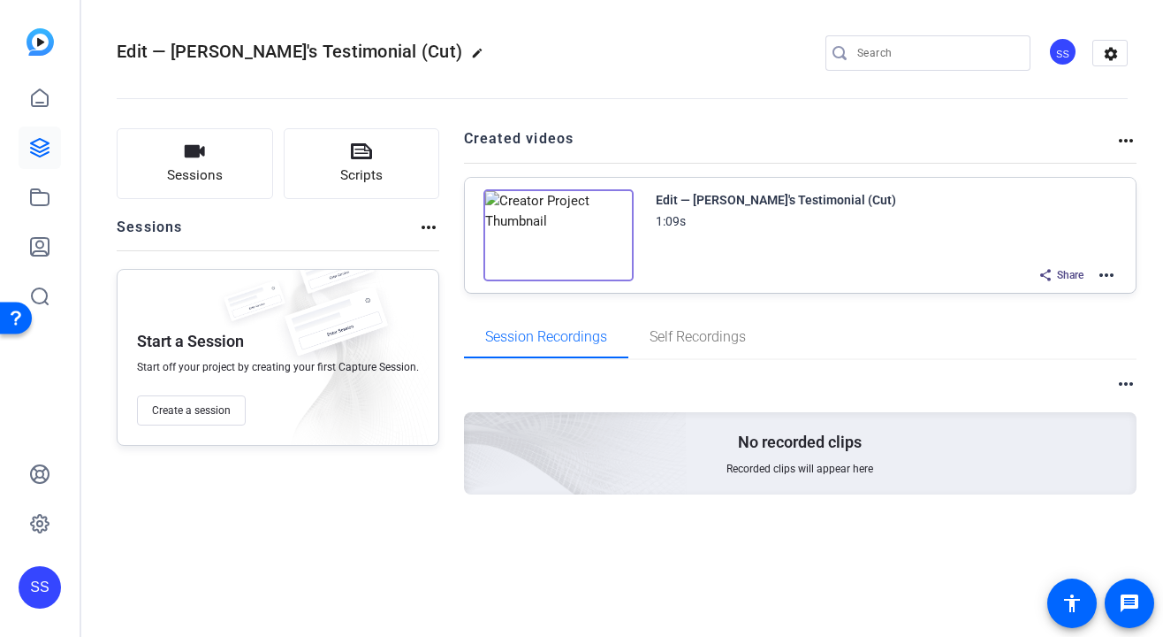
click at [1108, 278] on mat-icon "more_horiz" at bounding box center [1106, 274] width 21 height 21
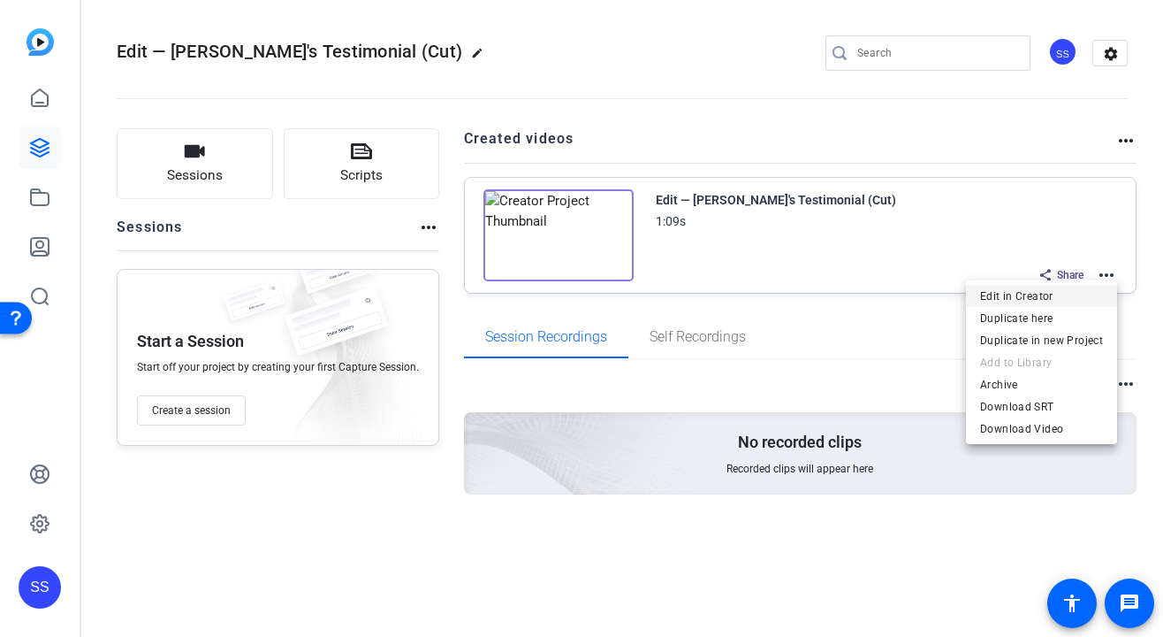
click at [1084, 295] on span "Edit in Creator" at bounding box center [1041, 296] width 123 height 21
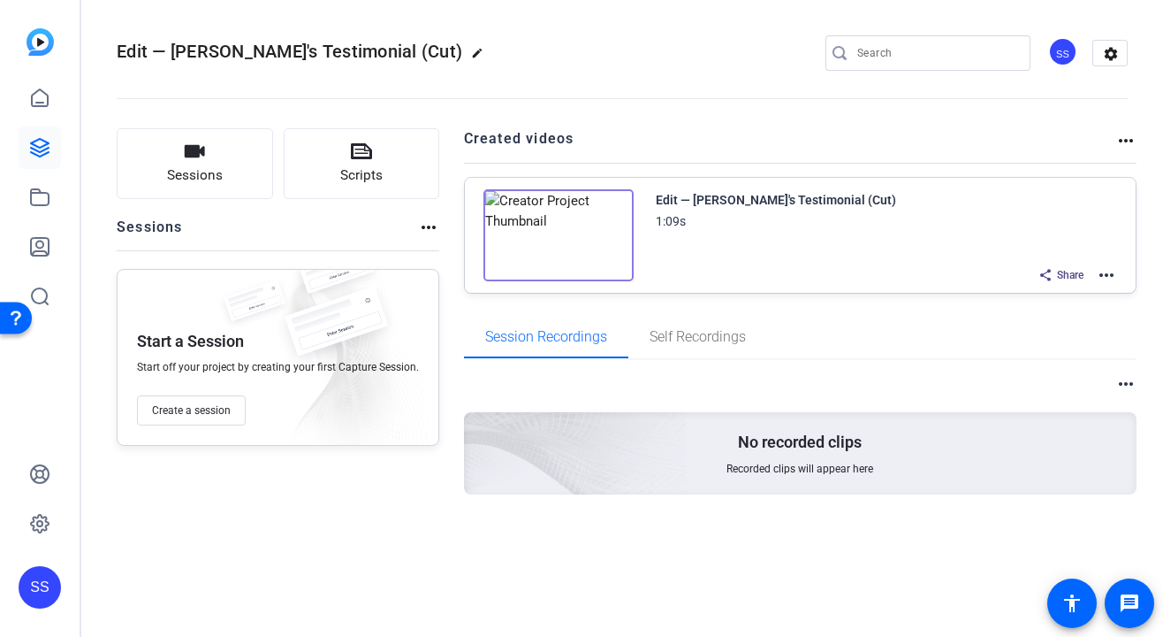
click at [51, 576] on div "SS" at bounding box center [40, 587] width 42 height 42
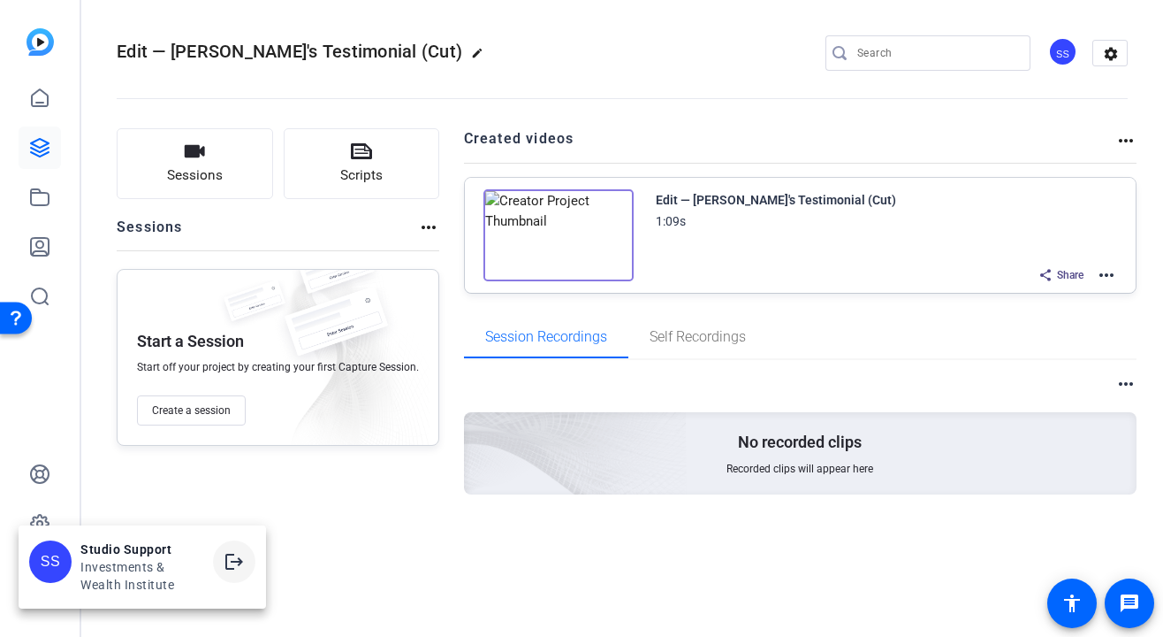
click at [251, 558] on span at bounding box center [234, 561] width 42 height 42
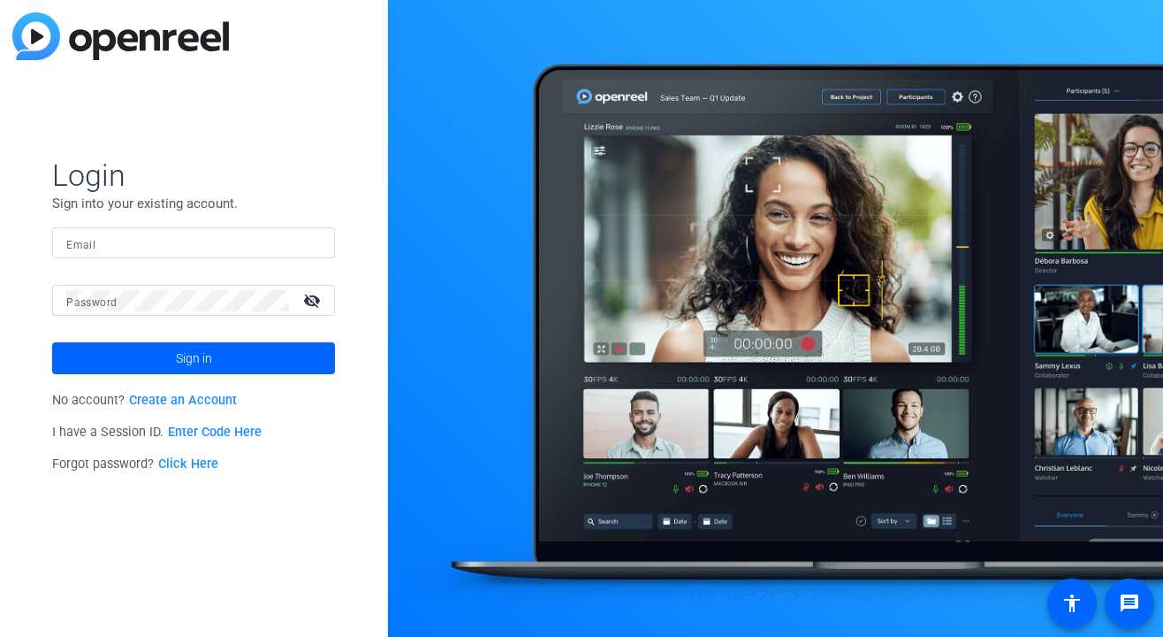
click at [211, 261] on mat-form-field "Email" at bounding box center [193, 255] width 283 height 57
click at [214, 248] on input "Email" at bounding box center [193, 243] width 255 height 21
click at [307, 239] on img at bounding box center [306, 243] width 12 height 21
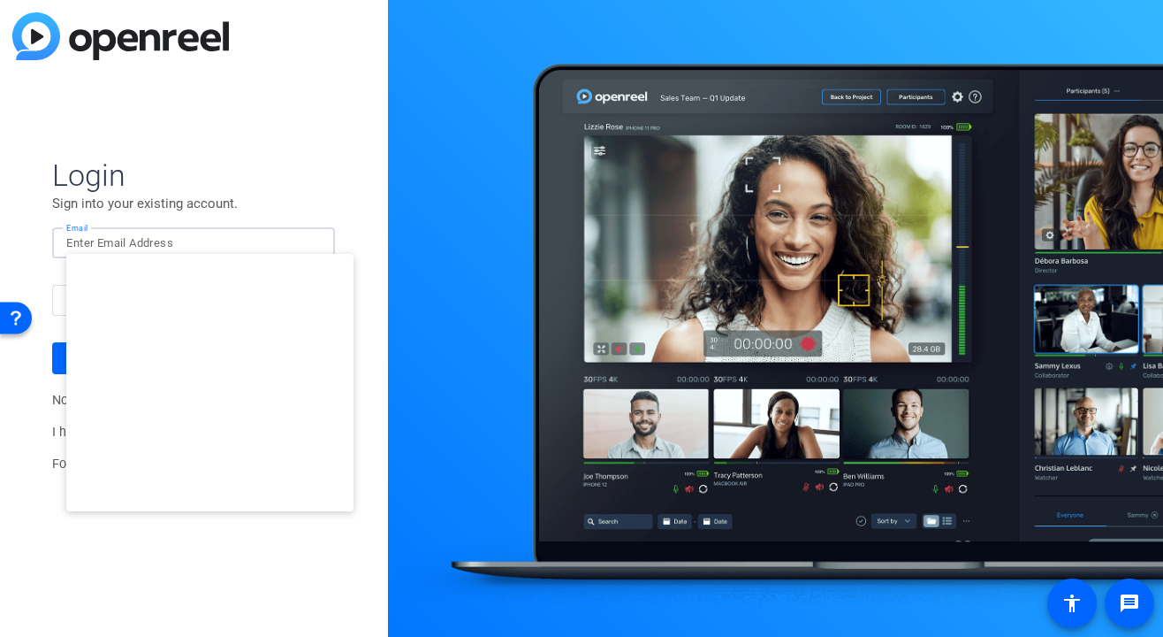
type input "[EMAIL_ADDRESS][DOMAIN_NAME]"
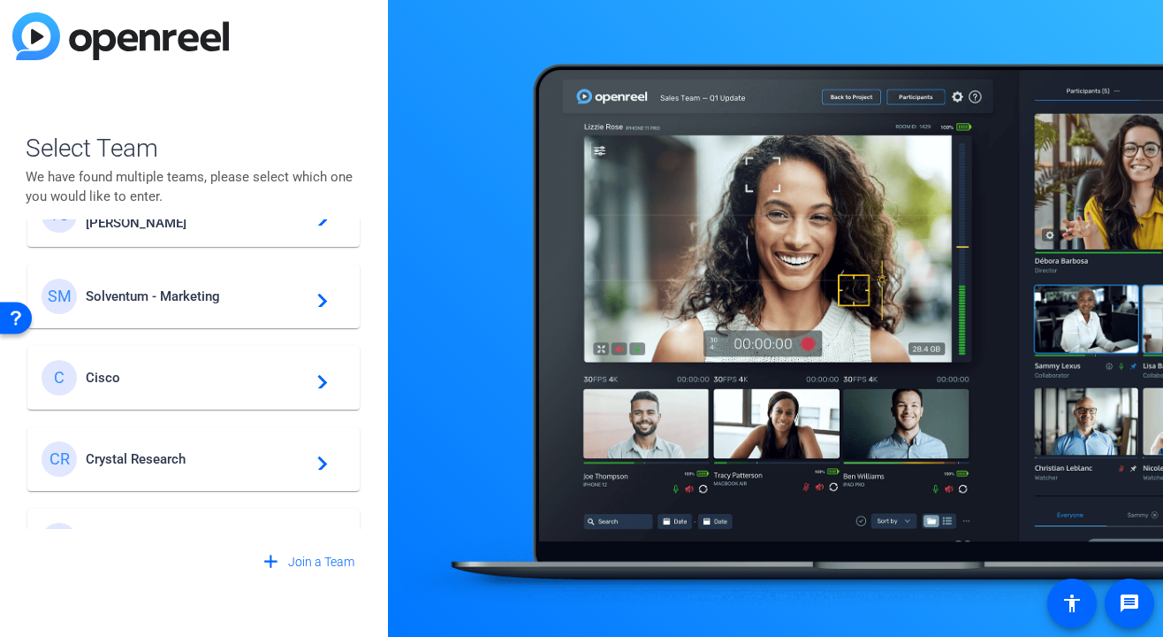
scroll to position [670, 0]
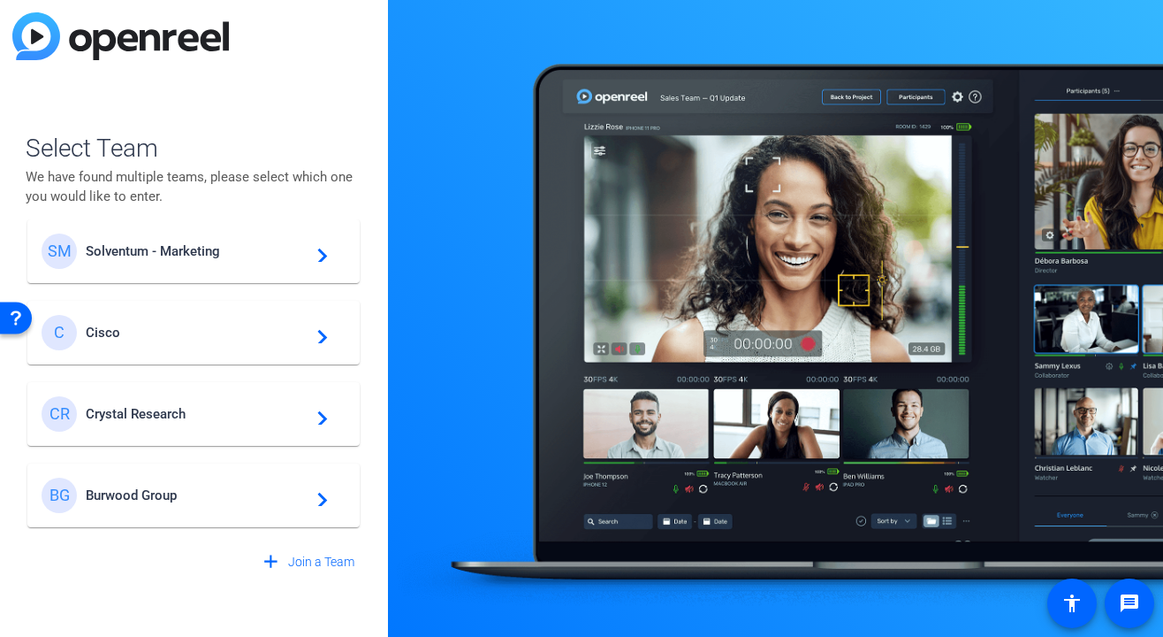
click at [198, 428] on div "CR Crystal Research navigate_next" at bounding box center [194, 413] width 304 height 35
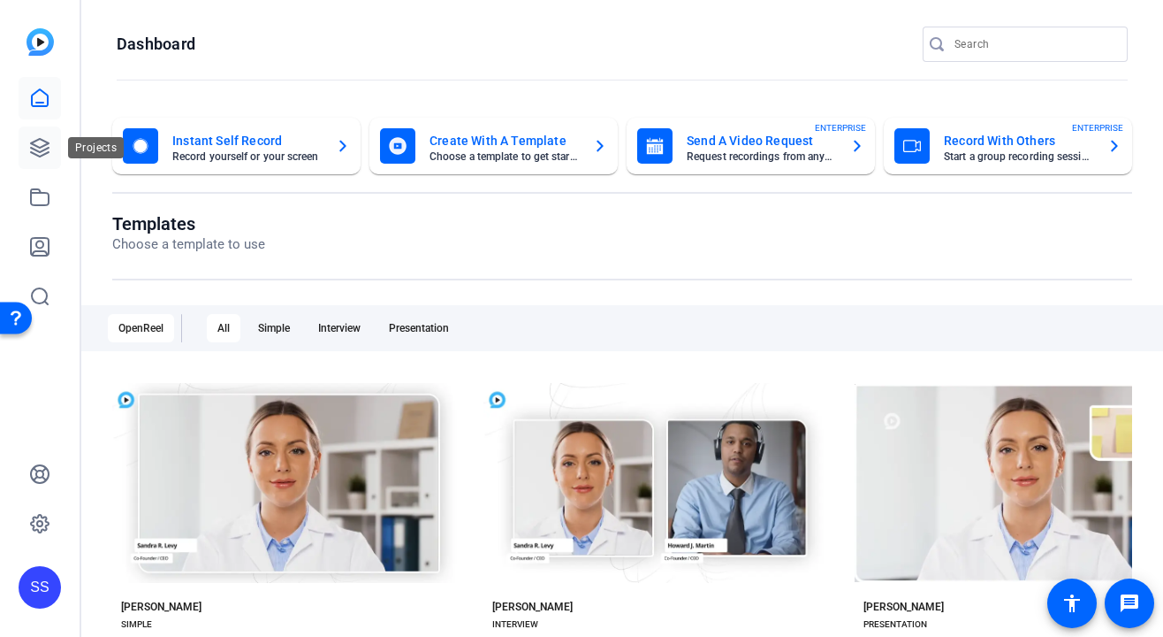
click at [42, 148] on icon at bounding box center [39, 147] width 21 height 21
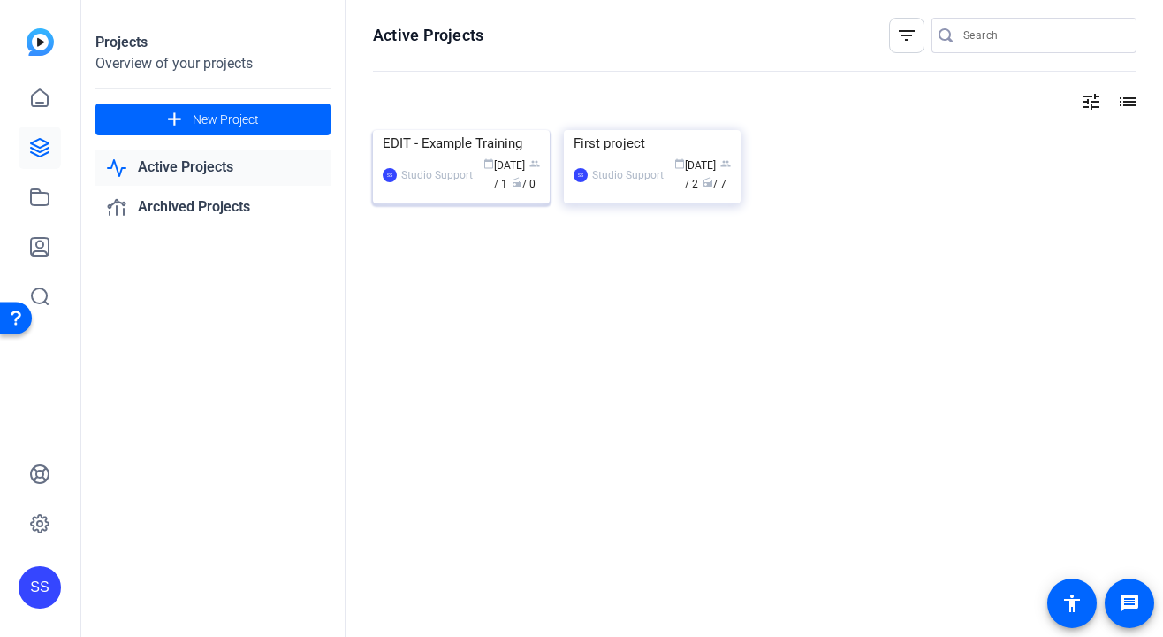
click at [454, 156] on div "EDIT - Example Training" at bounding box center [461, 143] width 157 height 27
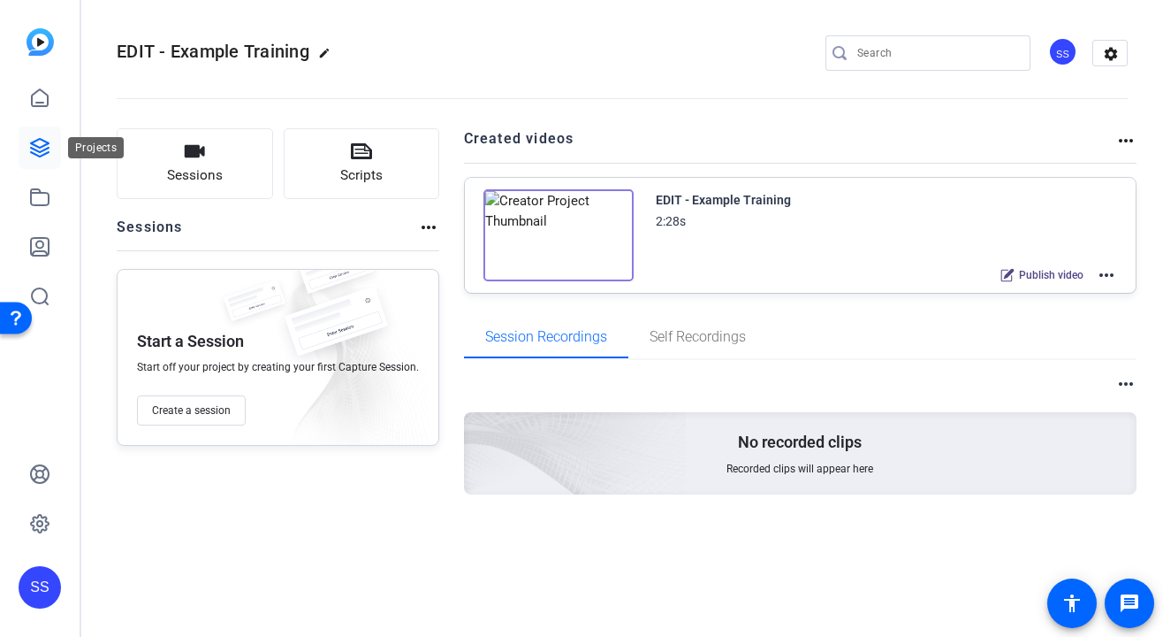
click at [21, 142] on link at bounding box center [40, 147] width 42 height 42
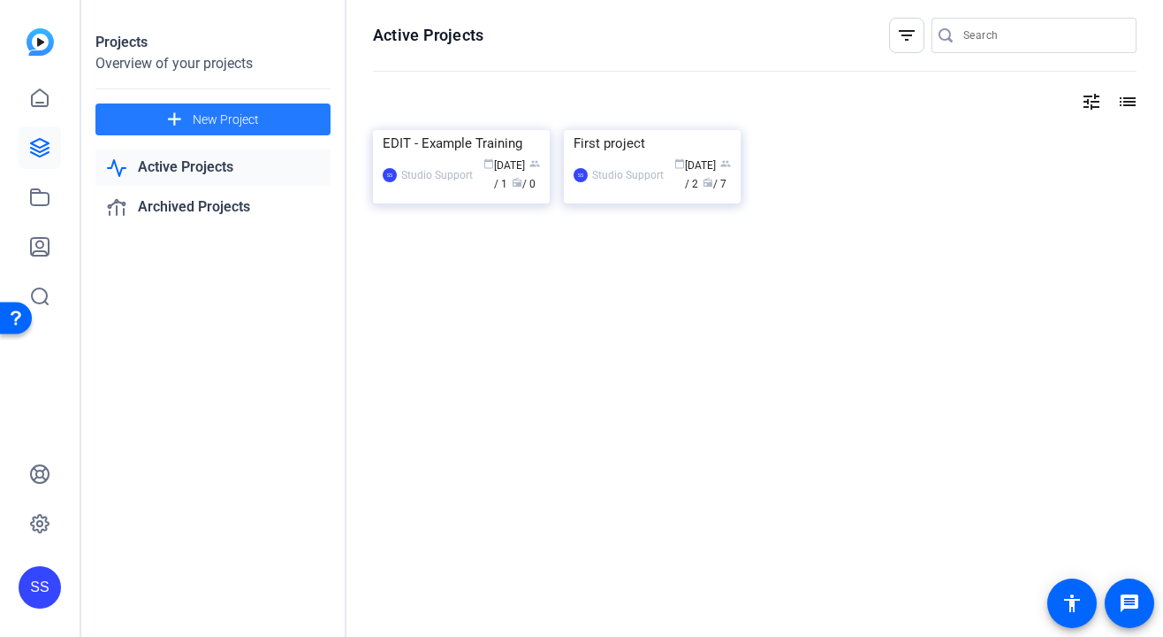
click at [206, 112] on span "New Project" at bounding box center [226, 120] width 66 height 19
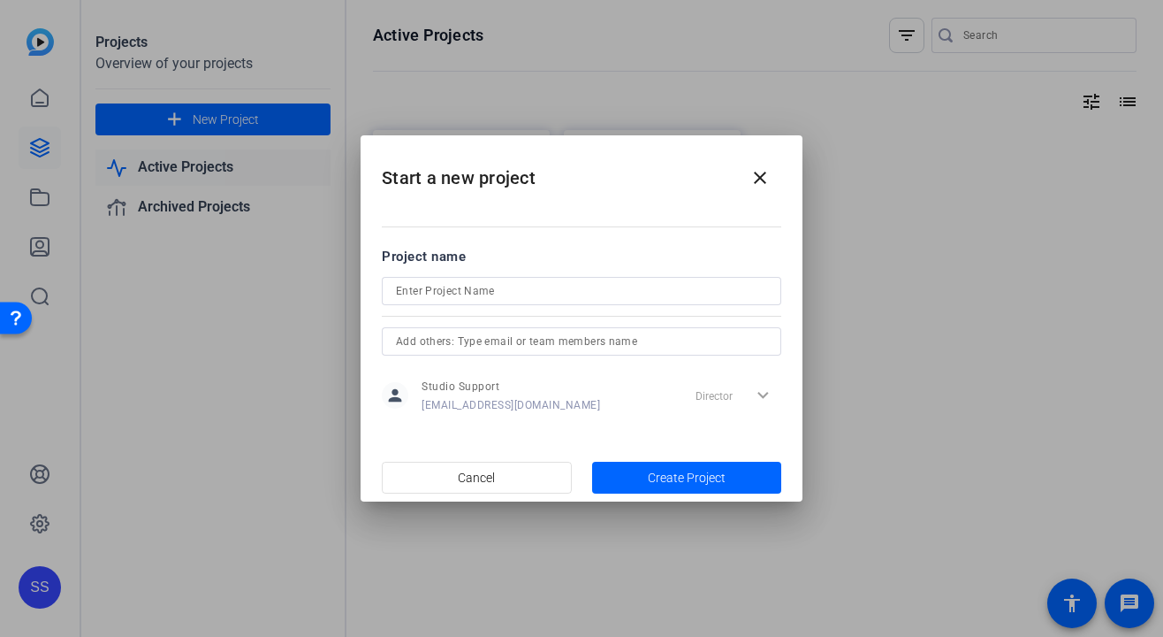
click at [481, 278] on div at bounding box center [581, 291] width 371 height 28
type input "Edit — [PERSON_NAME] and [PERSON_NAME]"
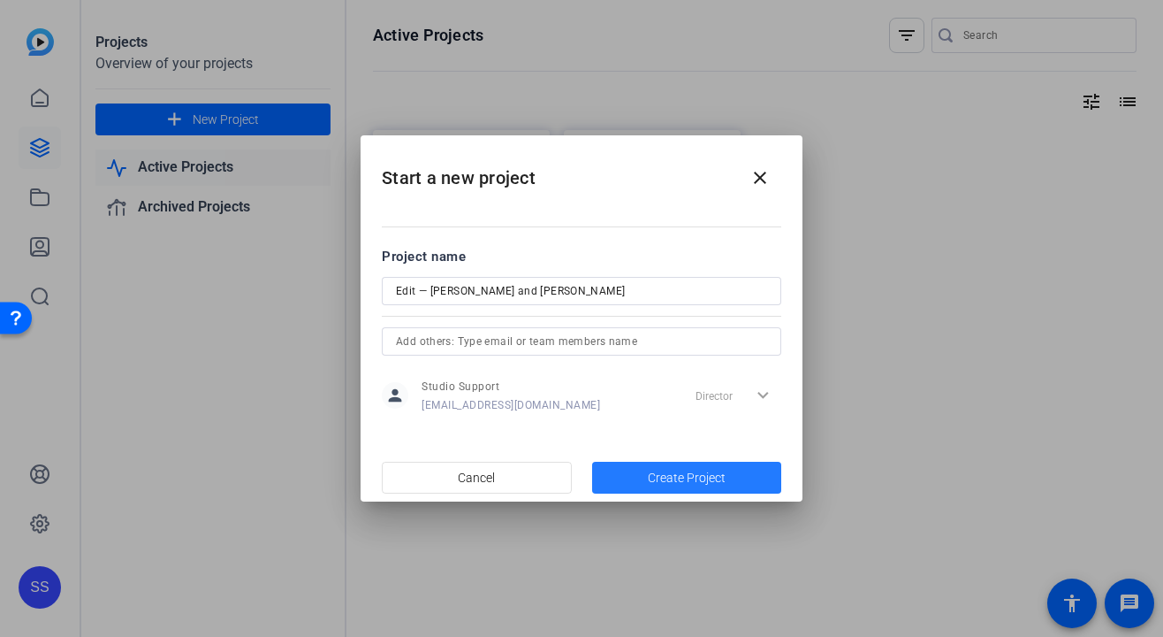
click at [692, 476] on span "Create Project" at bounding box center [687, 478] width 78 height 19
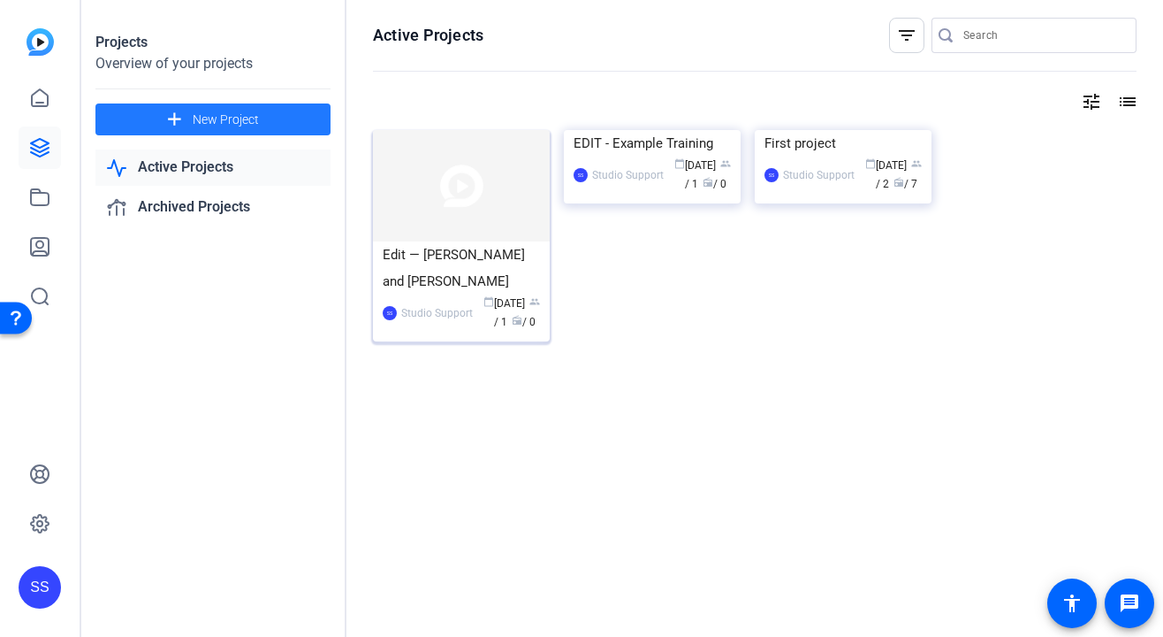
click at [454, 255] on div "Edit — [PERSON_NAME] and [PERSON_NAME]" at bounding box center [461, 267] width 157 height 53
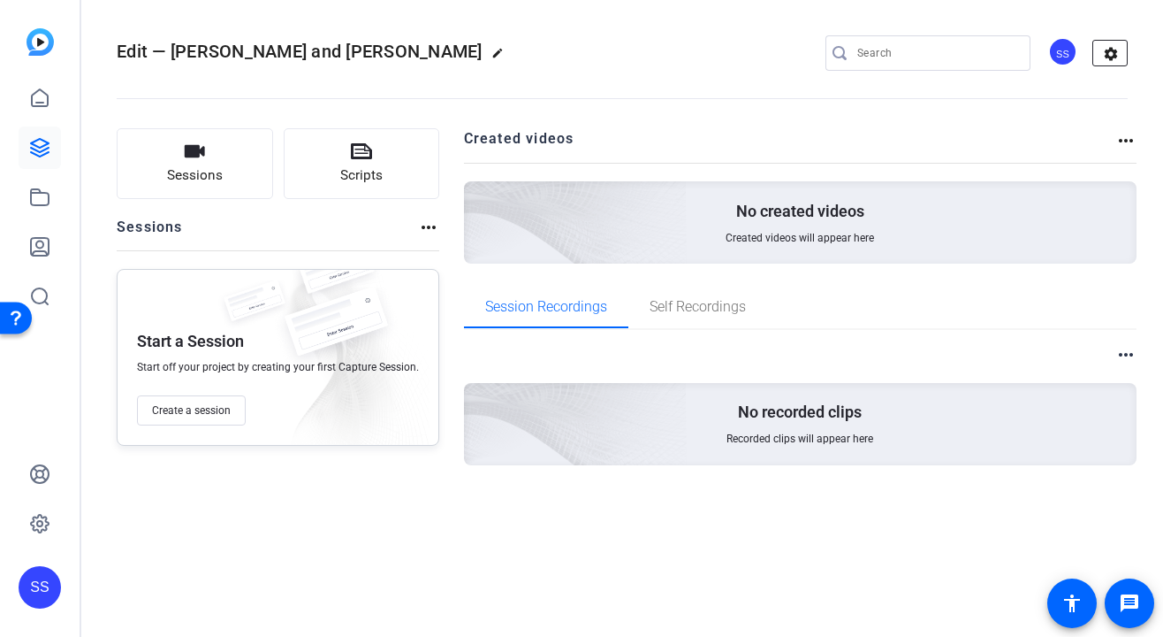
click at [1106, 57] on mat-icon "settings" at bounding box center [1111, 54] width 35 height 27
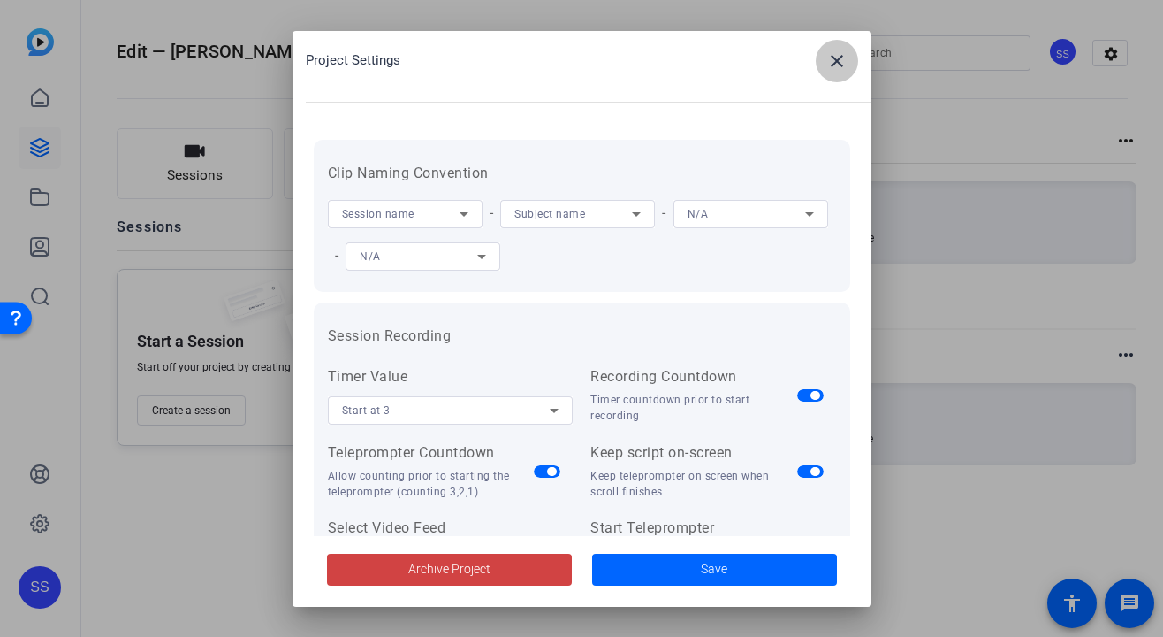
click at [847, 61] on span at bounding box center [837, 61] width 42 height 42
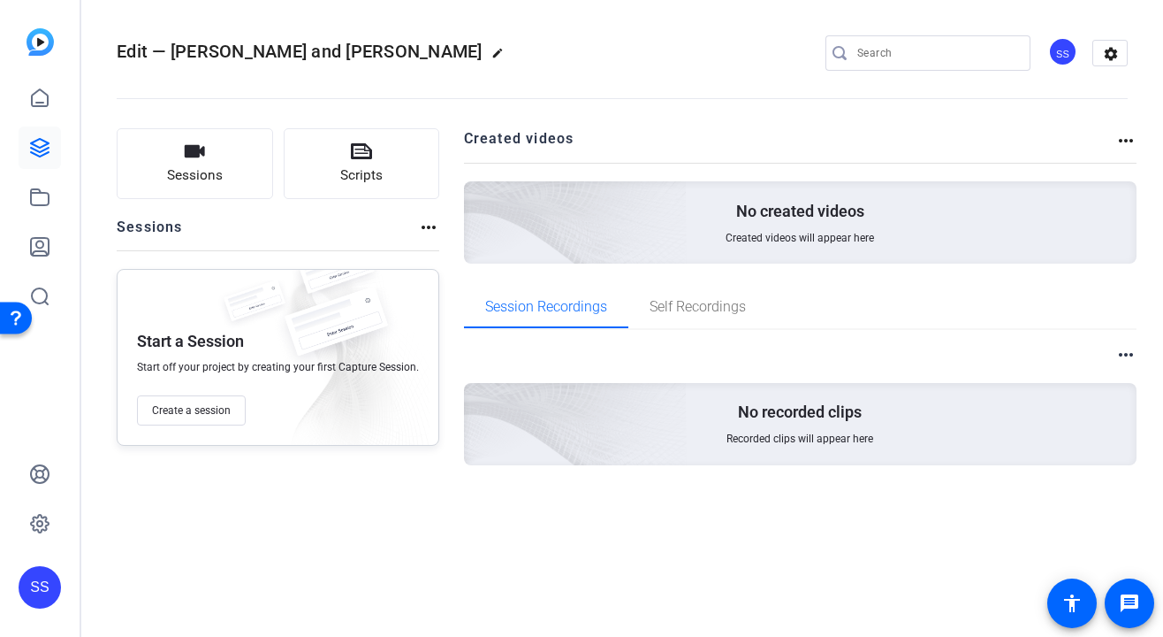
click at [492, 53] on mat-icon "edit" at bounding box center [502, 57] width 21 height 21
click at [232, 57] on input "Edit — [PERSON_NAME] and [PERSON_NAME]" at bounding box center [189, 52] width 116 height 21
type input "delete"
click at [274, 53] on span "check_circle" at bounding box center [275, 52] width 21 height 21
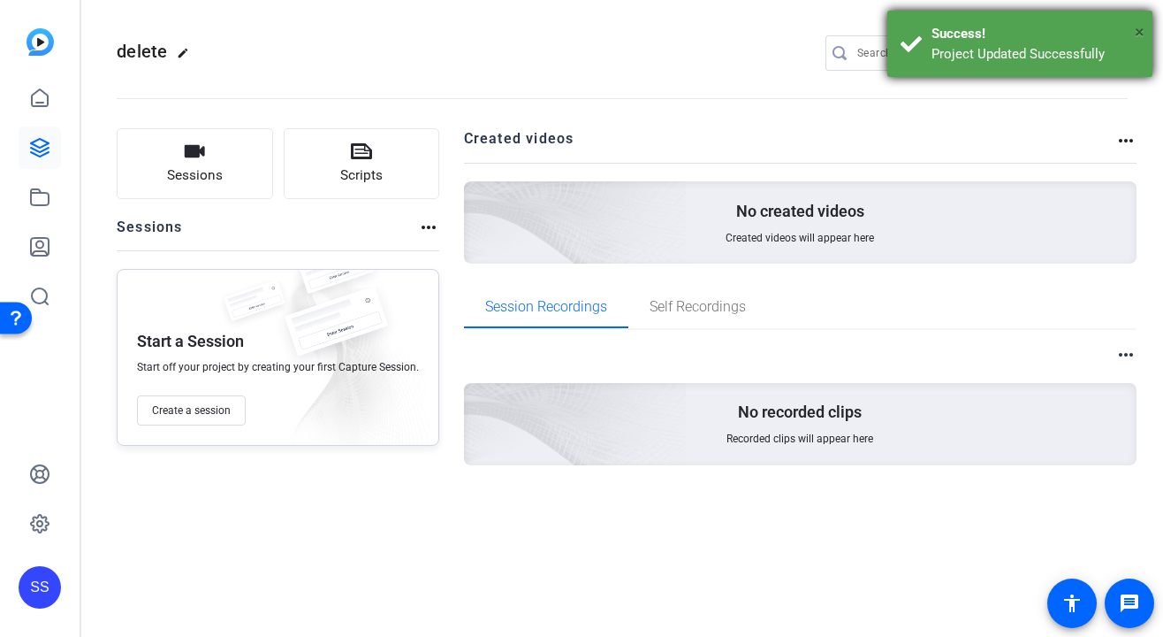
click at [1139, 27] on span "×" at bounding box center [1140, 31] width 10 height 21
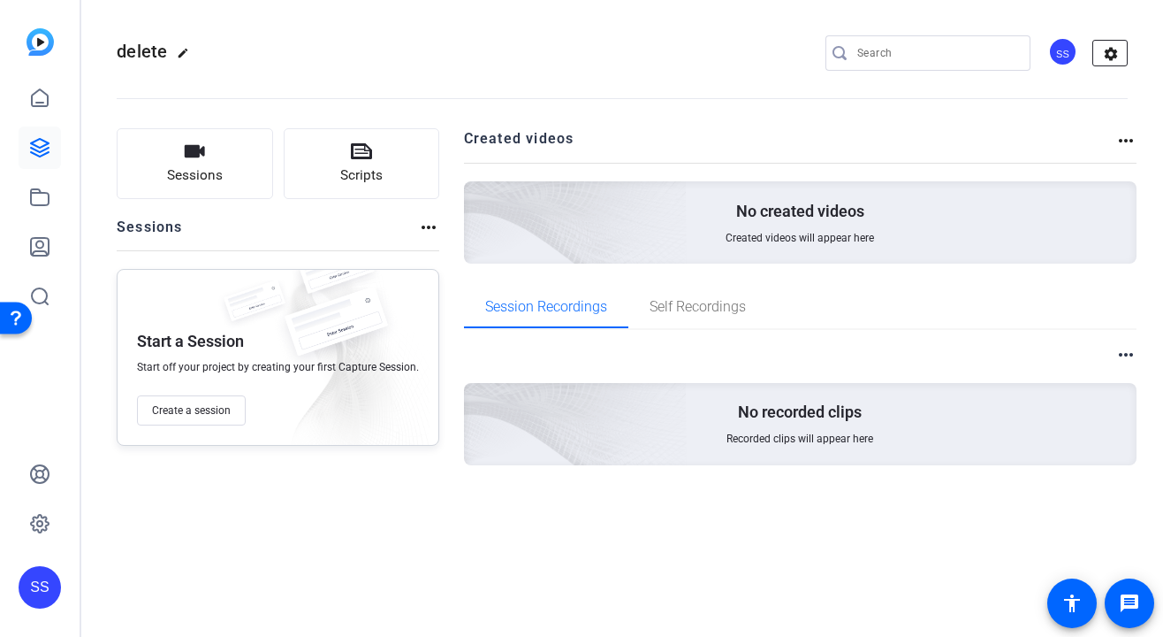
click at [1109, 49] on mat-icon "settings" at bounding box center [1111, 54] width 35 height 27
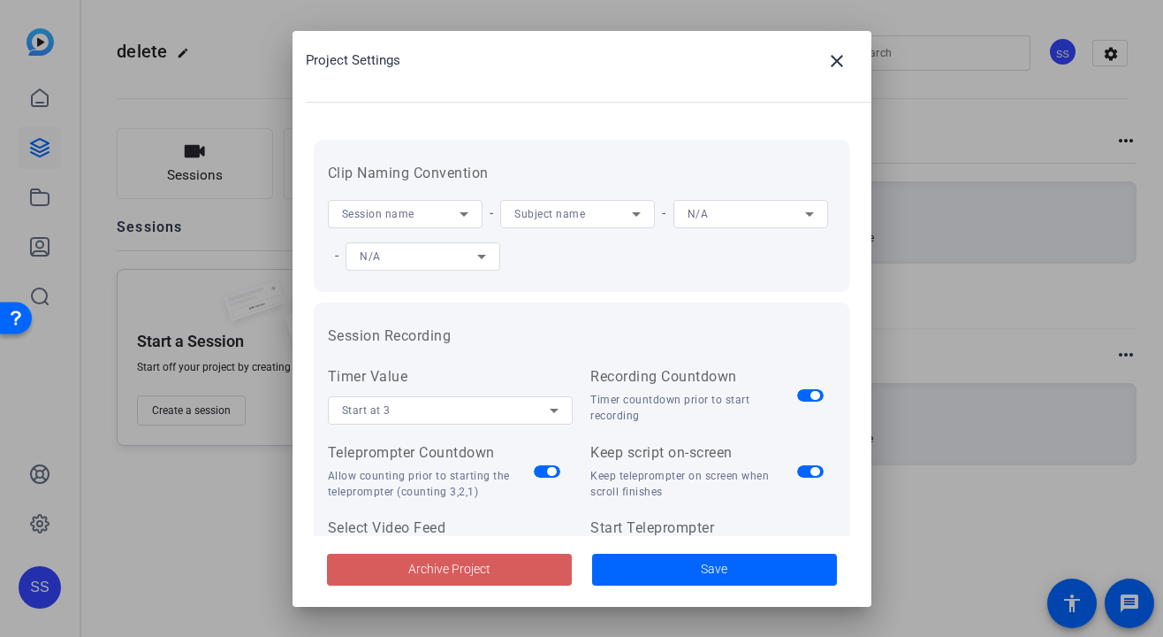
click at [438, 569] on span "Archive Project" at bounding box center [449, 569] width 82 height 19
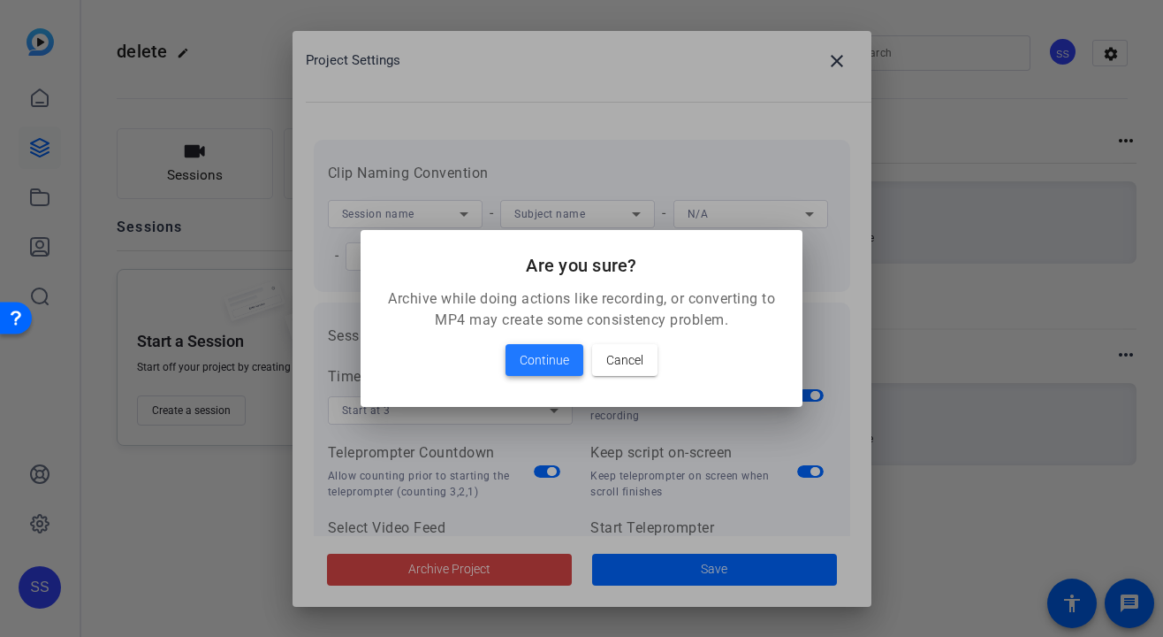
click at [572, 362] on span at bounding box center [545, 360] width 78 height 42
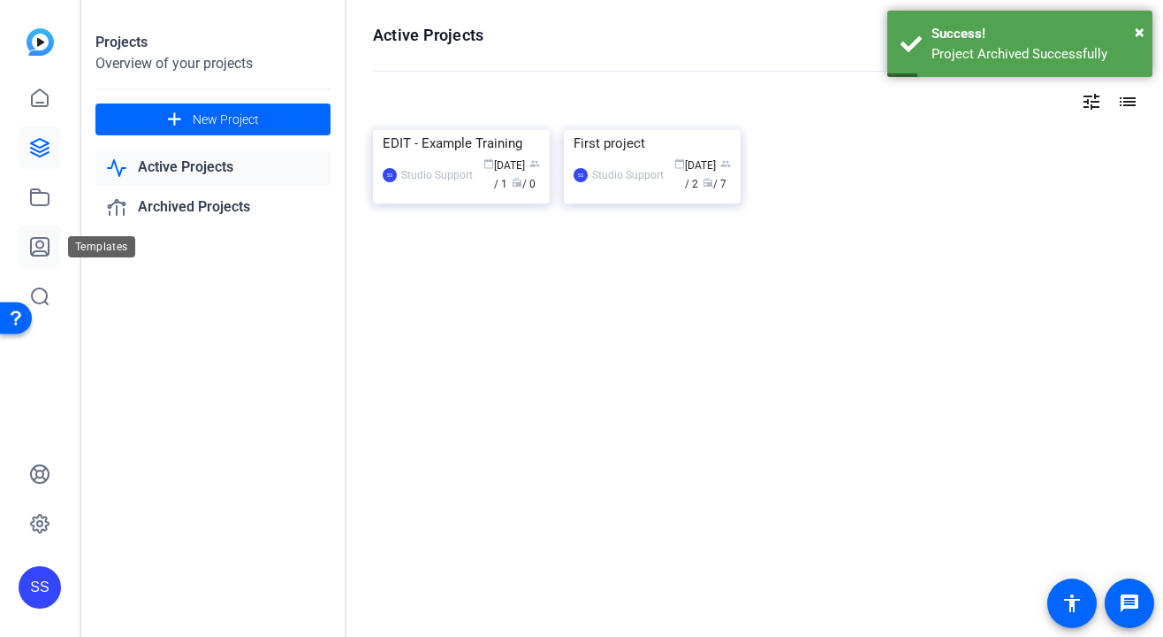
click at [41, 244] on icon at bounding box center [39, 246] width 21 height 21
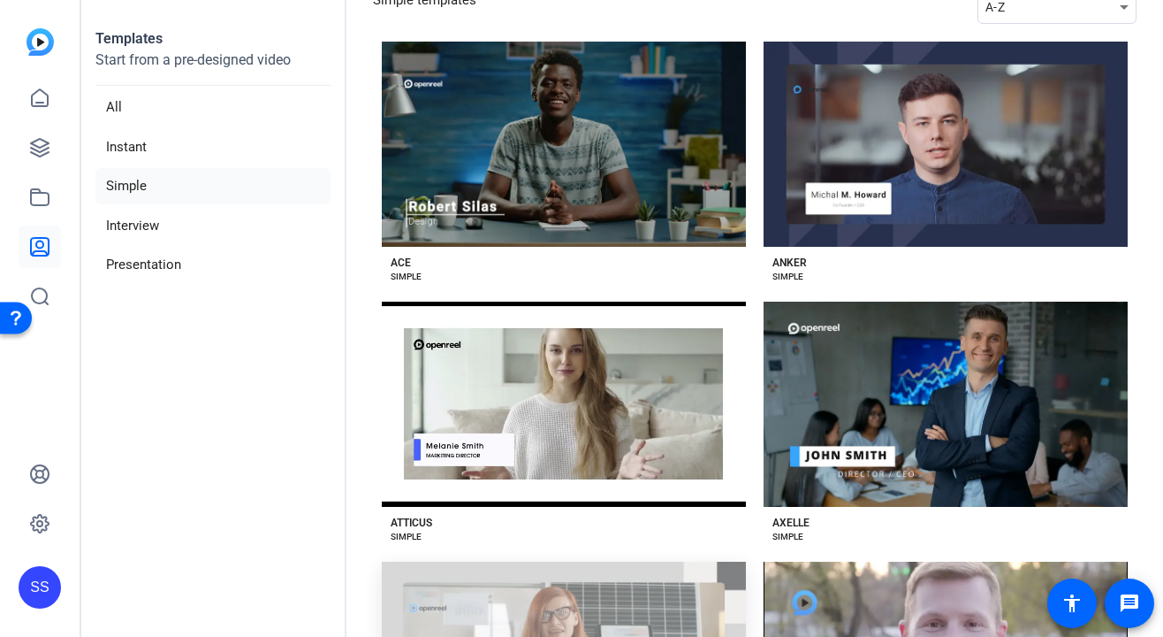
scroll to position [180, 0]
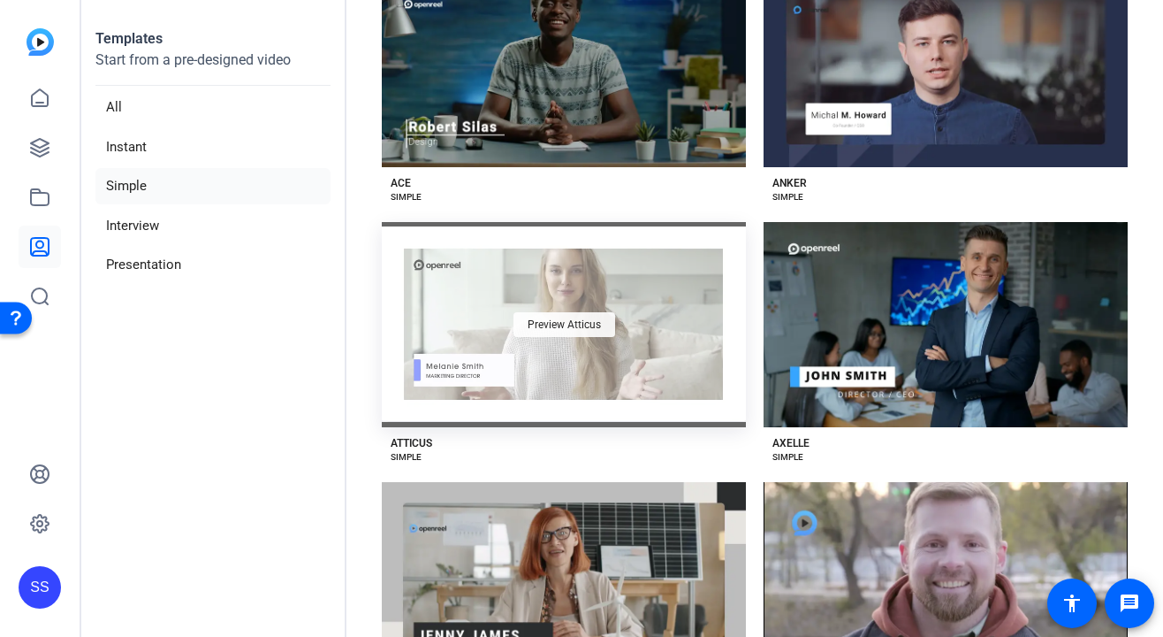
click at [574, 314] on div "Preview Atticus" at bounding box center [565, 324] width 102 height 25
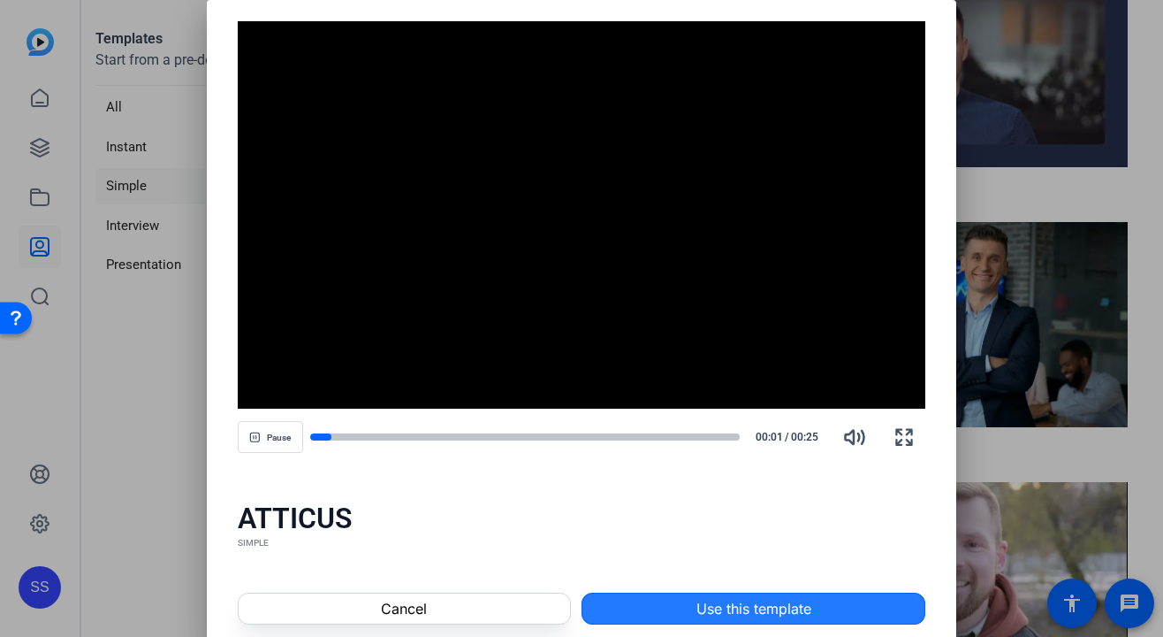
click at [758, 607] on span "Use this template" at bounding box center [754, 608] width 115 height 21
